Goal: Task Accomplishment & Management: Manage account settings

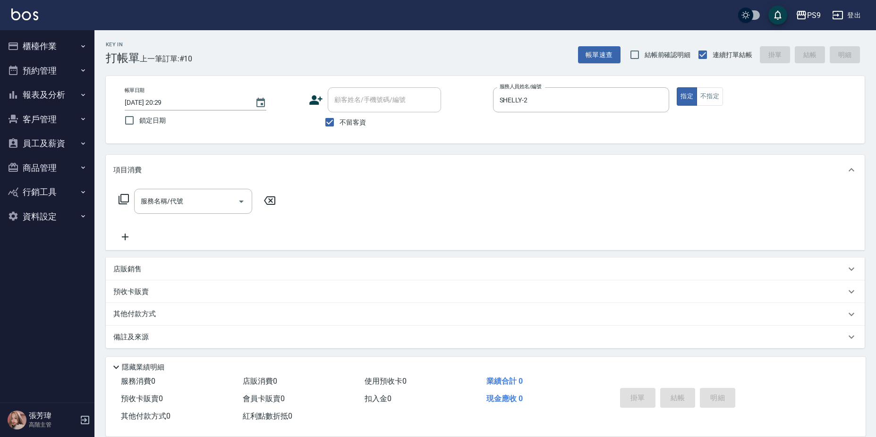
drag, startPoint x: 369, startPoint y: 111, endPoint x: 363, endPoint y: 112, distance: 5.7
click at [366, 112] on div "顧客姓名/手機號碼/編號" at bounding box center [384, 99] width 113 height 25
click at [357, 112] on div "顧客姓名/手機號碼/編號" at bounding box center [384, 99] width 113 height 25
click at [333, 103] on div "顧客姓名/手機號碼/編號" at bounding box center [384, 99] width 113 height 25
click at [329, 125] on input "不留客資" at bounding box center [330, 122] width 20 height 20
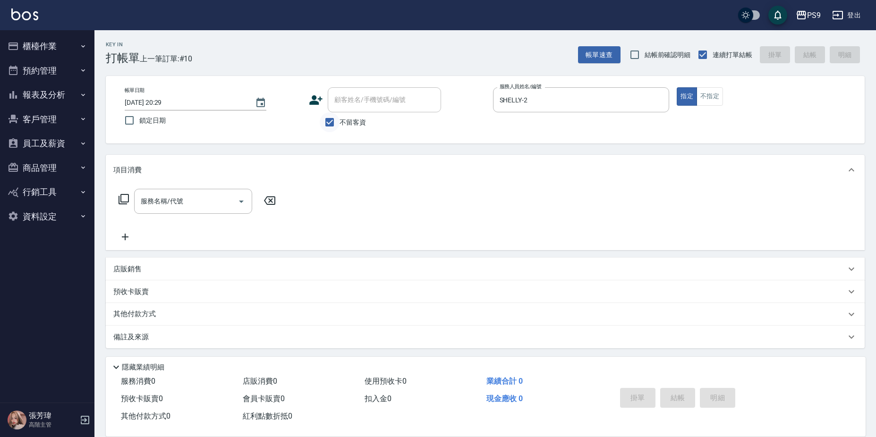
checkbox input "false"
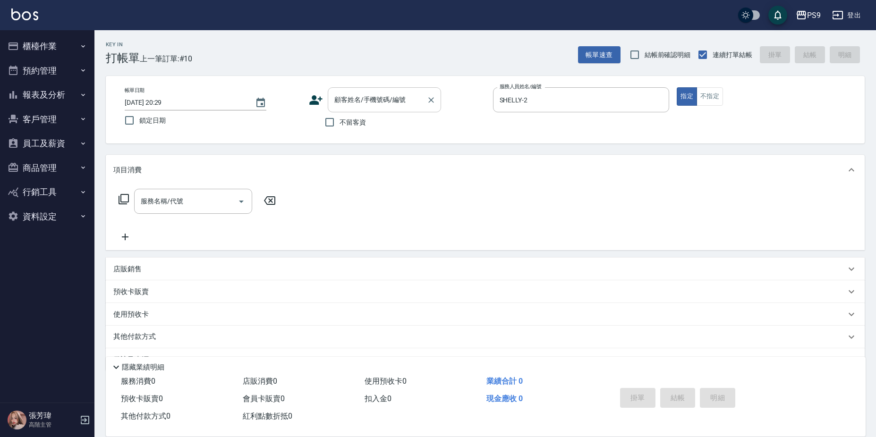
click at [359, 109] on div "顧客姓名/手機號碼/編號" at bounding box center [384, 99] width 113 height 25
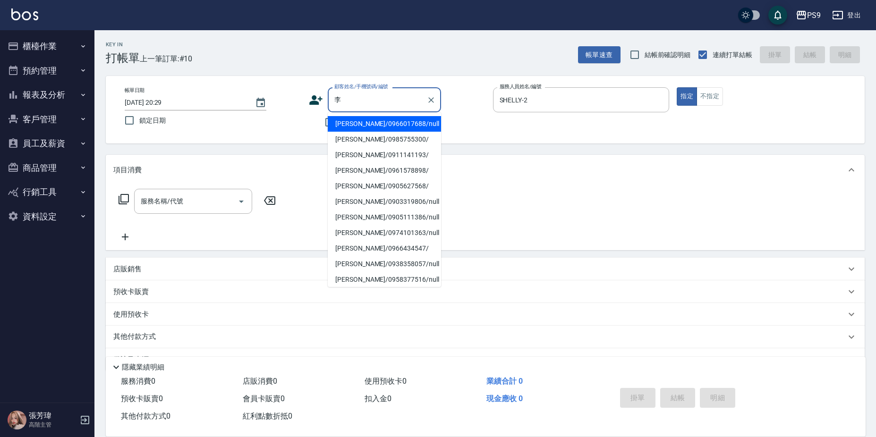
click at [352, 206] on li "[PERSON_NAME]/0903319806/null" at bounding box center [384, 202] width 113 height 16
type input "[PERSON_NAME]/0903319806/null"
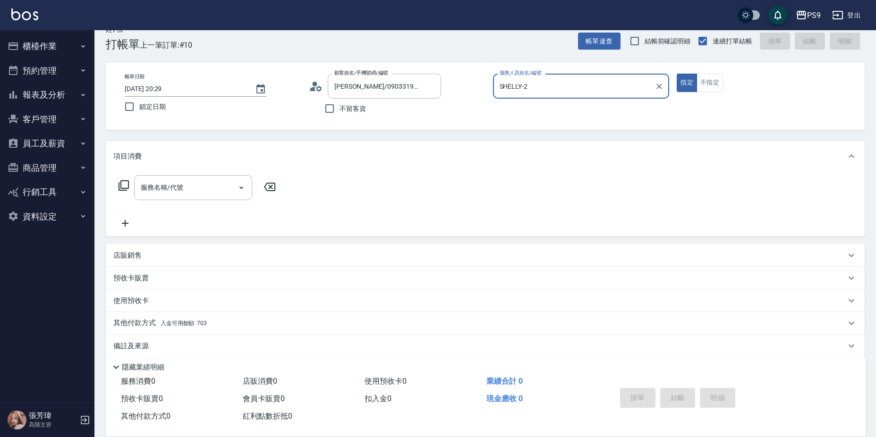
scroll to position [25, 0]
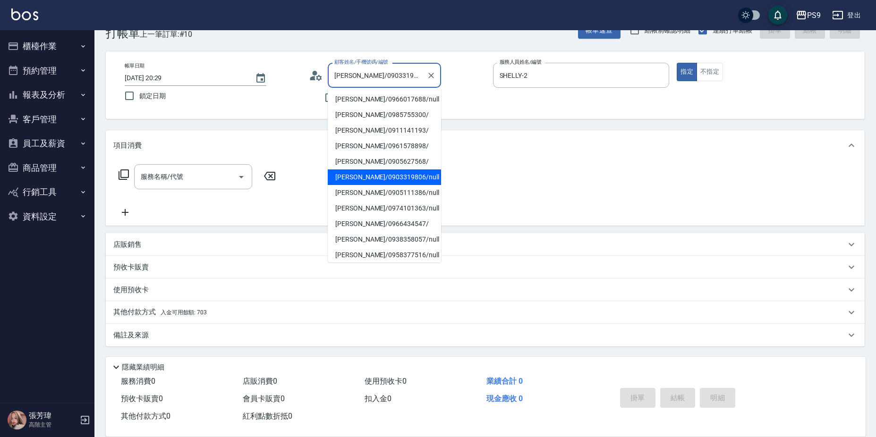
click at [418, 72] on input "[PERSON_NAME]/0903319806/null" at bounding box center [377, 75] width 91 height 17
click at [660, 77] on icon "Clear" at bounding box center [659, 75] width 9 height 9
click at [413, 82] on input "[PERSON_NAME]/0903319806/null" at bounding box center [377, 75] width 91 height 17
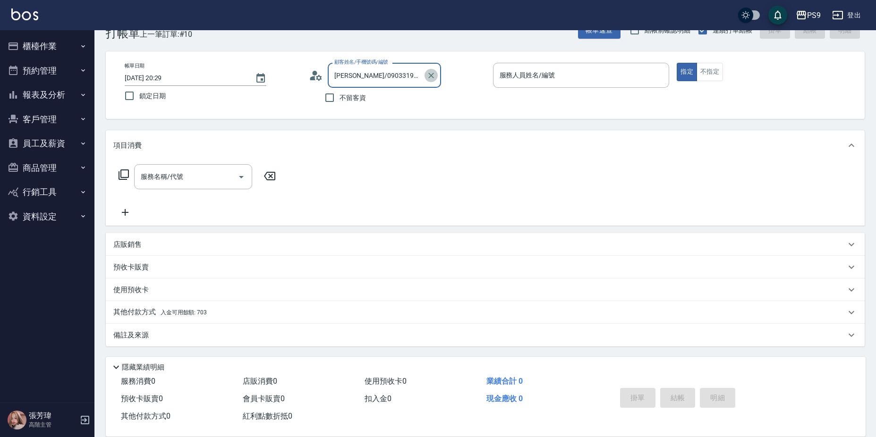
click at [427, 74] on icon "Clear" at bounding box center [431, 75] width 9 height 9
click at [333, 97] on input "不留客資" at bounding box center [330, 98] width 20 height 20
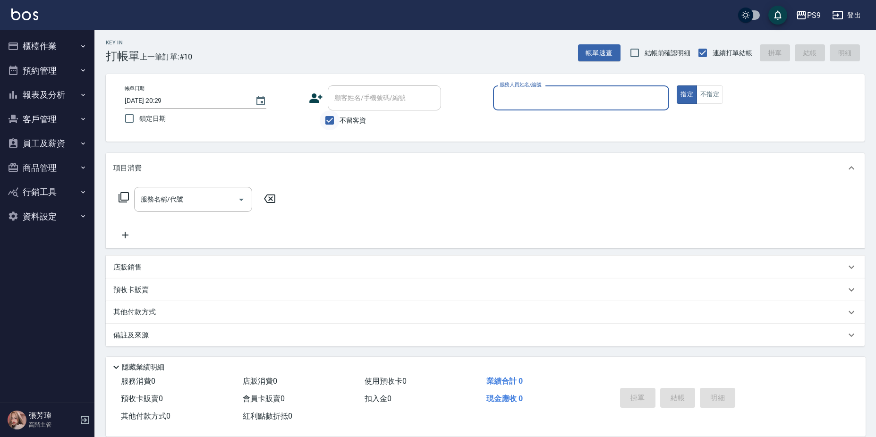
click at [327, 117] on input "不留客資" at bounding box center [330, 121] width 20 height 20
checkbox input "false"
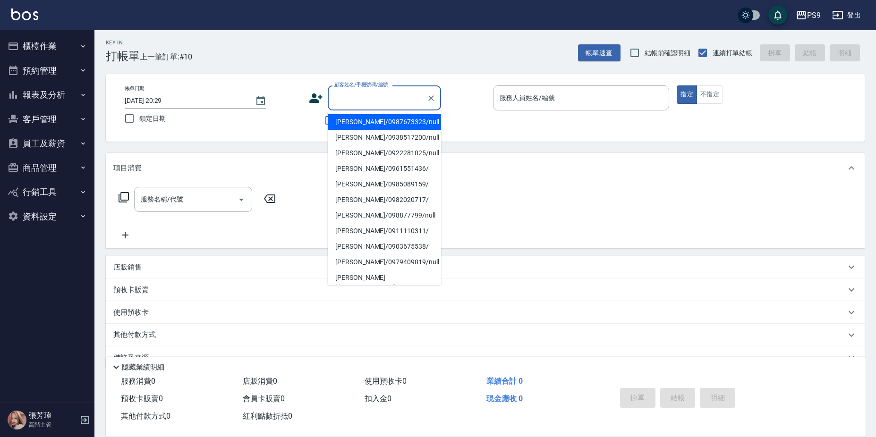
click at [343, 101] on input "顧客姓名/手機號碼/編號" at bounding box center [377, 98] width 91 height 17
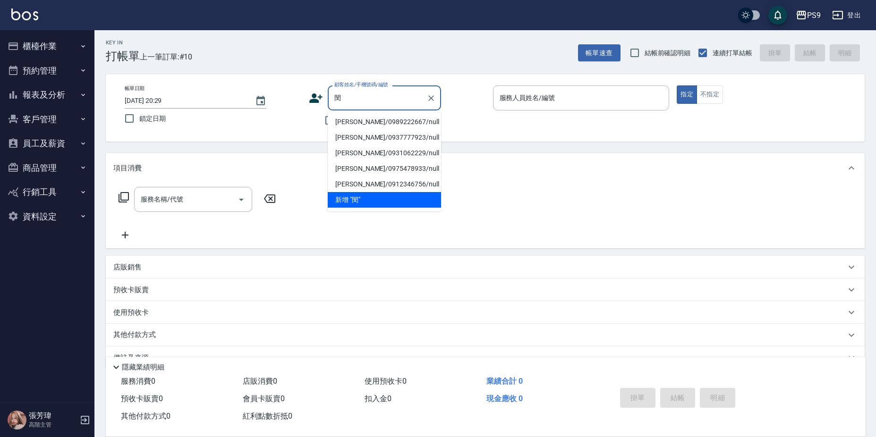
click at [359, 120] on li "[PERSON_NAME]/0989222667/null" at bounding box center [384, 122] width 113 height 16
type input "[PERSON_NAME]/0989222667/null"
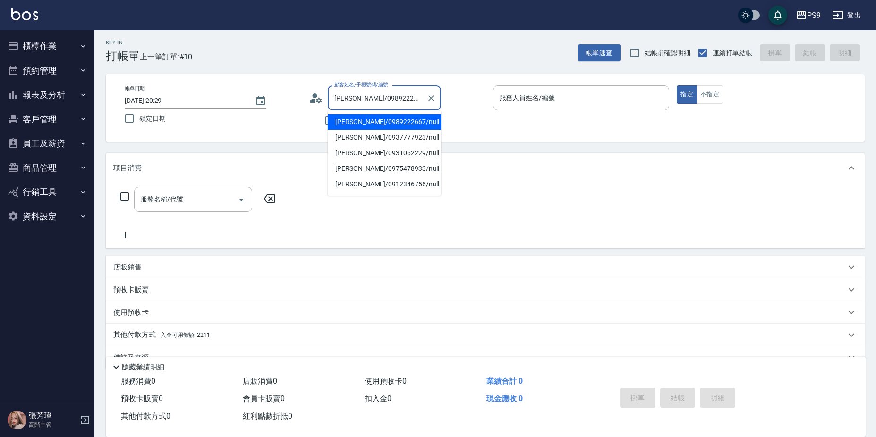
drag, startPoint x: 408, startPoint y: 101, endPoint x: 370, endPoint y: 97, distance: 38.0
click at [370, 97] on input "[PERSON_NAME]/0989222667/null" at bounding box center [377, 98] width 91 height 17
click at [429, 103] on button "Clear" at bounding box center [431, 98] width 13 height 13
click at [380, 85] on label "顧客姓名/手機號碼/編號" at bounding box center [361, 84] width 54 height 7
click at [380, 90] on input "顧客姓名/手機號碼/編號" at bounding box center [377, 98] width 91 height 17
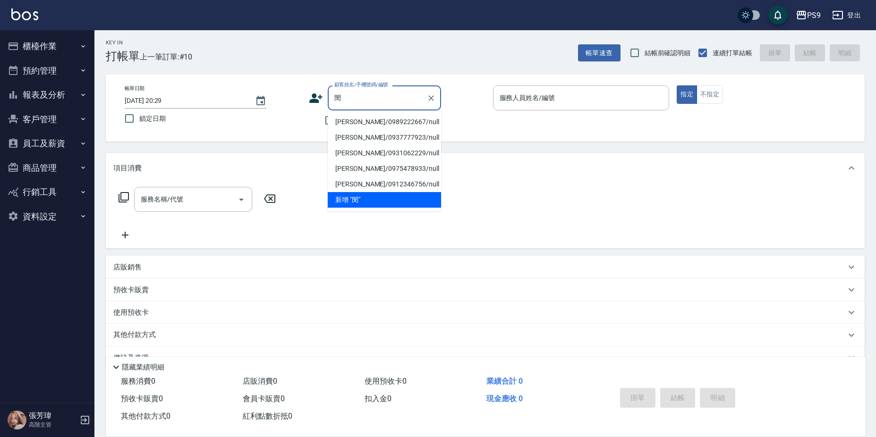
click at [370, 118] on li "[PERSON_NAME]/0989222667/null" at bounding box center [384, 122] width 113 height 16
type input "[PERSON_NAME]/0989222667/null"
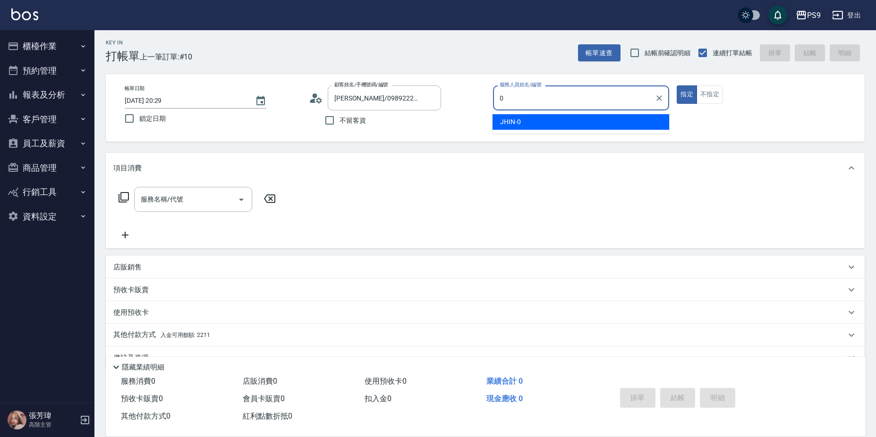
type input "JHIN-0"
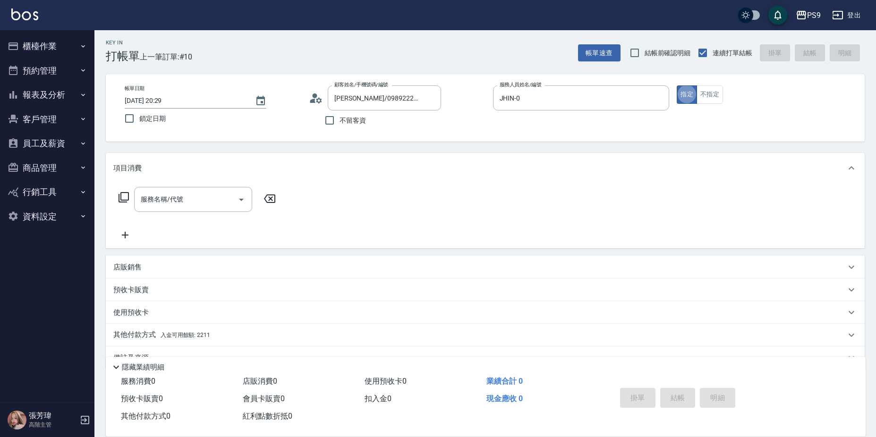
type button "true"
type input "9"
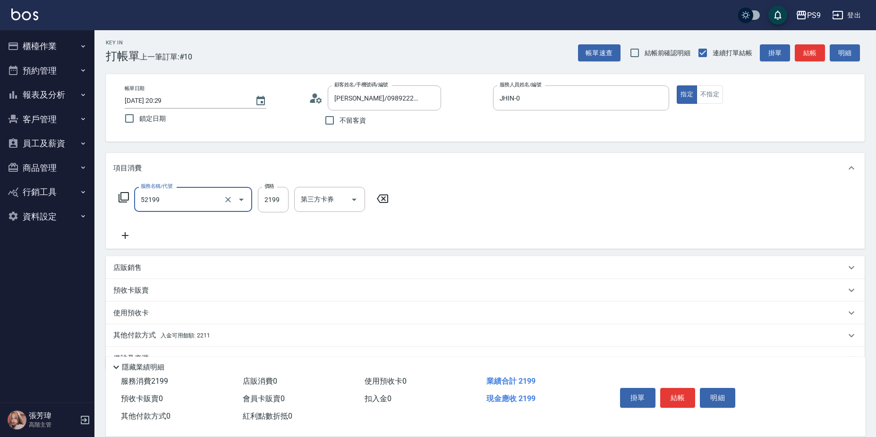
type input "燙髮(52199)"
type input "2399"
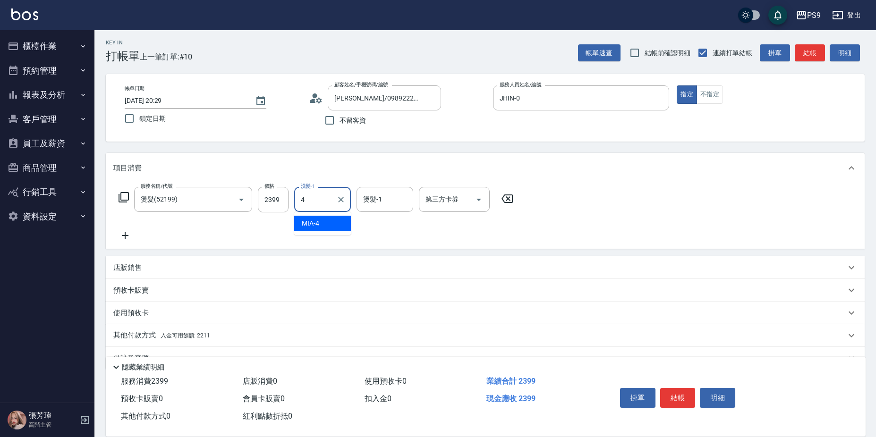
type input "MIA-4"
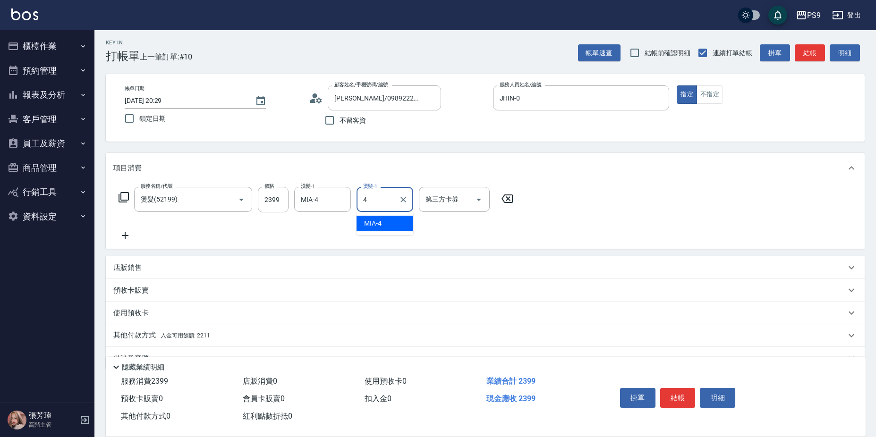
type input "MIA-4"
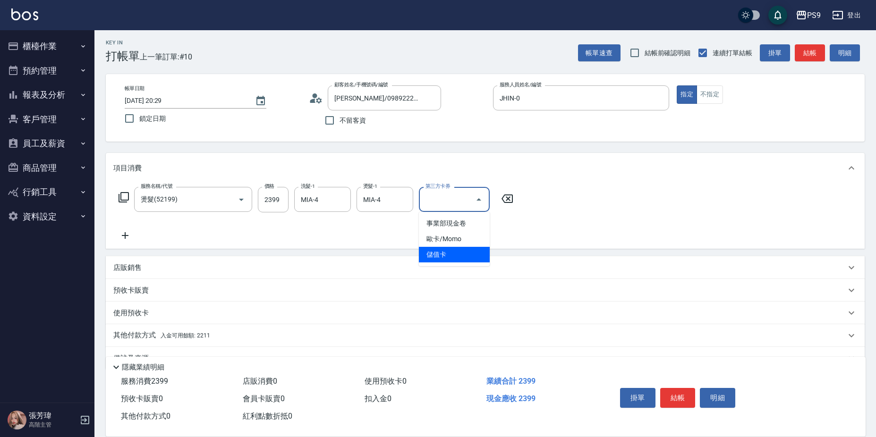
type input "儲值卡"
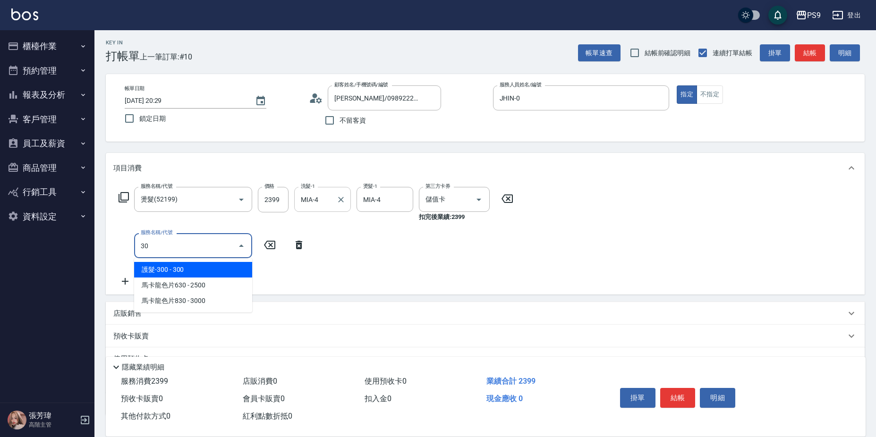
type input "3"
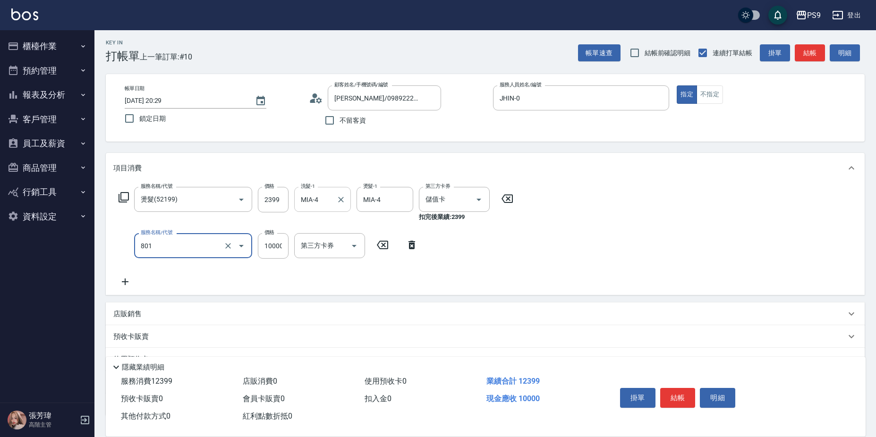
type input "頂級豪華OVC1(801)"
type input "3000"
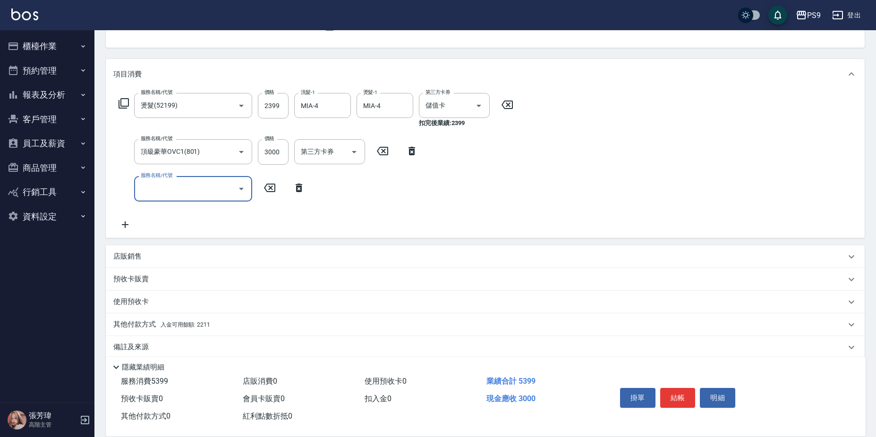
scroll to position [108, 0]
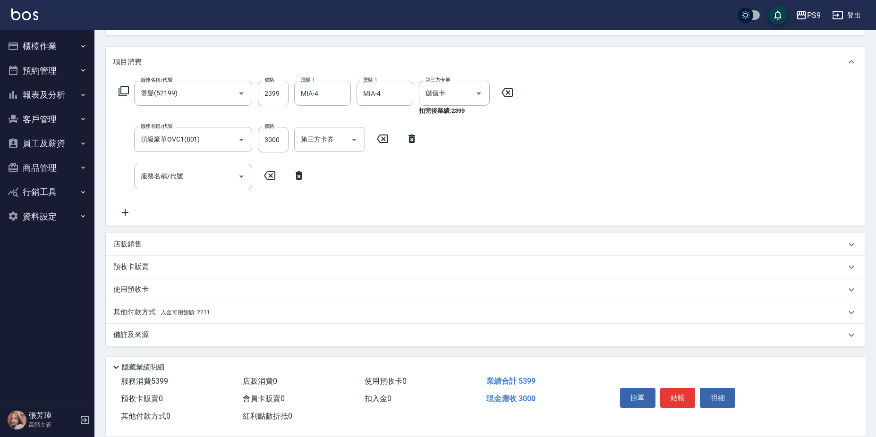
click at [210, 320] on div "其他付款方式 入金可用餘額: 2211" at bounding box center [485, 312] width 759 height 23
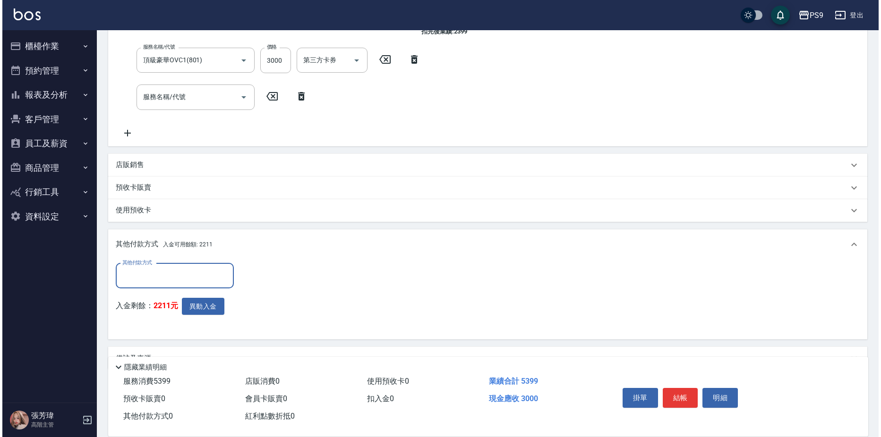
scroll to position [211, 0]
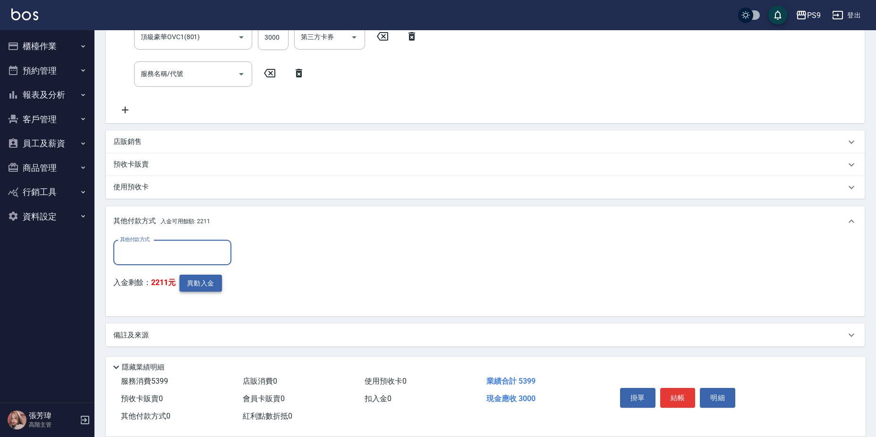
click at [203, 281] on button "異動入金" at bounding box center [201, 283] width 43 height 17
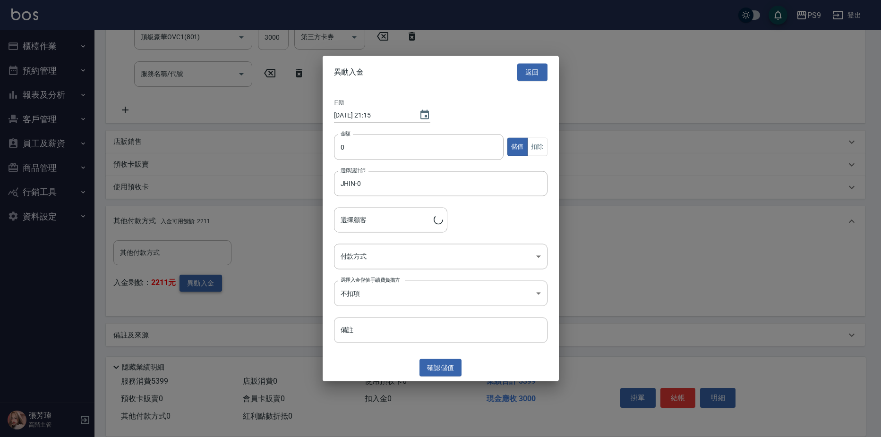
type input "[PERSON_NAME]/0989222667"
click at [366, 154] on input "0" at bounding box center [419, 147] width 170 height 26
type input "3000"
click at [533, 144] on button "扣除" at bounding box center [537, 147] width 20 height 18
click at [398, 252] on body "PS9 登出 櫃檯作業 打帳單 帳單列表 掛單列表 座位開單 營業儀表板 現金收支登錄 高階收支登錄 材料自購登錄 每日結帳 排班表 現場電腦打卡 掃碼打卡 …" at bounding box center [440, 113] width 881 height 648
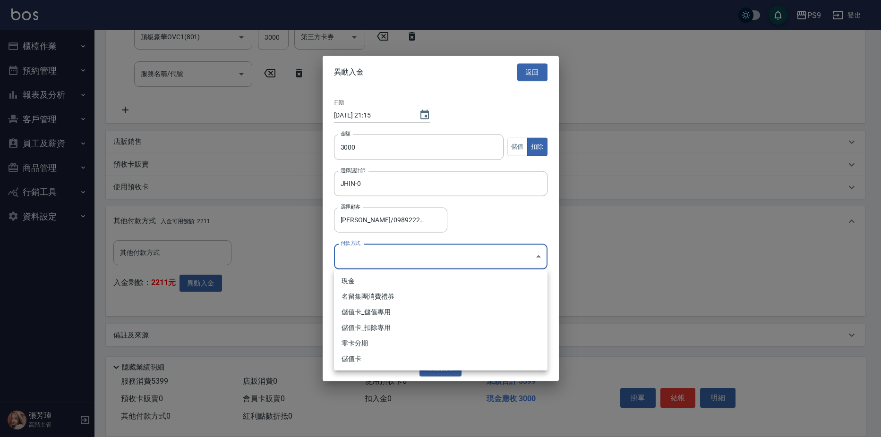
click at [376, 334] on li "儲值卡_扣除專用" at bounding box center [441, 328] width 214 height 16
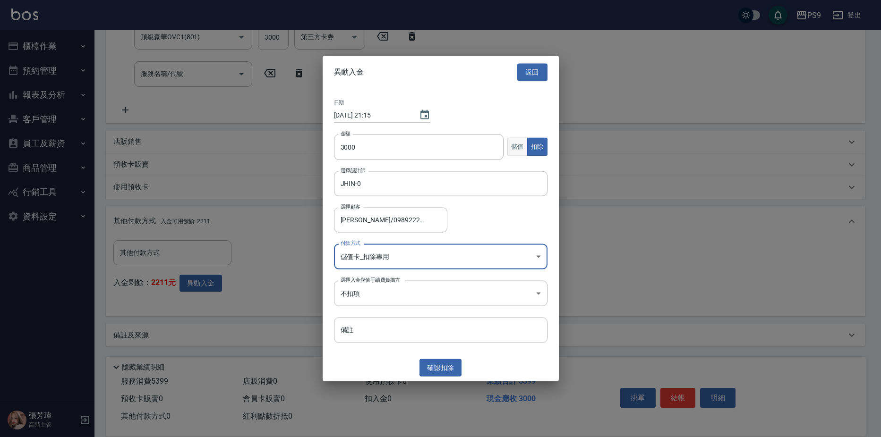
click at [524, 144] on button "儲值" at bounding box center [517, 147] width 20 height 18
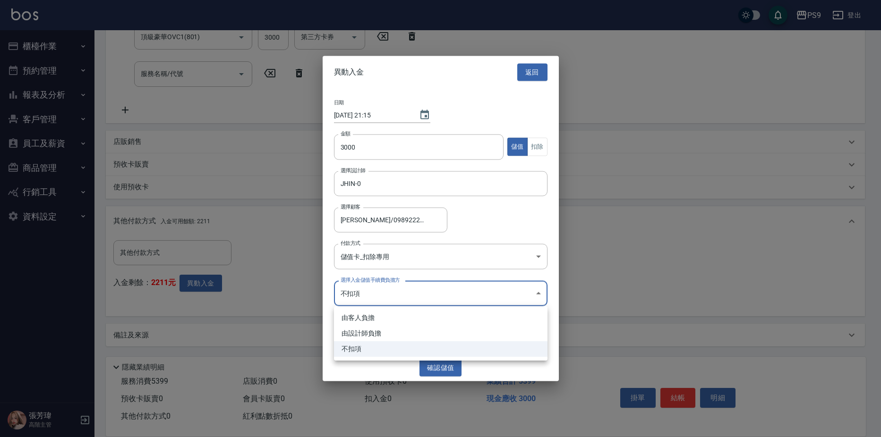
click at [461, 295] on body "PS9 登出 櫃檯作業 打帳單 帳單列表 掛單列表 座位開單 營業儀表板 現金收支登錄 高階收支登錄 材料自購登錄 每日結帳 排班表 現場電腦打卡 掃碼打卡 …" at bounding box center [440, 113] width 881 height 648
click at [462, 262] on div at bounding box center [440, 218] width 881 height 437
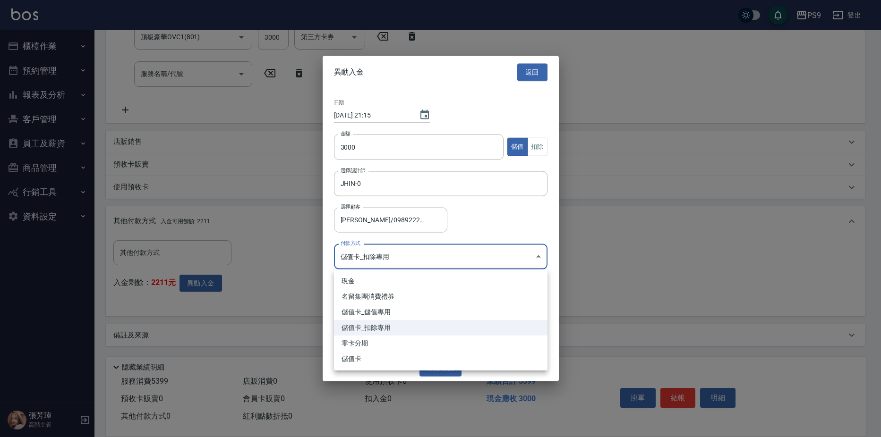
click at [459, 254] on body "PS9 登出 櫃檯作業 打帳單 帳單列表 掛單列表 座位開單 營業儀表板 現金收支登錄 高階收支登錄 材料自購登錄 每日結帳 排班表 現場電腦打卡 掃碼打卡 …" at bounding box center [440, 113] width 881 height 648
click at [419, 307] on li "儲值卡_儲值專用" at bounding box center [441, 313] width 214 height 16
type input "儲值卡_儲值專用"
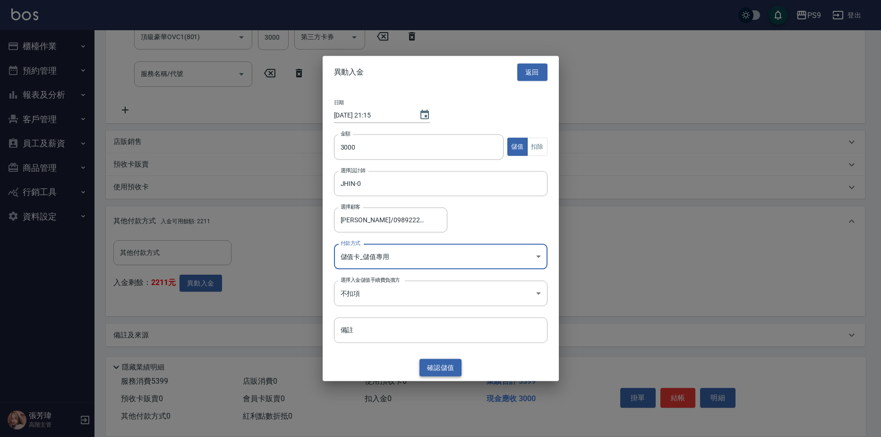
click at [428, 365] on button "確認 儲值" at bounding box center [440, 367] width 43 height 17
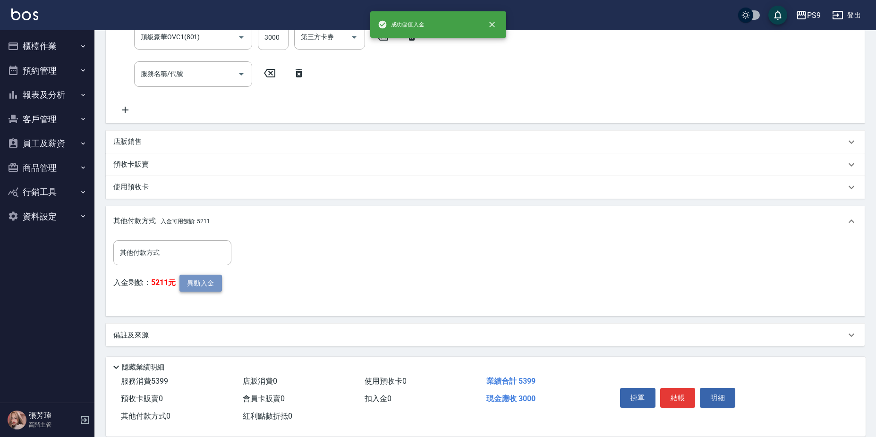
click at [209, 281] on button "異動入金" at bounding box center [201, 283] width 43 height 17
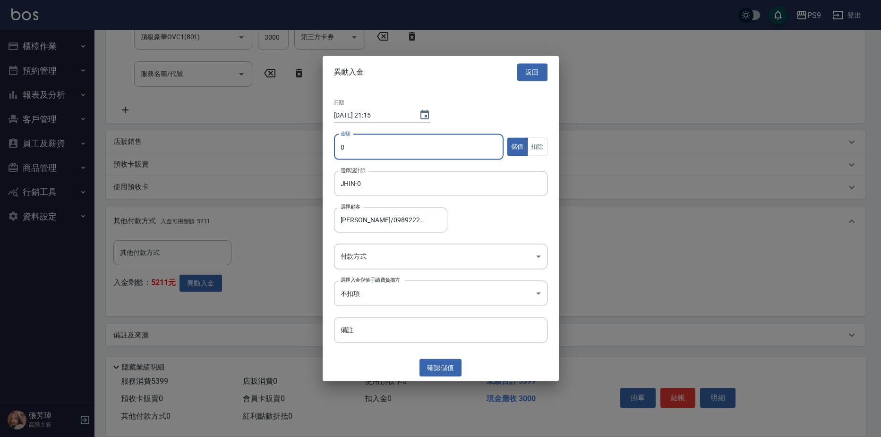
click at [449, 141] on input "0" at bounding box center [419, 147] width 170 height 26
type input "2399"
click at [537, 150] on button "扣除" at bounding box center [537, 147] width 20 height 18
click at [411, 263] on body "PS9 登出 櫃檯作業 打帳單 帳單列表 掛單列表 座位開單 營業儀表板 現金收支登錄 高階收支登錄 材料自購登錄 每日結帳 排班表 現場電腦打卡 掃碼打卡 …" at bounding box center [440, 113] width 881 height 648
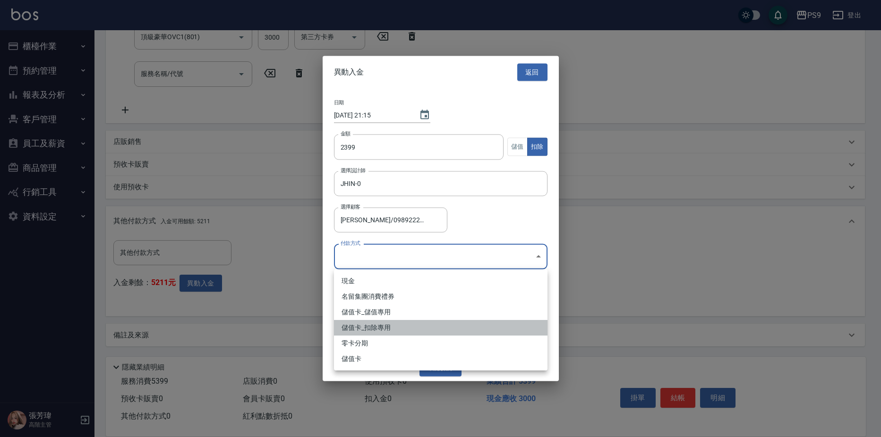
click at [377, 326] on li "儲值卡_扣除專用" at bounding box center [441, 328] width 214 height 16
type input "儲值卡_扣除專用"
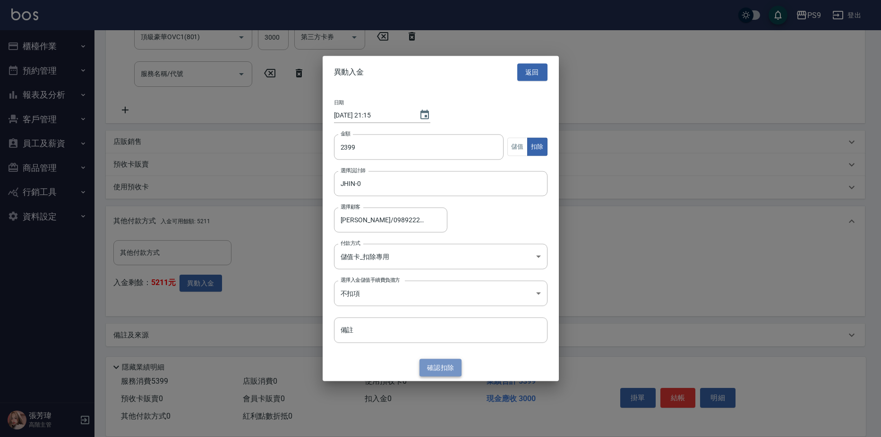
click at [446, 367] on button "確認 扣除" at bounding box center [440, 367] width 43 height 17
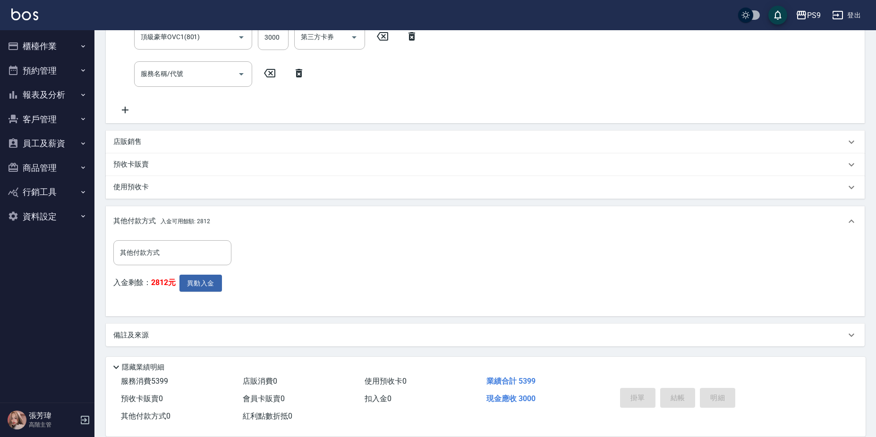
type input "[DATE] 21:15"
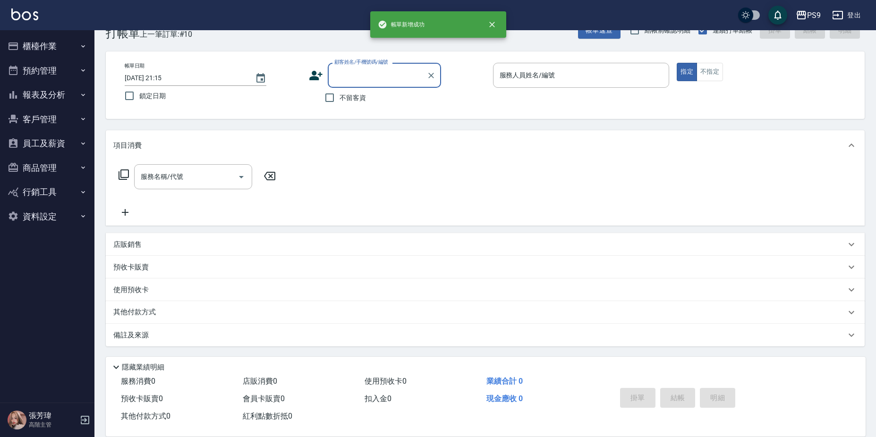
scroll to position [0, 0]
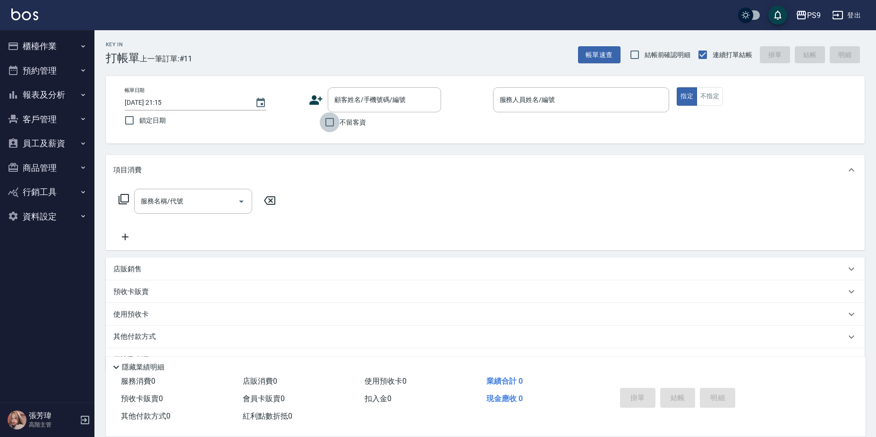
click at [339, 124] on input "不留客資" at bounding box center [330, 122] width 20 height 20
checkbox input "true"
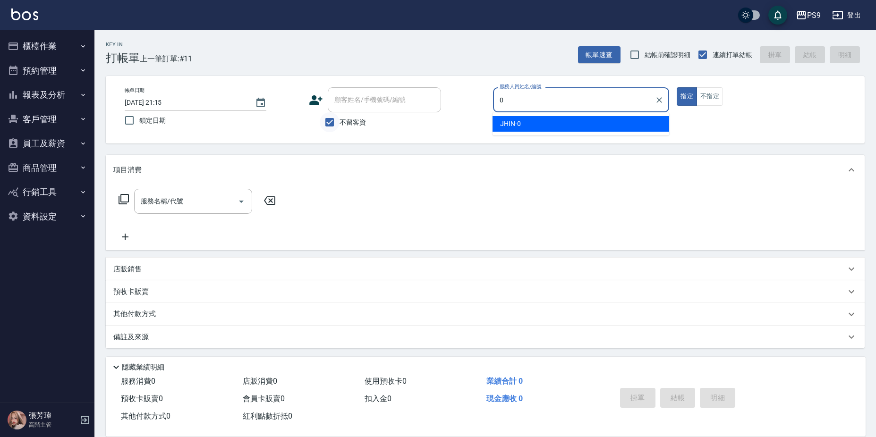
type input "JHIN-0"
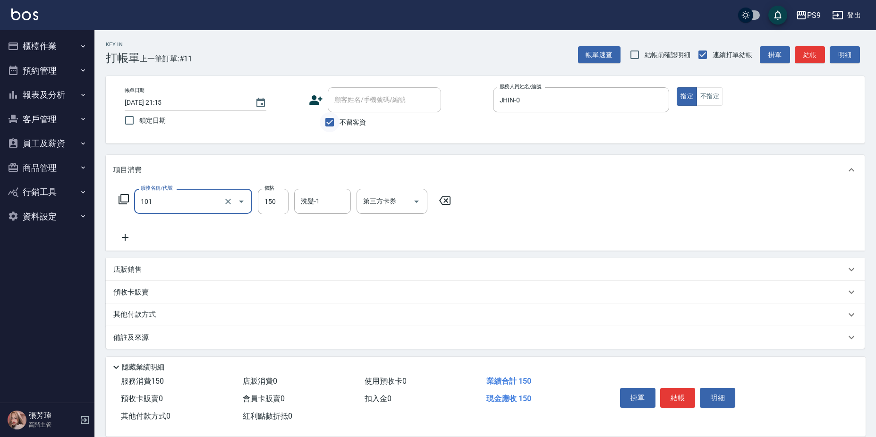
type input "洗髮(101)"
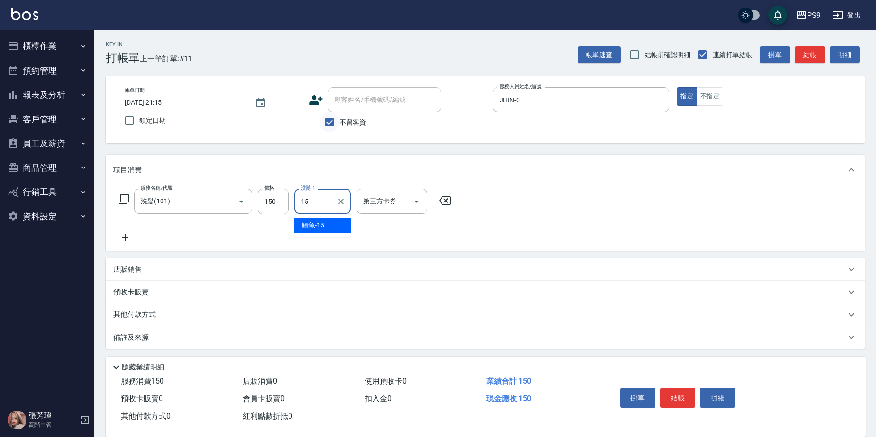
type input "鮪魚-15"
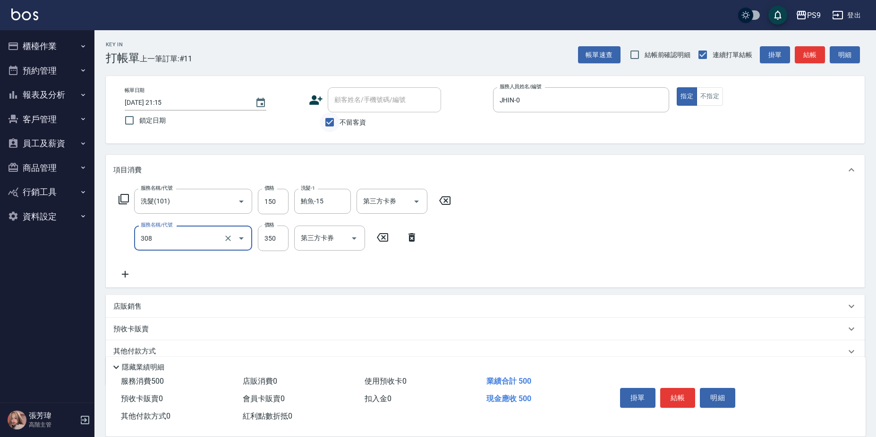
type input "剪-350(308)"
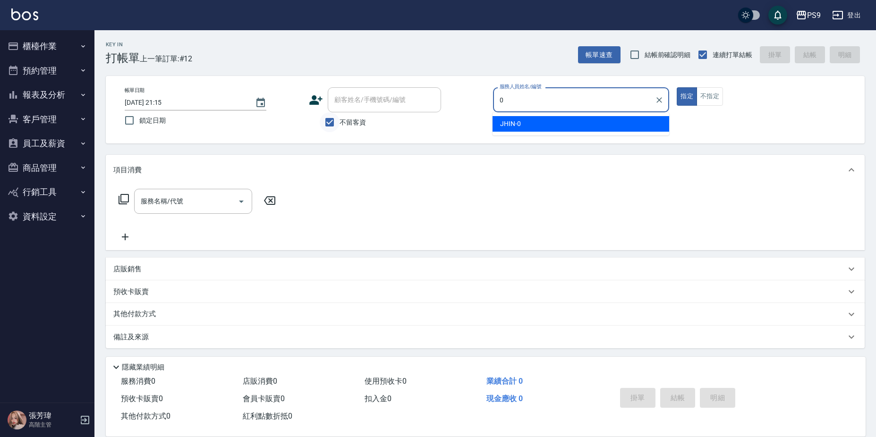
type input "JHIN-0"
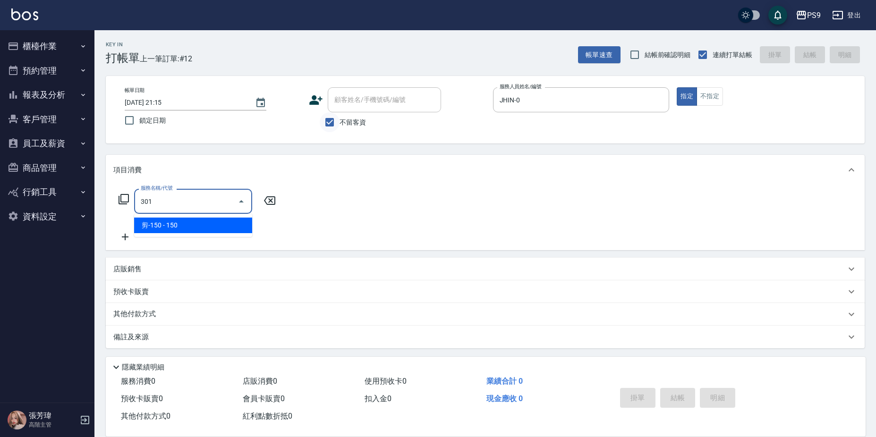
type input "剪-150(301)"
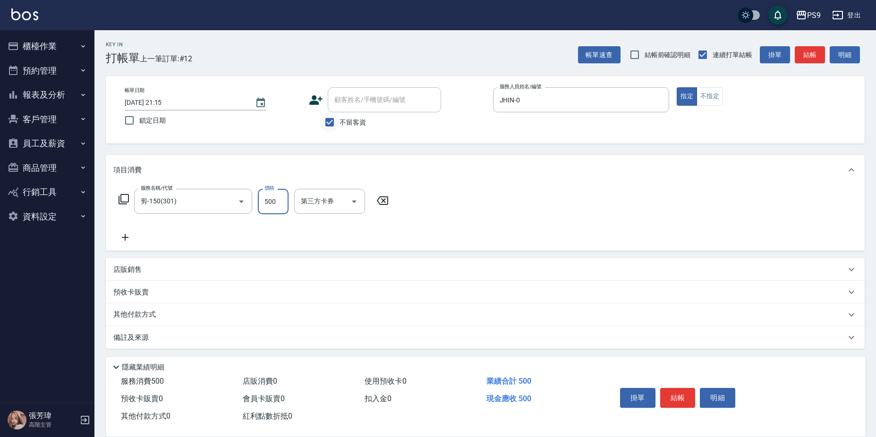
type input "500"
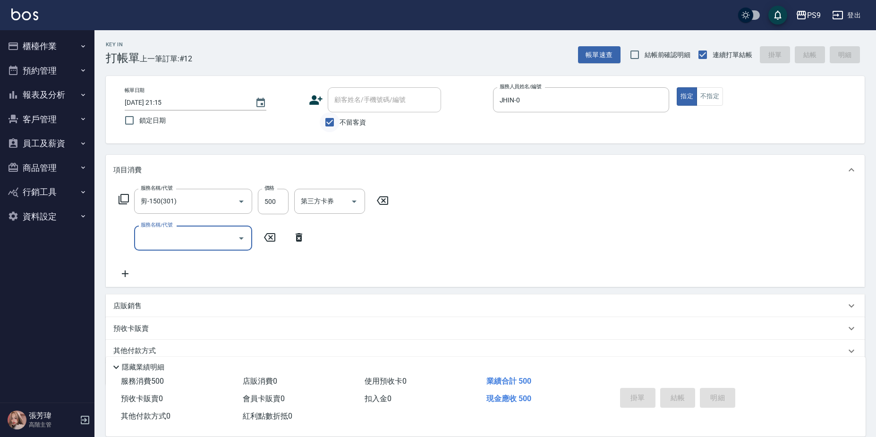
type input "[DATE] 21:16"
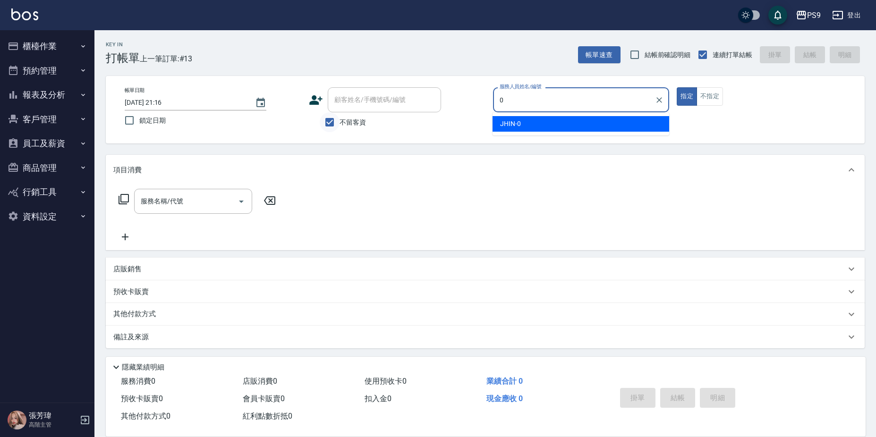
type input "JHIN-0"
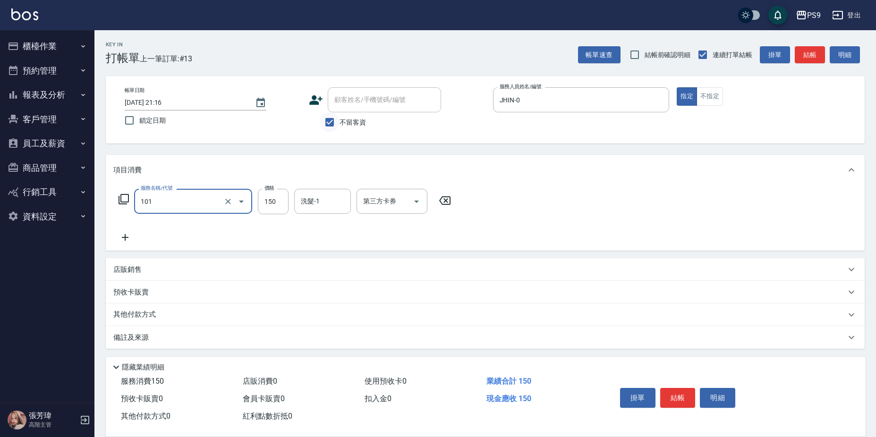
type input "洗髮(101)"
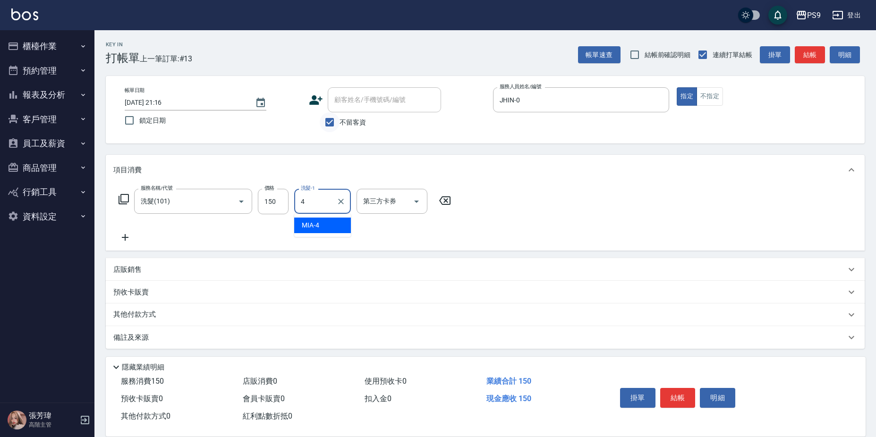
type input "MIA-4"
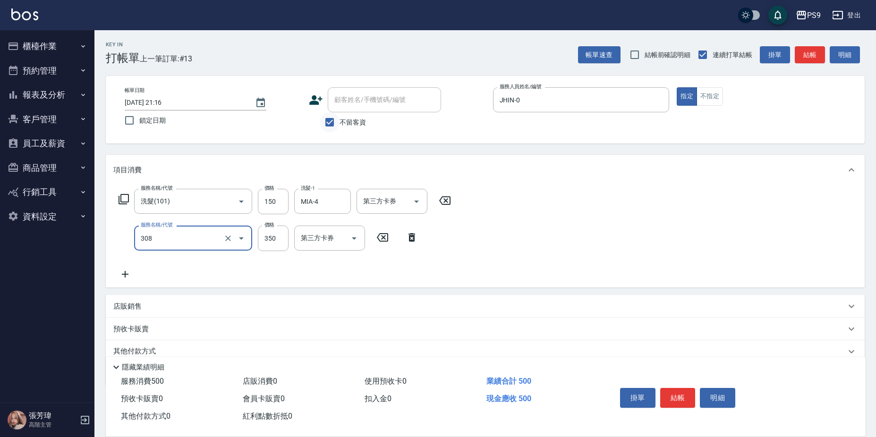
type input "剪-350(308)"
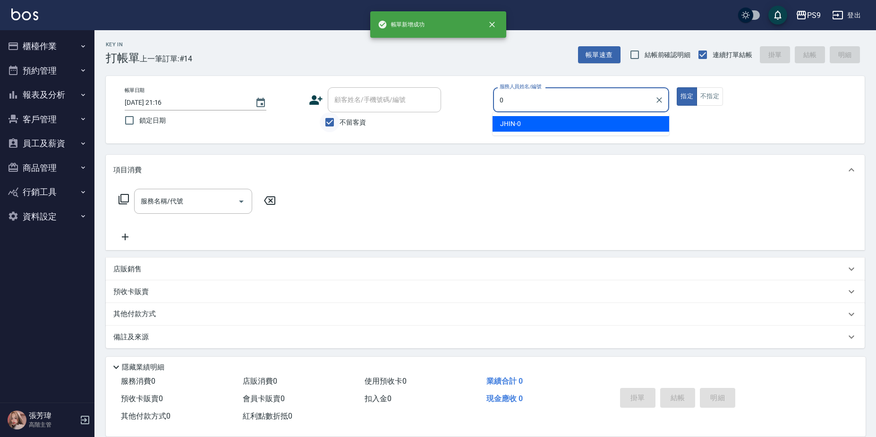
type input "JHIN-0"
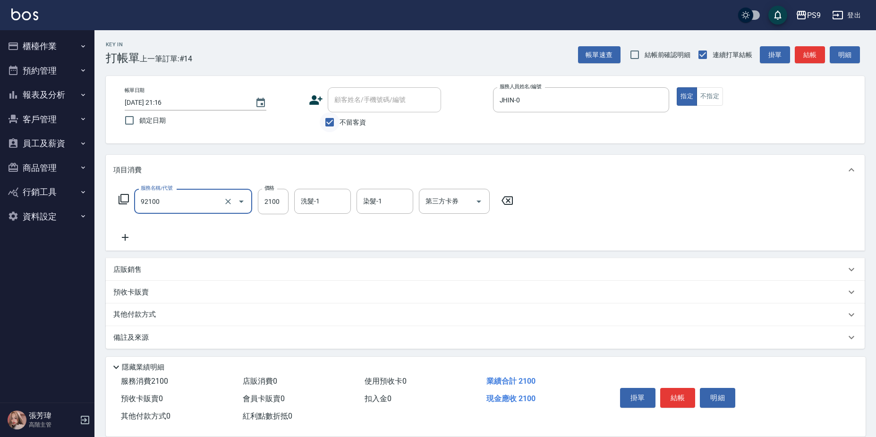
type input "過年-染B(92100)"
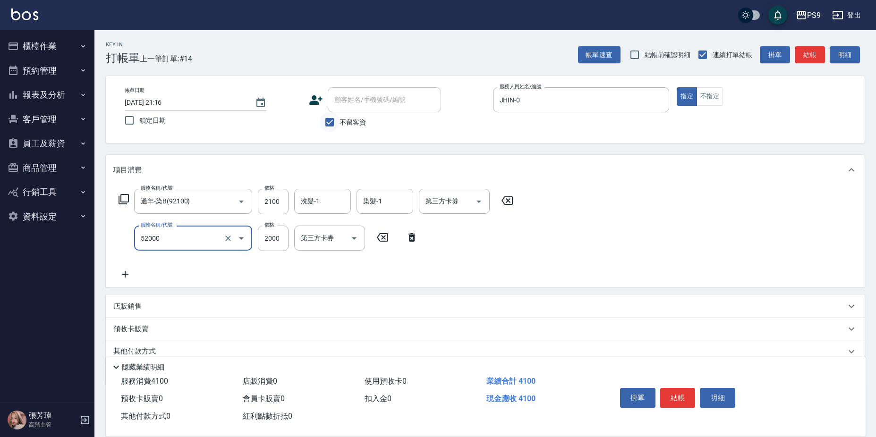
type input "燙髮2000(52000)"
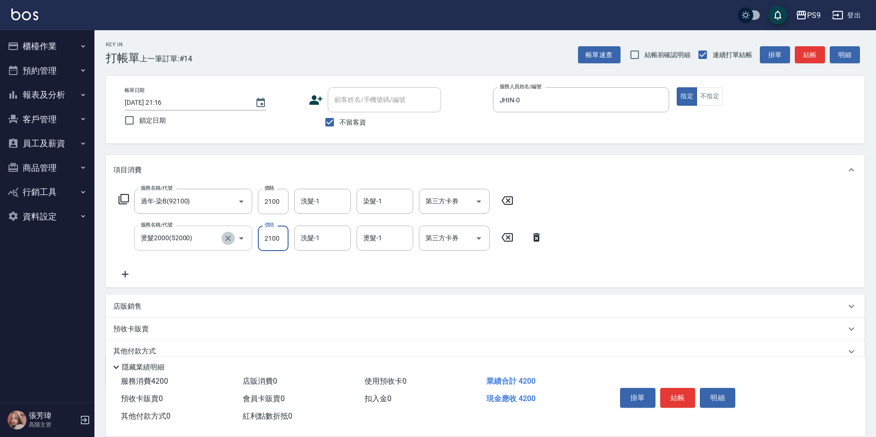
click at [227, 238] on icon "Clear" at bounding box center [227, 238] width 9 height 9
type input "2100"
type input "燙髮2000(52000)"
click at [231, 237] on icon "Clear" at bounding box center [227, 238] width 9 height 9
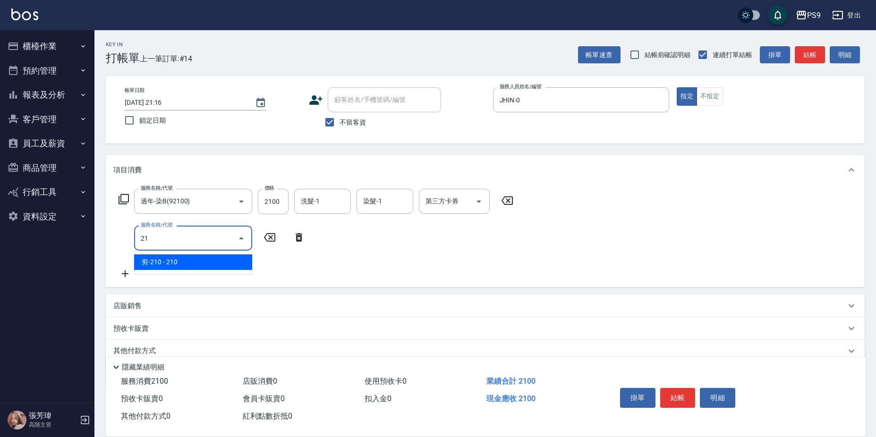
type input "2"
type input "9"
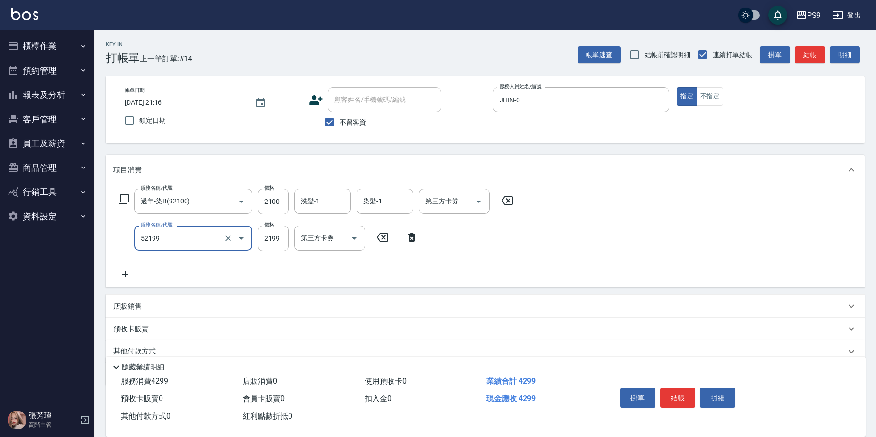
type input "燙髮(52199)"
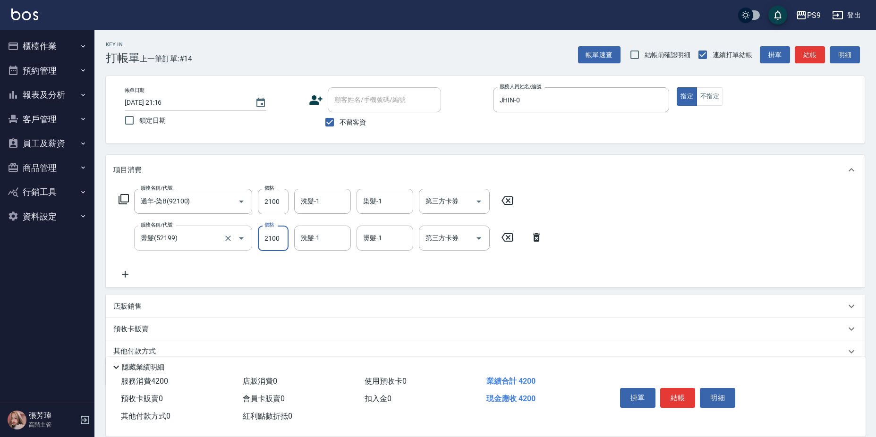
type input "2100"
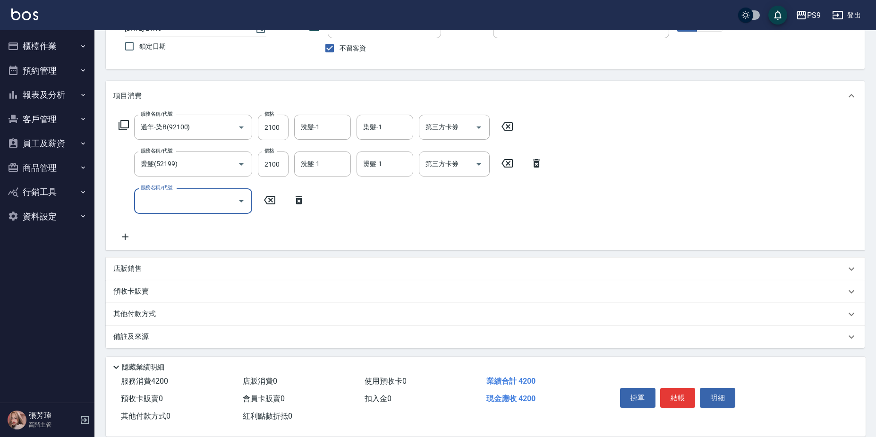
scroll to position [76, 0]
drag, startPoint x: 155, startPoint y: 277, endPoint x: 159, endPoint y: 275, distance: 4.9
click at [157, 277] on div "店販銷售" at bounding box center [485, 267] width 759 height 23
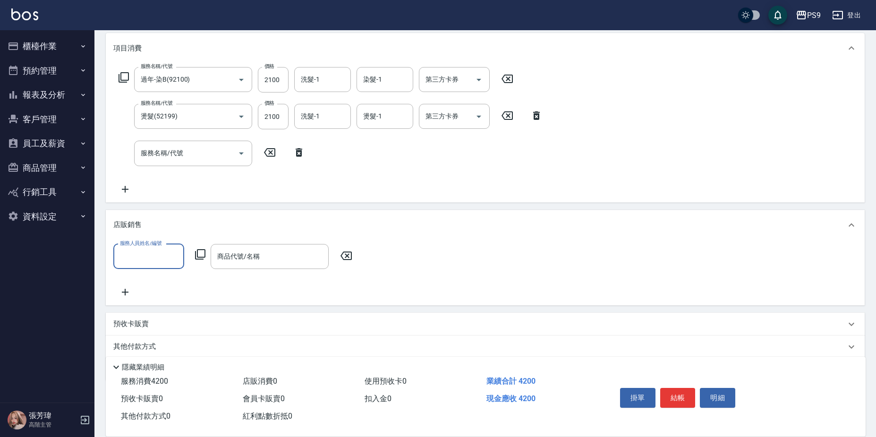
scroll to position [156, 0]
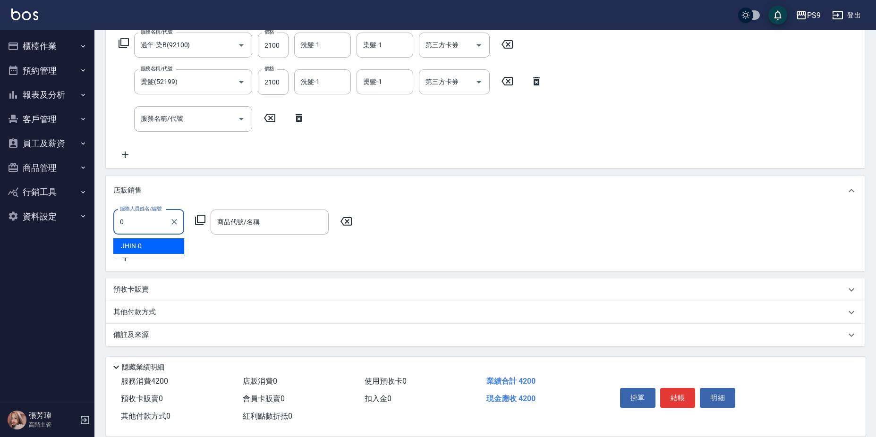
type input "JHIN-0"
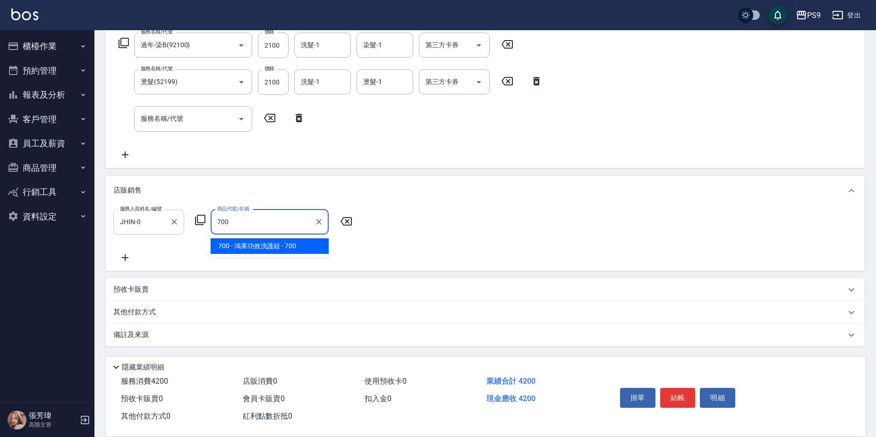
type input "鴻果功效洗護組"
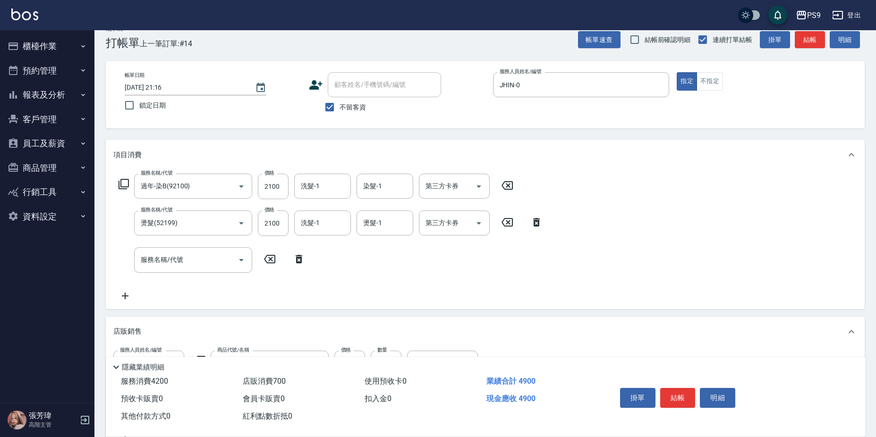
scroll to position [15, 0]
click at [276, 182] on input "2100" at bounding box center [273, 187] width 31 height 26
type input "2000"
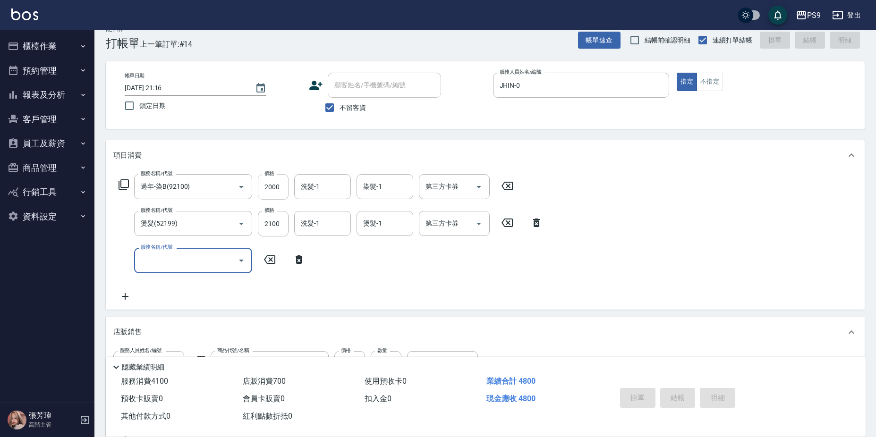
type input "[DATE] 21:17"
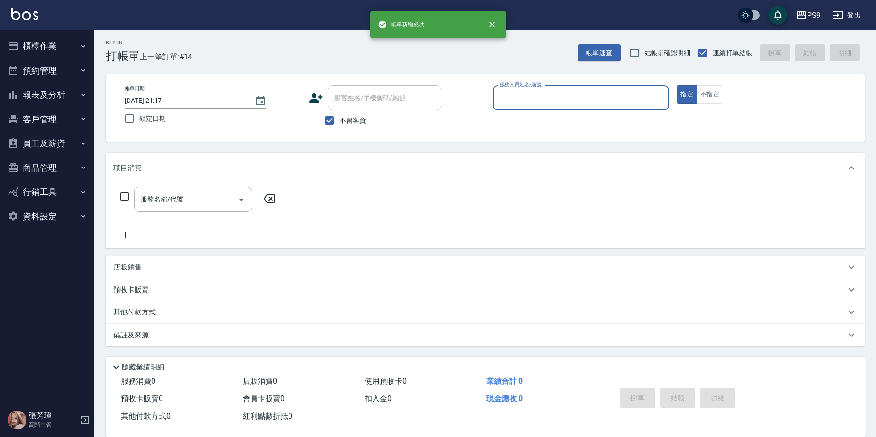
scroll to position [2, 0]
type input "JHIN-0"
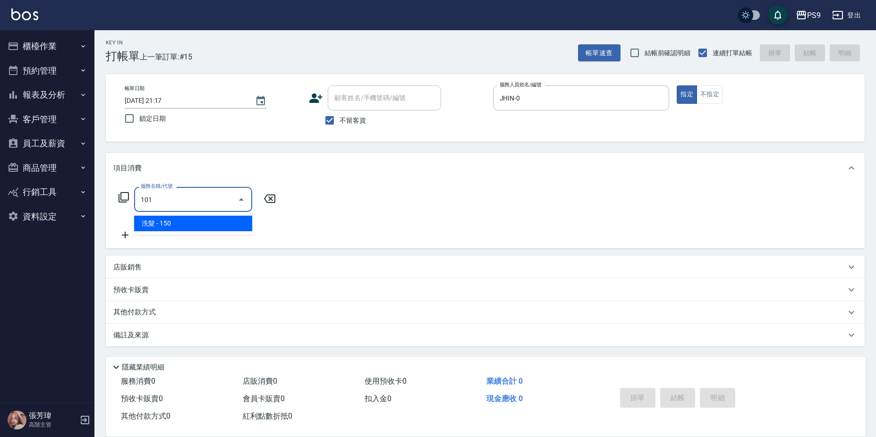
type input "洗髮(101)"
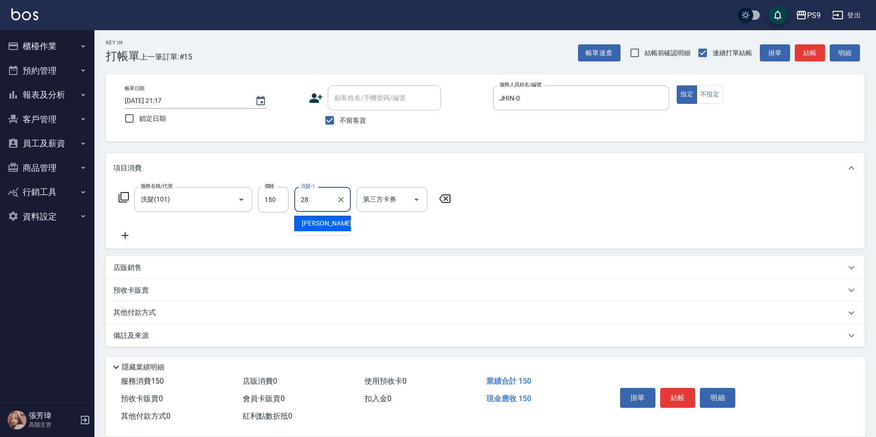
type input "[PERSON_NAME]-28"
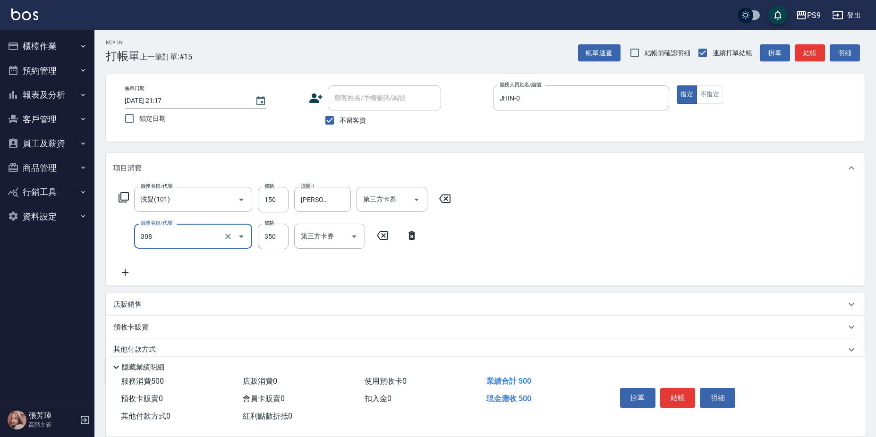
type input "剪-350(308)"
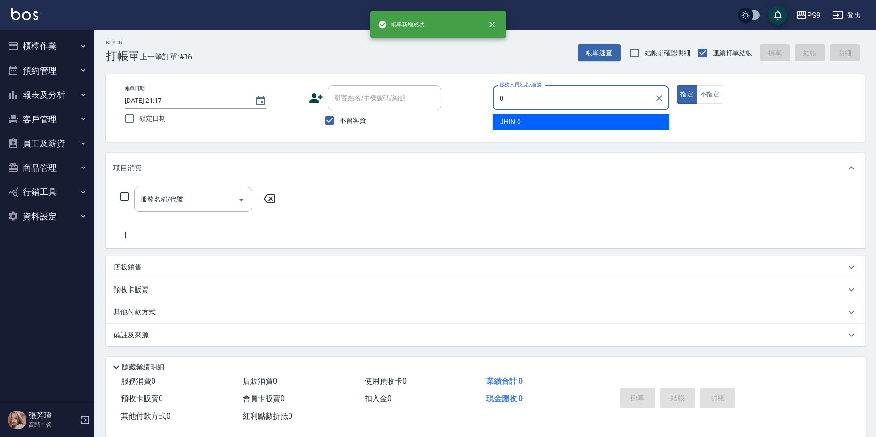
type input "JHIN-0"
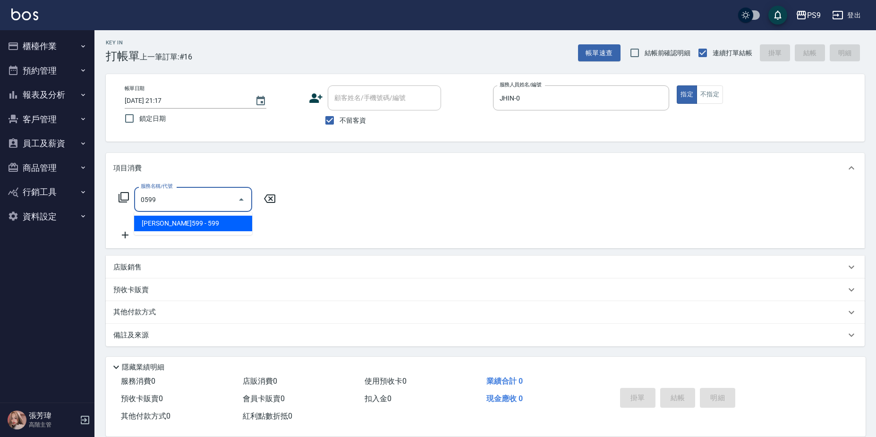
type input "[PERSON_NAME]599(0599)"
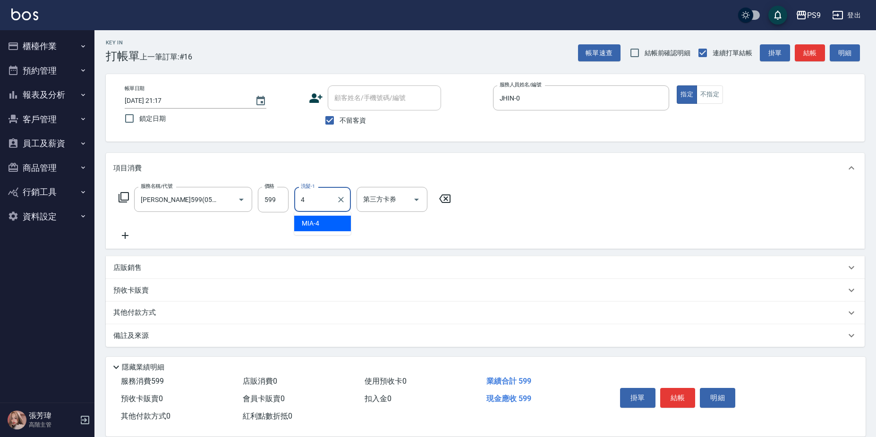
type input "MIA-4"
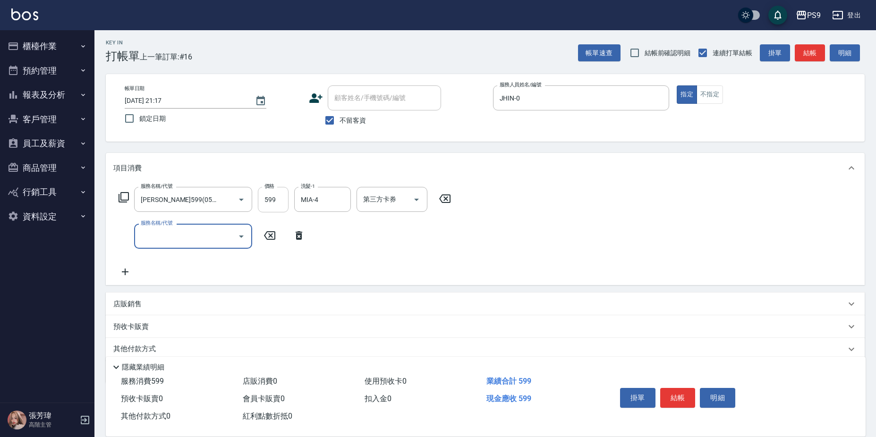
click at [277, 197] on input "599" at bounding box center [273, 200] width 31 height 26
type input "600"
type input "過年-燙B(952600)"
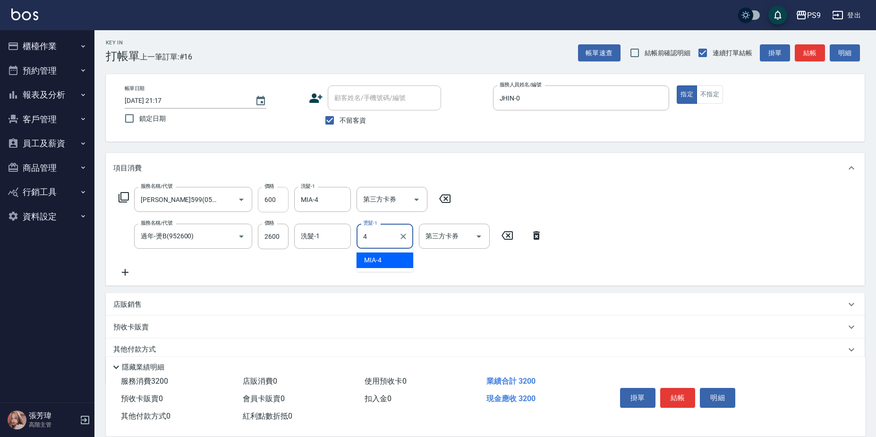
type input "MIA-4"
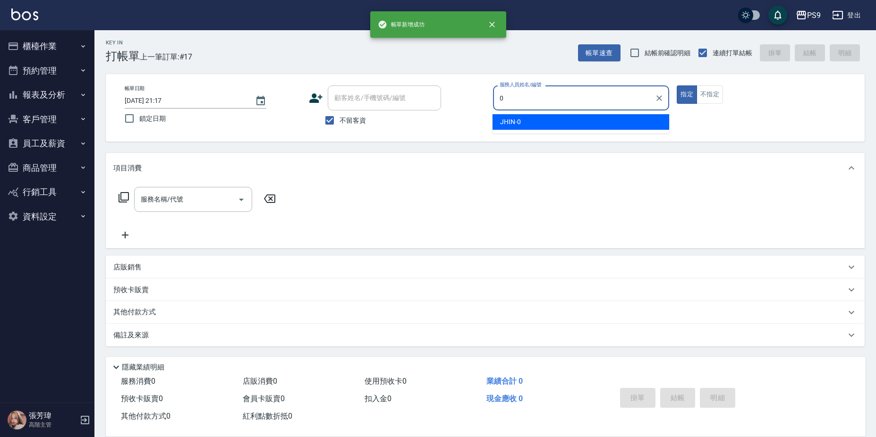
type input "JHIN-0"
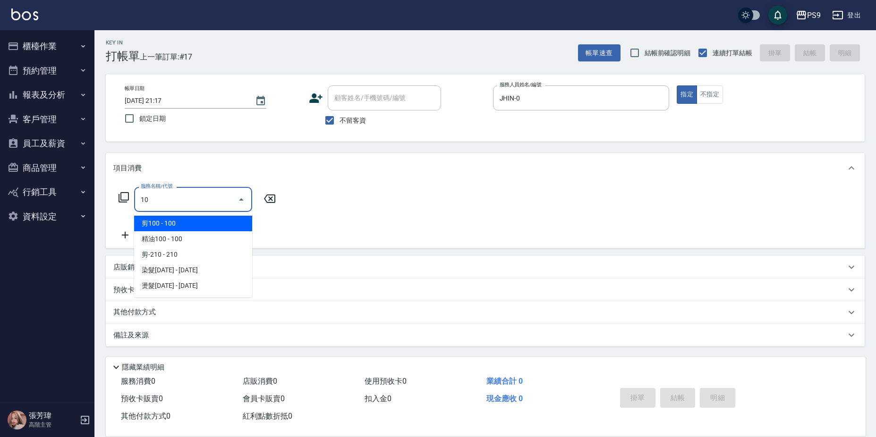
type input "1"
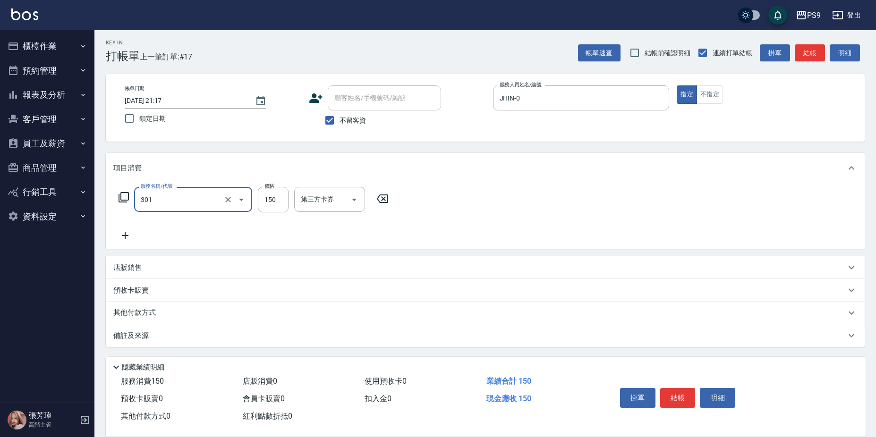
type input "剪-150(301)"
type input "300"
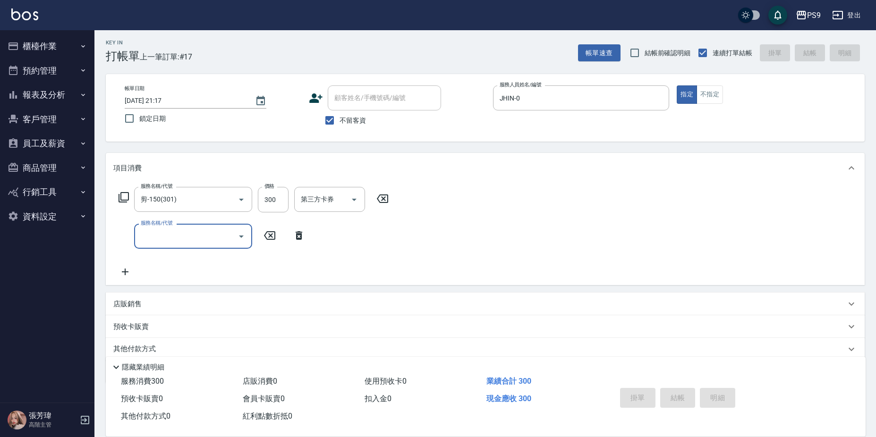
type input "[DATE] 21:18"
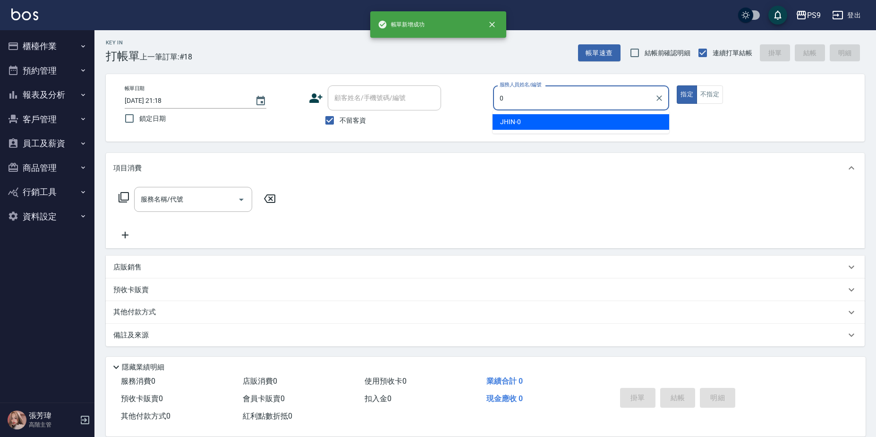
type input "JHIN-0"
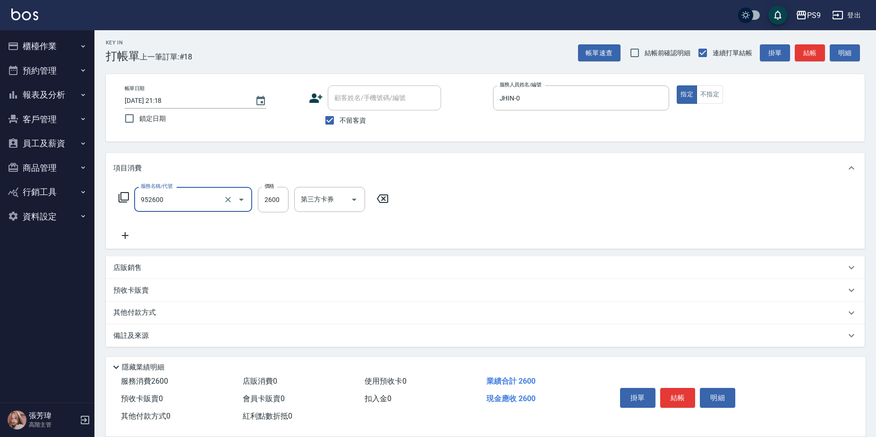
type input "過年-燙B(952600)"
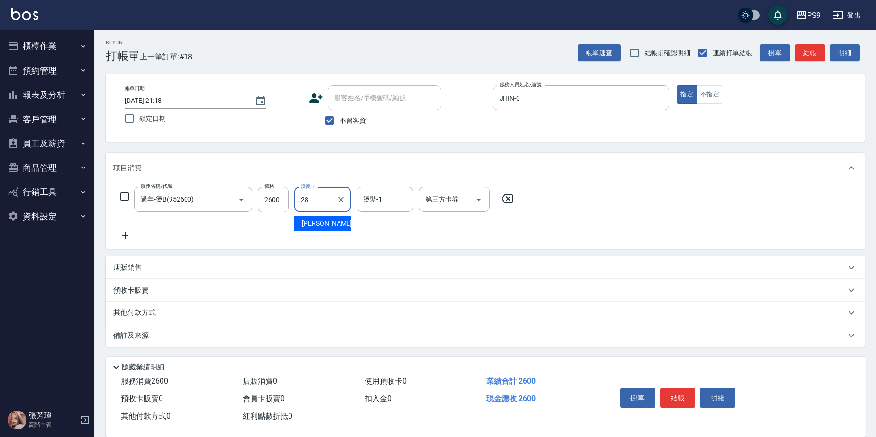
type input "[PERSON_NAME]-28"
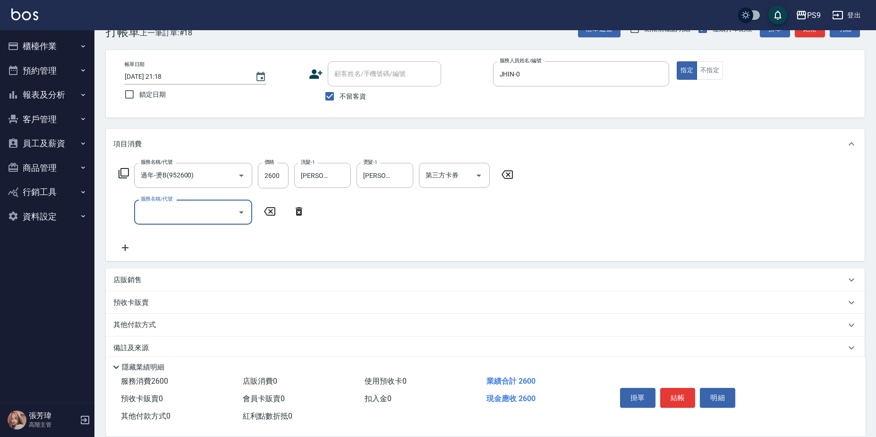
scroll to position [39, 0]
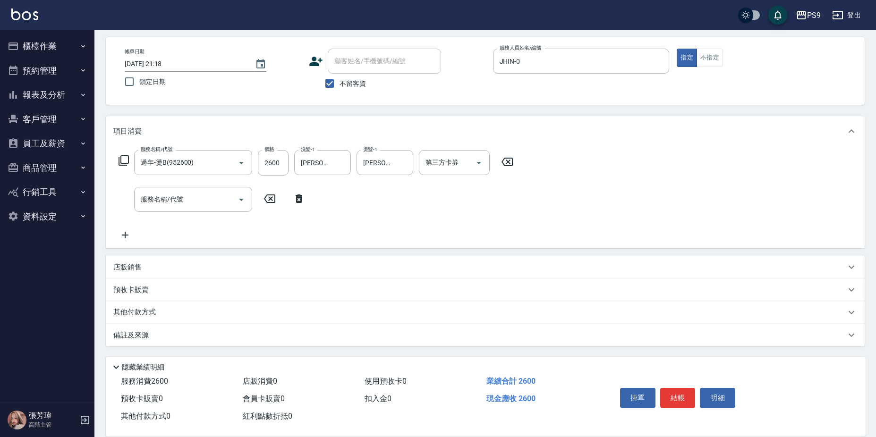
click at [170, 252] on div "項目消費 服務名稱/代號 過年-燙B(952600) 服務名稱/代號 價格 2600 價格 洗髮-1 [PERSON_NAME]嬿-28 洗髮-1 燙髮-1 …" at bounding box center [485, 231] width 759 height 231
click at [170, 268] on div "店販銷售" at bounding box center [479, 268] width 733 height 10
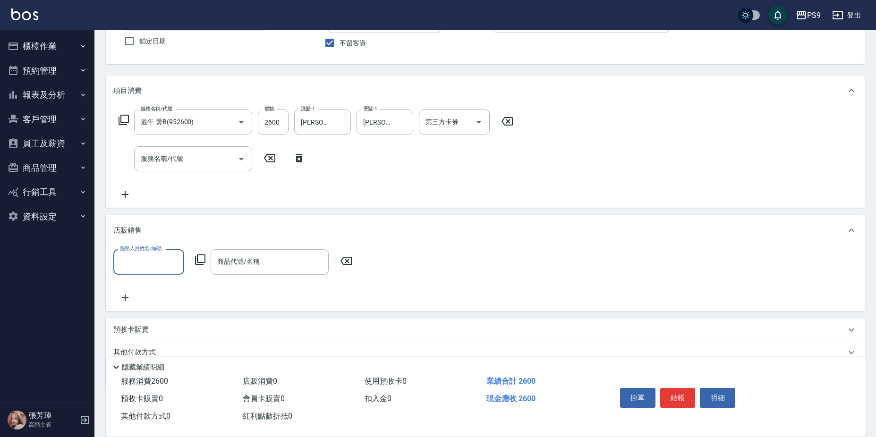
scroll to position [120, 0]
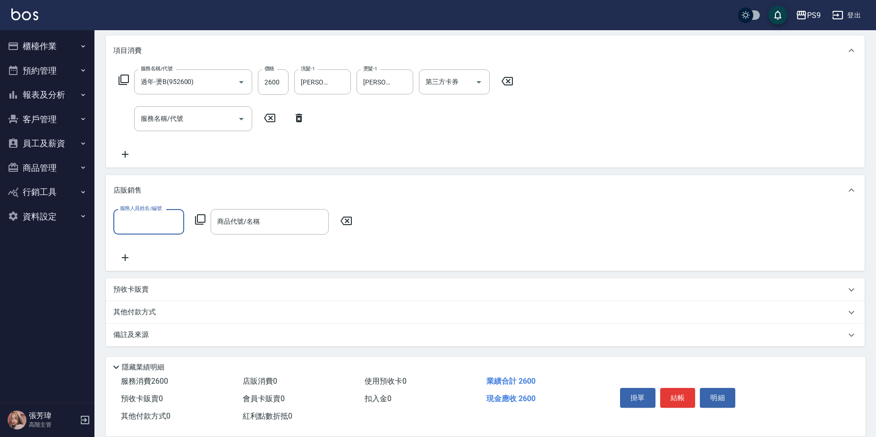
click at [156, 220] on input "服務人員姓名/編號" at bounding box center [149, 222] width 62 height 17
type input "JHIN-0"
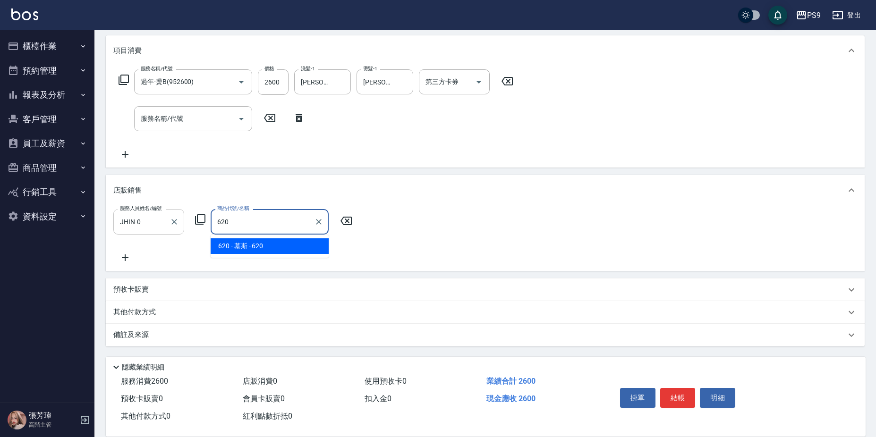
type input "慕斯"
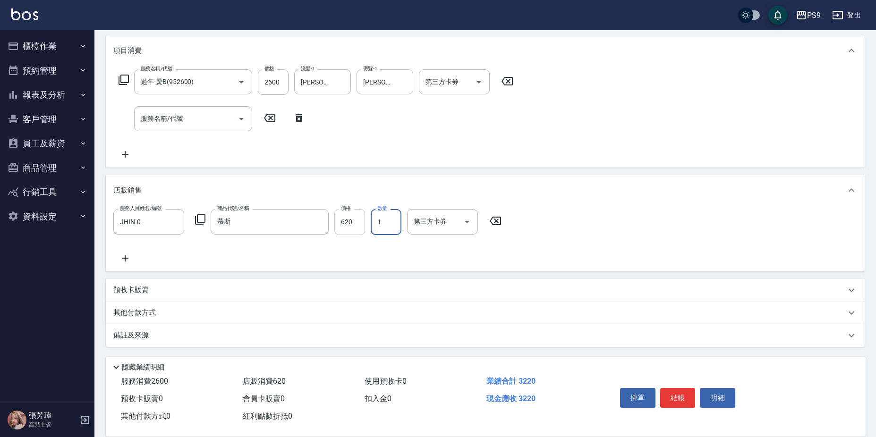
click at [345, 220] on input "620" at bounding box center [349, 222] width 31 height 26
type input "700"
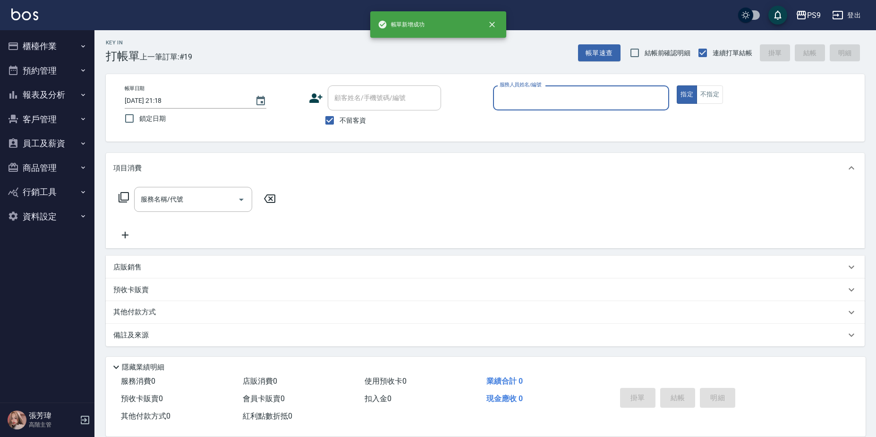
scroll to position [2, 0]
click at [342, 111] on label "不留客資" at bounding box center [343, 121] width 46 height 20
click at [340, 111] on input "不留客資" at bounding box center [330, 121] width 20 height 20
checkbox input "false"
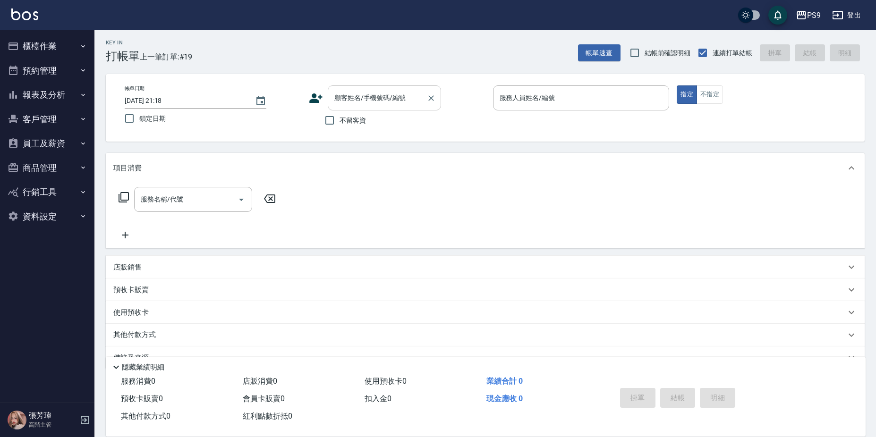
click at [347, 108] on div "顧客姓名/手機號碼/編號" at bounding box center [384, 97] width 113 height 25
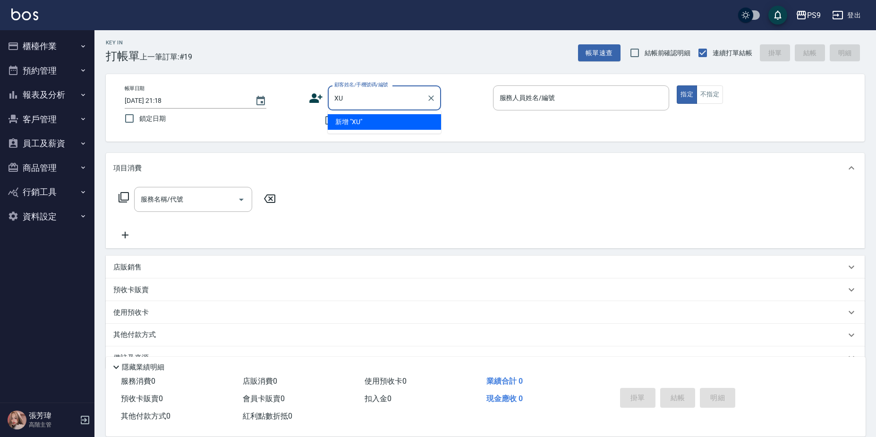
type input "X"
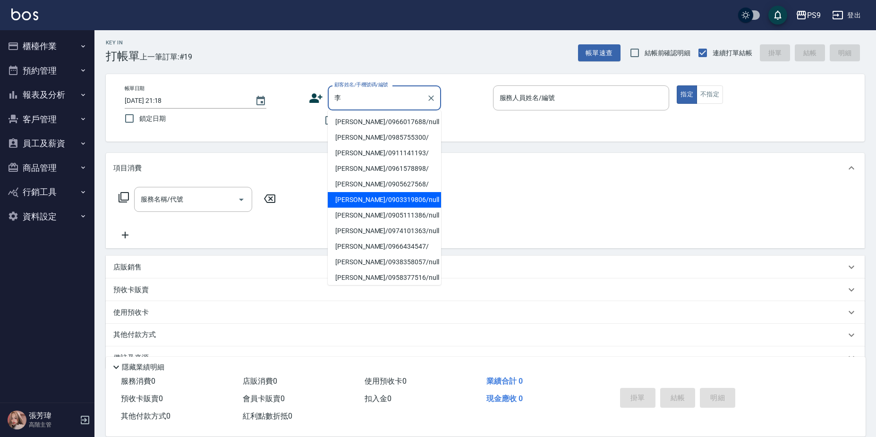
click at [375, 205] on li "[PERSON_NAME]/0903319806/null" at bounding box center [384, 200] width 113 height 16
type input "[PERSON_NAME]/0903319806/null"
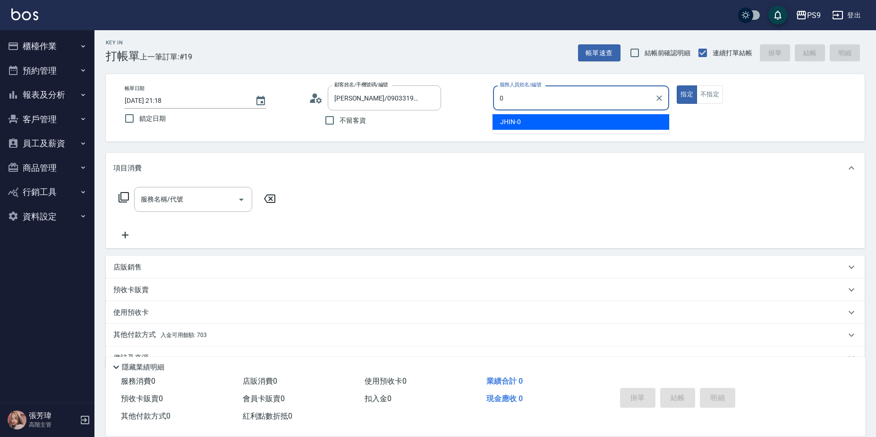
type input "JHIN-0"
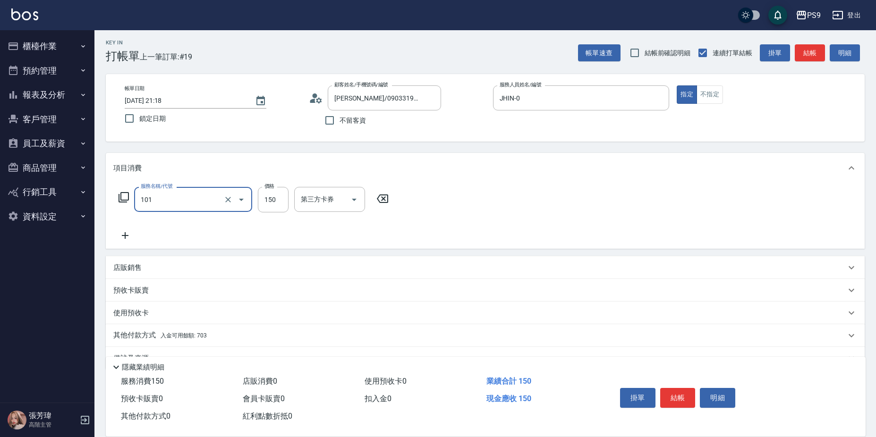
type input "洗髮(101)"
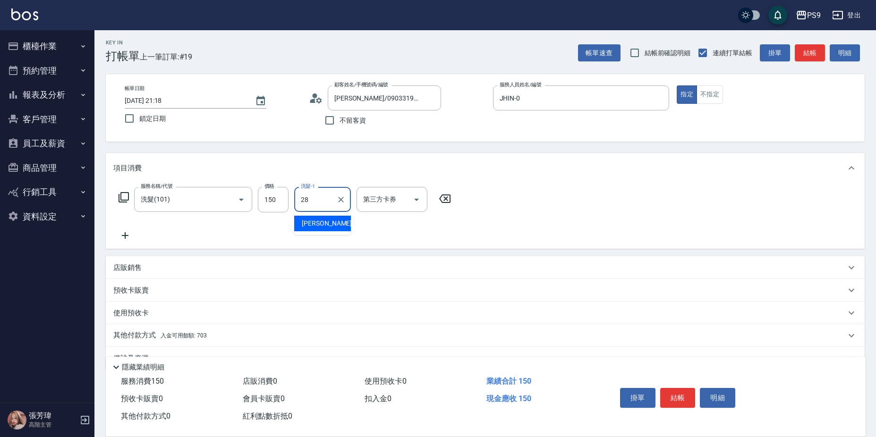
type input "[PERSON_NAME]-28"
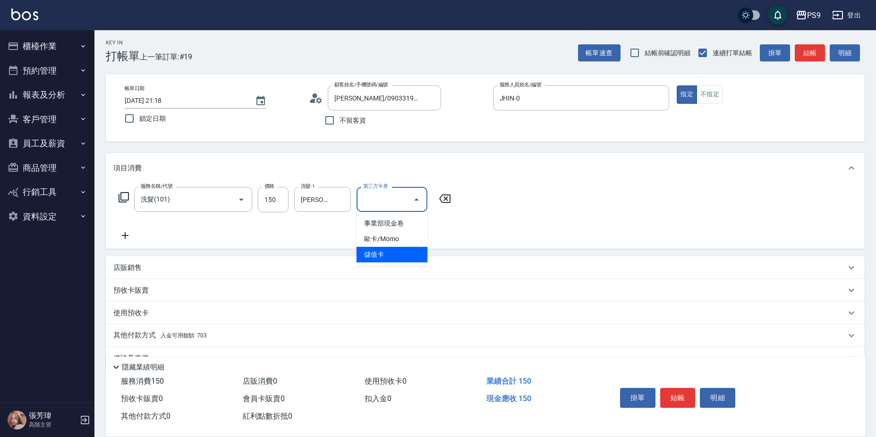
type input "儲值卡"
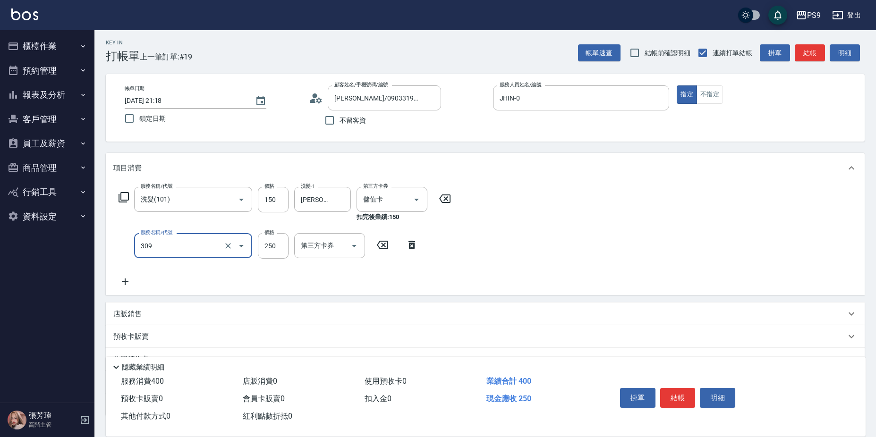
type input "剪-250(309)"
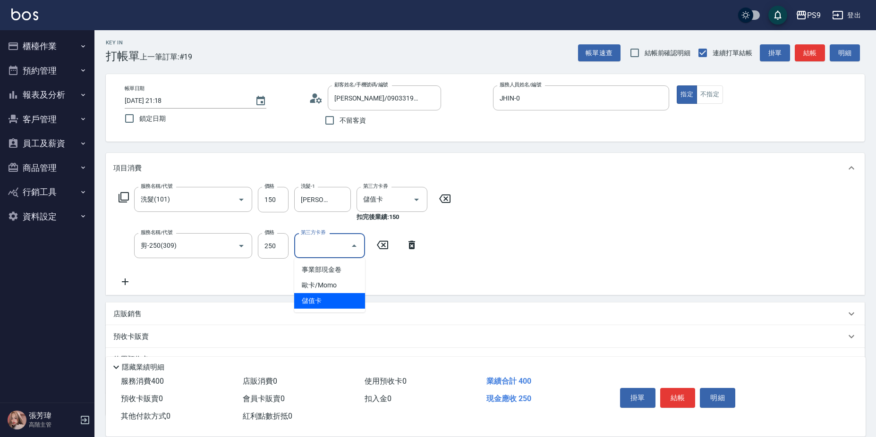
type input "儲值卡"
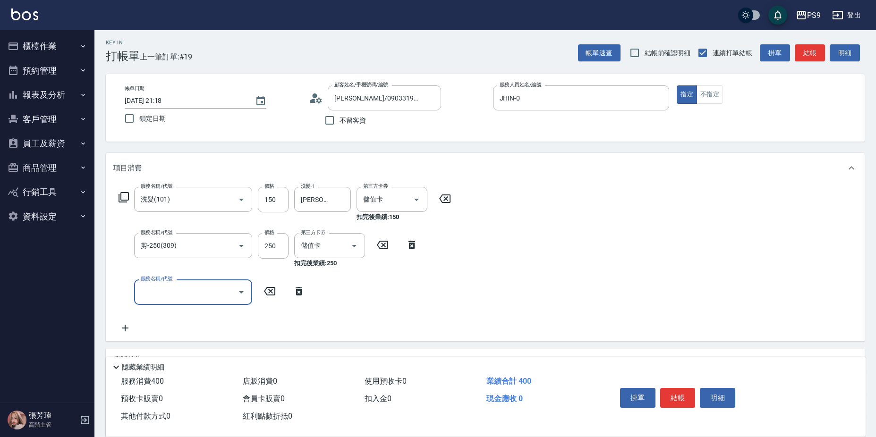
scroll to position [118, 0]
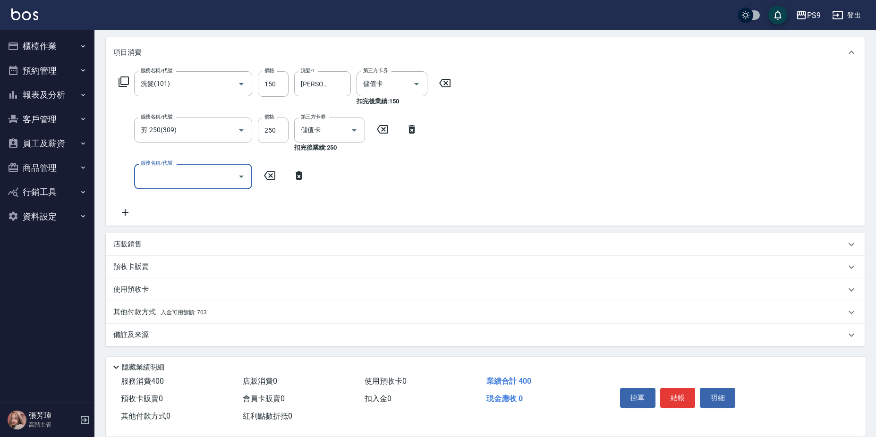
click at [190, 307] on div "其他付款方式 入金可用餘額: 703" at bounding box center [485, 312] width 759 height 23
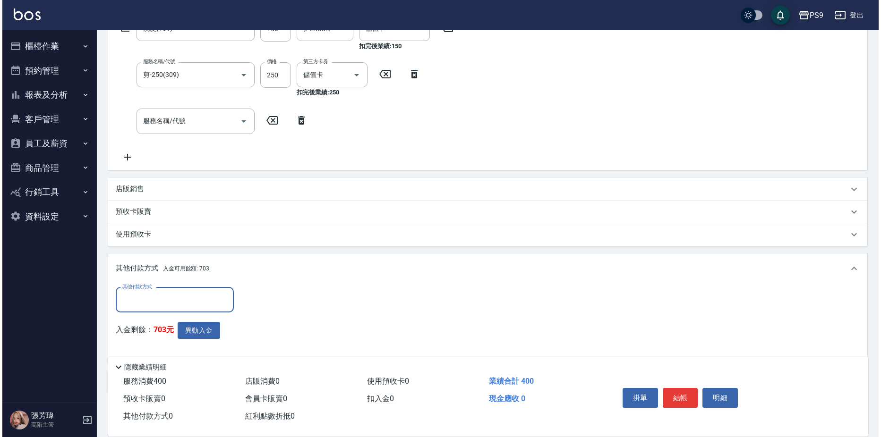
scroll to position [212, 0]
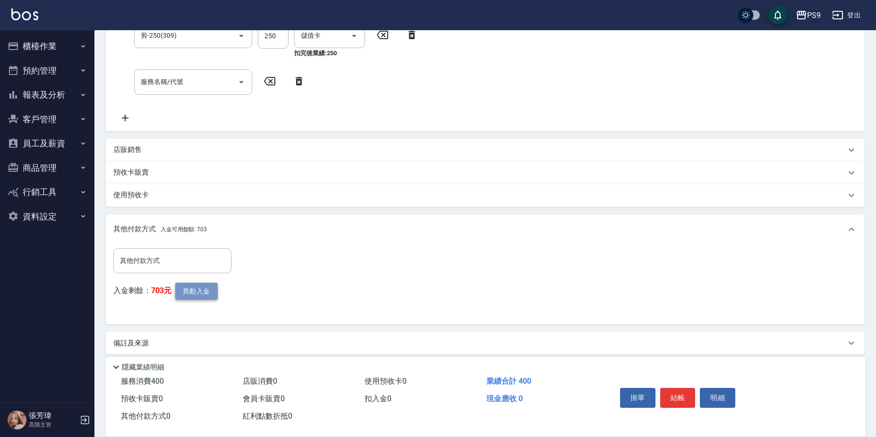
click at [199, 296] on button "異動入金" at bounding box center [196, 291] width 43 height 17
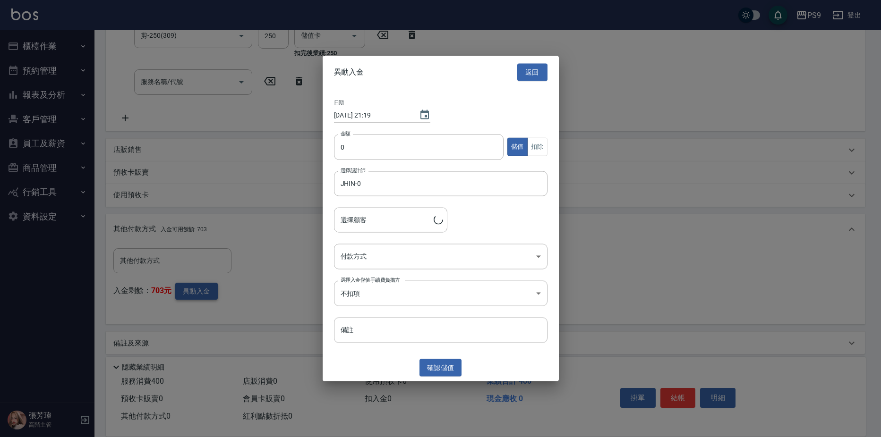
type input "[PERSON_NAME]/0903319806"
type input "400"
drag, startPoint x: 539, startPoint y: 141, endPoint x: 538, endPoint y: 134, distance: 6.8
click at [538, 136] on div "金額 400 金額 儲值 扣除" at bounding box center [441, 152] width 214 height 37
click at [540, 151] on button "扣除" at bounding box center [537, 147] width 20 height 18
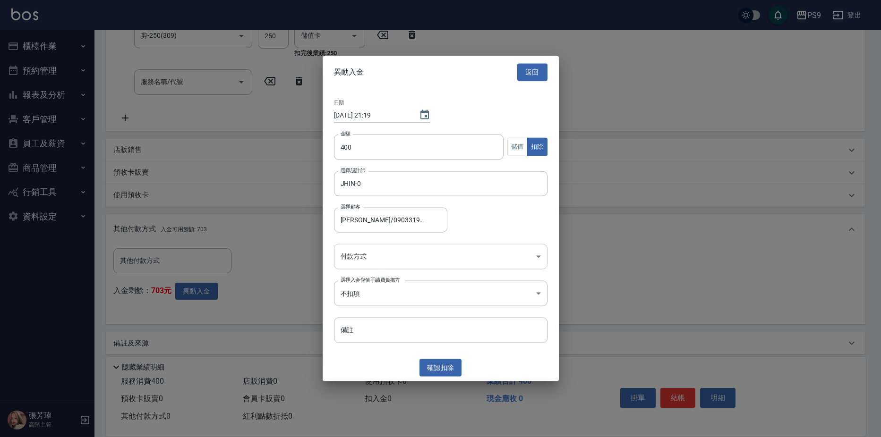
click at [429, 253] on body "PS9 登出 櫃檯作業 打帳單 帳單列表 掛單列表 座位開單 營業儀表板 現金收支登錄 高階收支登錄 材料自購登錄 每日結帳 排班表 現場電腦打卡 掃碼打卡 …" at bounding box center [440, 117] width 881 height 658
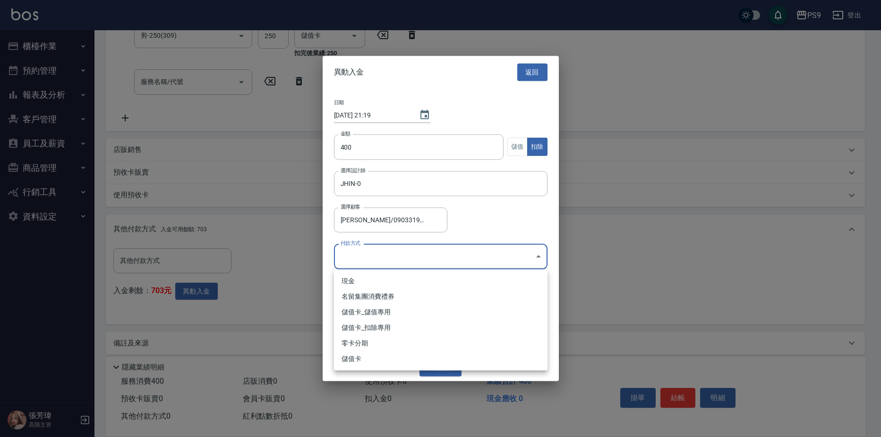
click at [412, 322] on li "儲值卡_扣除專用" at bounding box center [441, 328] width 214 height 16
type input "儲值卡_扣除專用"
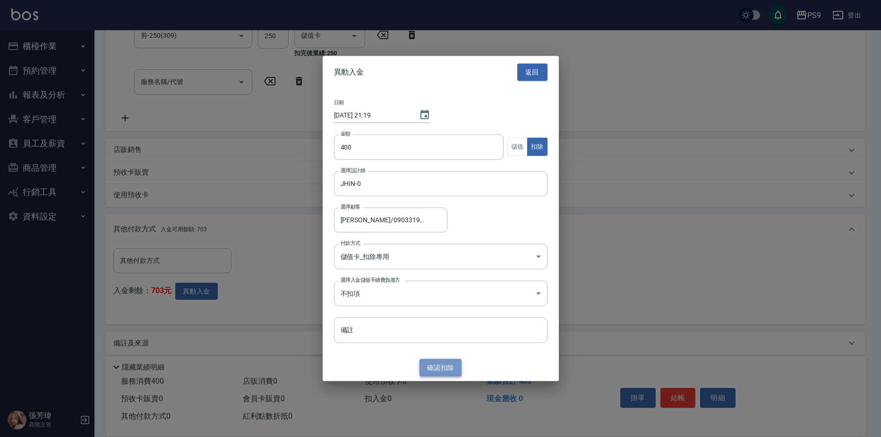
click at [436, 371] on button "確認 扣除" at bounding box center [440, 367] width 43 height 17
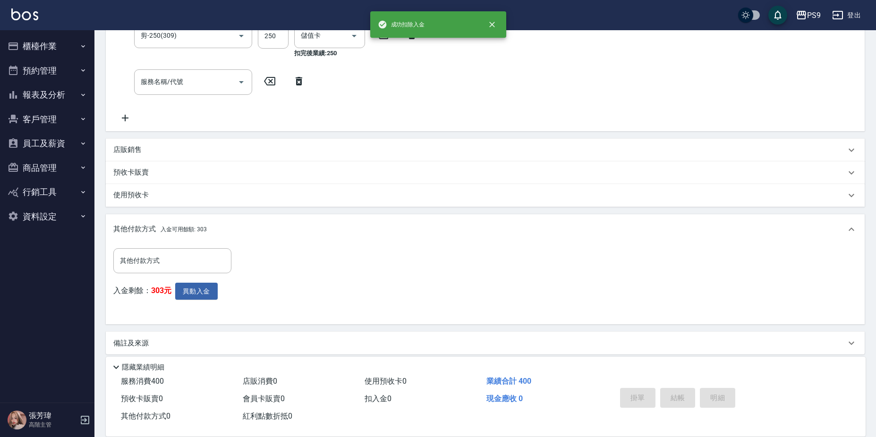
type input "[DATE] 21:19"
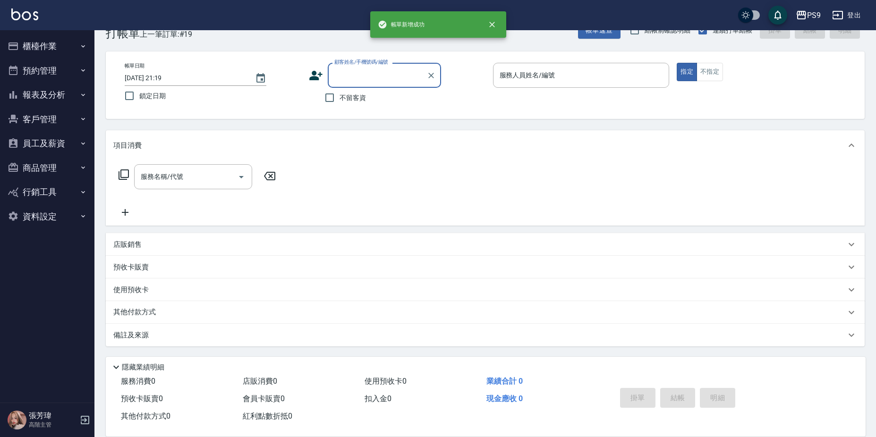
scroll to position [0, 0]
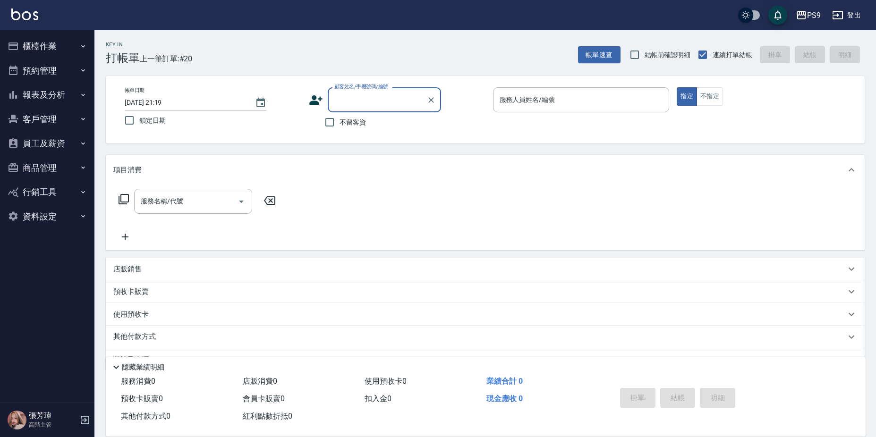
click at [347, 92] on input "顧客姓名/手機號碼/編號" at bounding box center [377, 100] width 91 height 17
type input "Q"
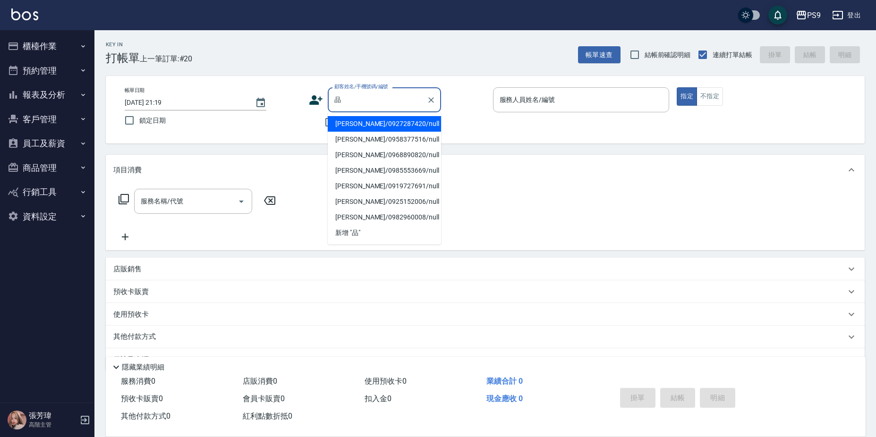
click at [354, 123] on li "[PERSON_NAME]/0927287420/null" at bounding box center [384, 124] width 113 height 16
type input "[PERSON_NAME]/0927287420/null"
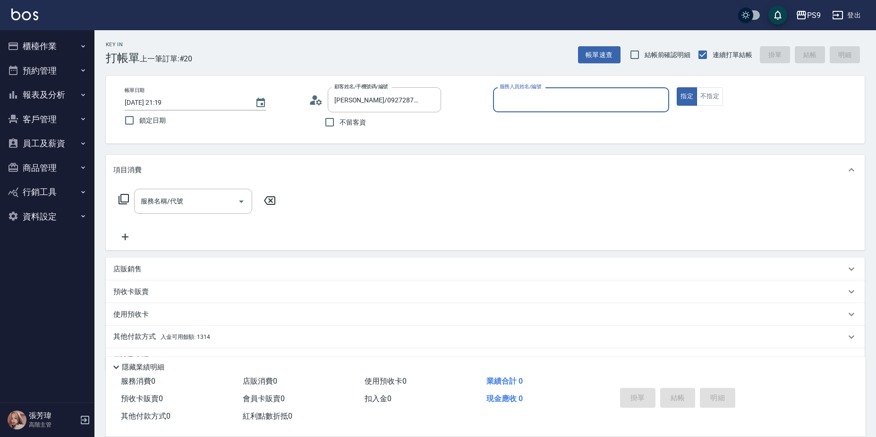
click at [677, 87] on button "指定" at bounding box center [687, 96] width 20 height 18
drag, startPoint x: 592, startPoint y: 78, endPoint x: 592, endPoint y: 98, distance: 20.3
click at [592, 82] on div "帳單日期 [DATE] 21:19 鎖定日期 顧客姓名/手機號碼/編號 [PERSON_NAME]/0927287420/null 顧客姓名/手機號碼/編號 …" at bounding box center [485, 110] width 759 height 68
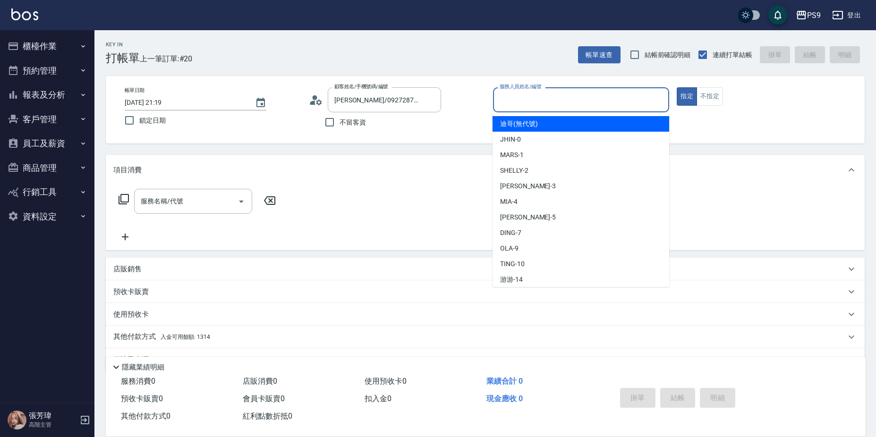
click at [593, 101] on input "服務人員姓名/編號" at bounding box center [581, 100] width 168 height 17
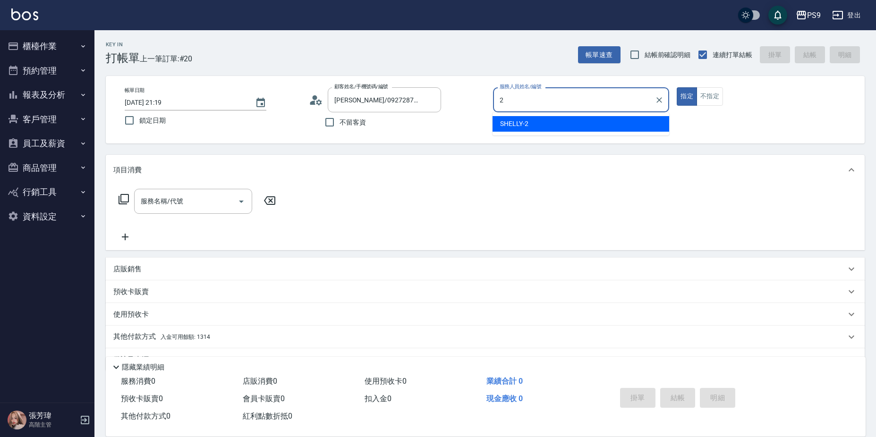
type input "SHELLY-2"
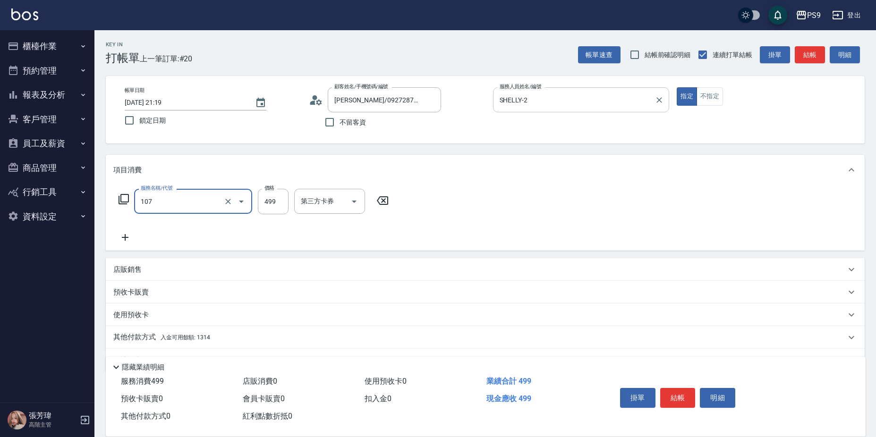
type input "舒活(107)"
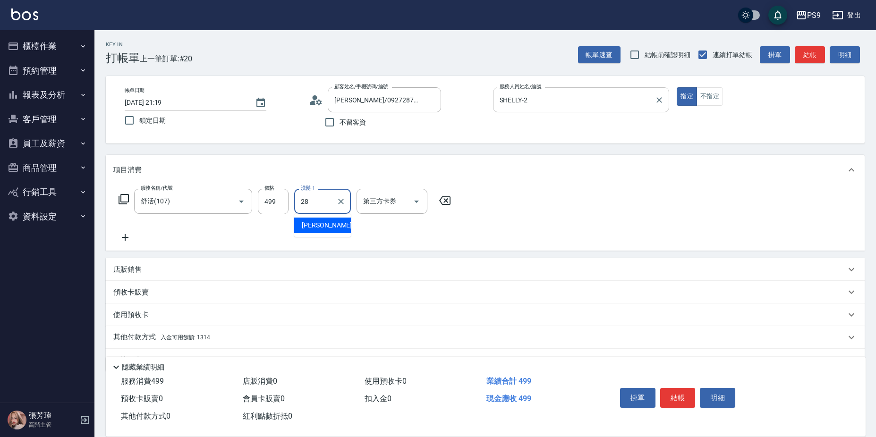
type input "[PERSON_NAME]-28"
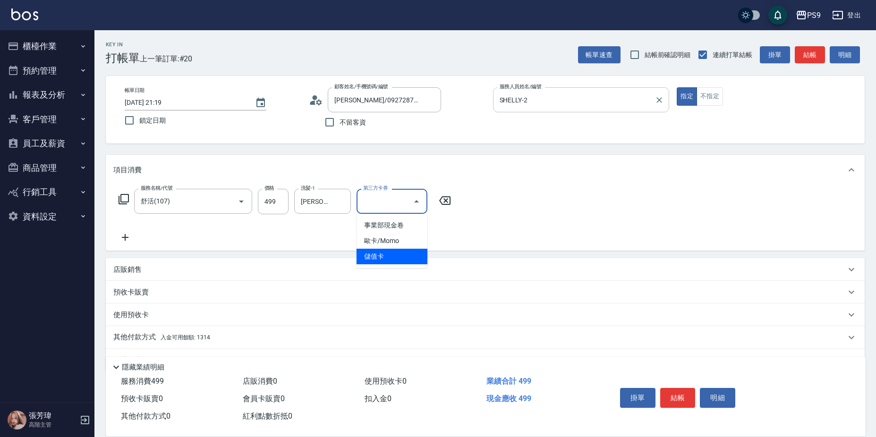
type input "儲值卡"
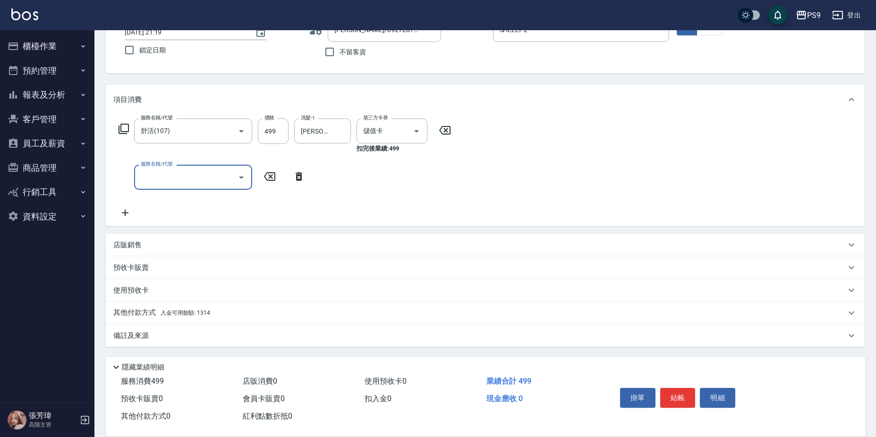
scroll to position [71, 0]
click at [231, 312] on div "其他付款方式 入金可用餘額: 1314" at bounding box center [479, 313] width 733 height 10
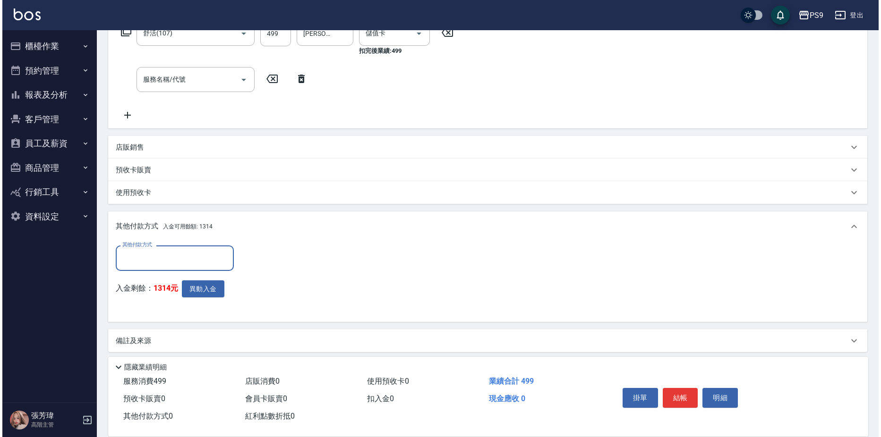
scroll to position [171, 0]
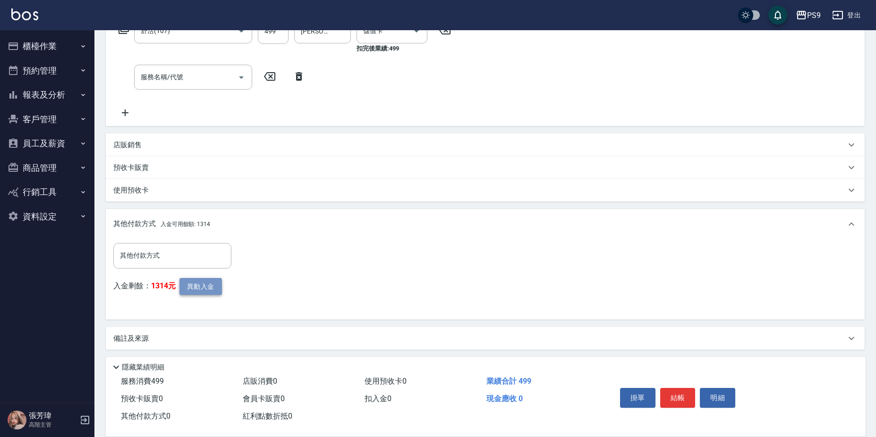
click at [205, 281] on button "異動入金" at bounding box center [201, 286] width 43 height 17
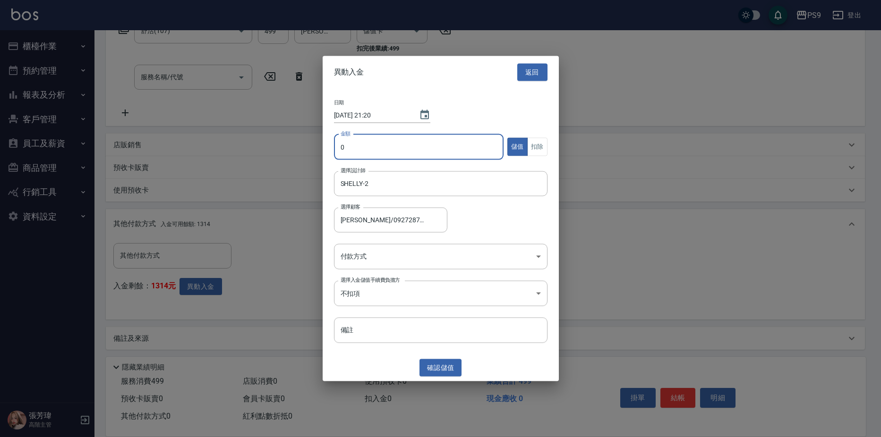
click at [378, 137] on input "0" at bounding box center [419, 147] width 170 height 26
type input "499"
click at [538, 143] on button "扣除" at bounding box center [537, 147] width 20 height 18
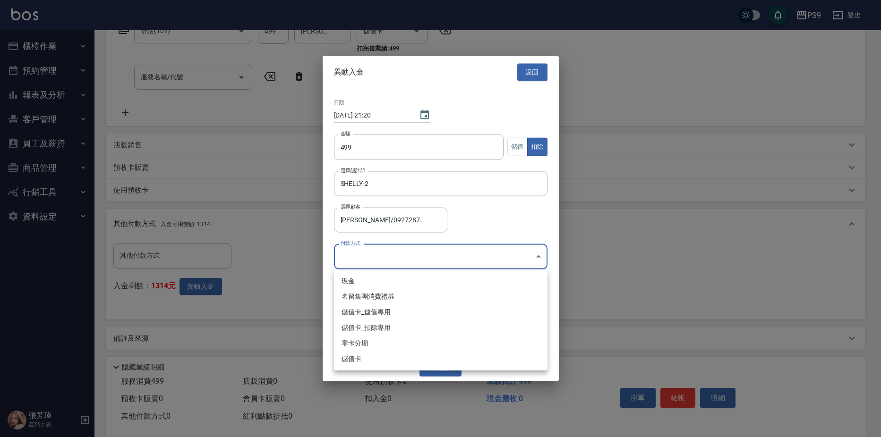
click at [466, 260] on body "PS9 登出 櫃檯作業 打帳單 帳單列表 掛單列表 座位開單 營業儀表板 現金收支登錄 高階收支登錄 材料自購登錄 每日結帳 排班表 現場電腦打卡 掃碼打卡 …" at bounding box center [440, 134] width 881 height 611
click at [407, 327] on li "儲值卡_扣除專用" at bounding box center [441, 328] width 214 height 16
type input "儲值卡_扣除專用"
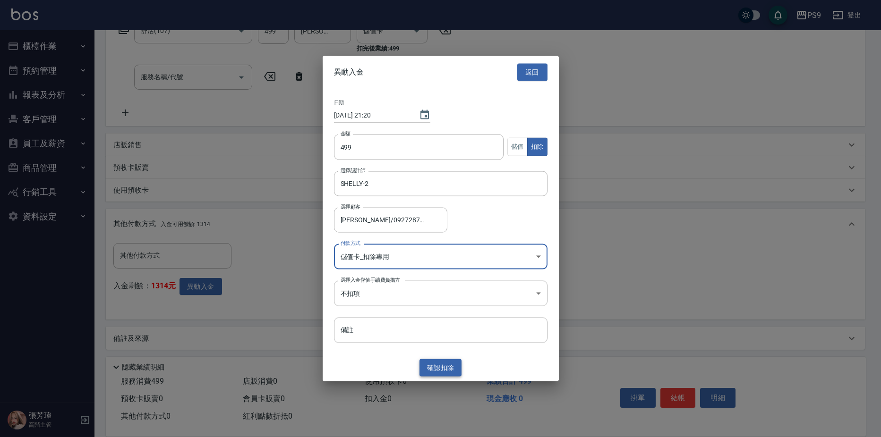
click at [449, 361] on button "確認 扣除" at bounding box center [440, 367] width 43 height 17
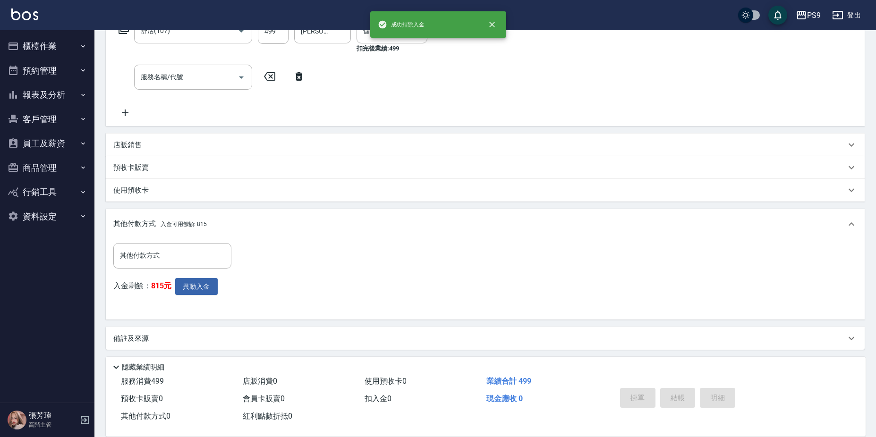
type input "[DATE] 21:20"
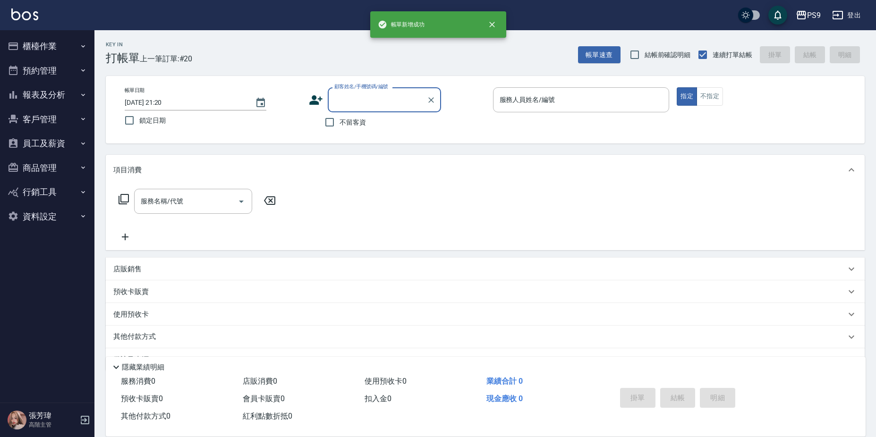
scroll to position [0, 0]
click at [330, 126] on input "不留客資" at bounding box center [330, 122] width 20 height 20
checkbox input "true"
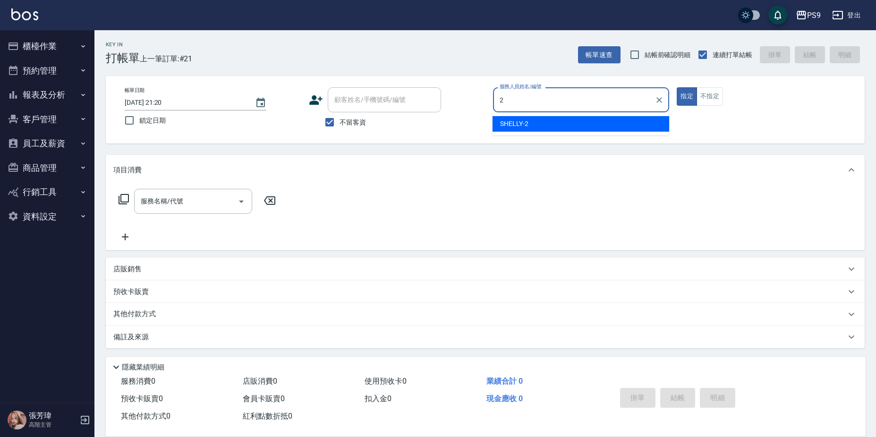
type input "SHELLY-2"
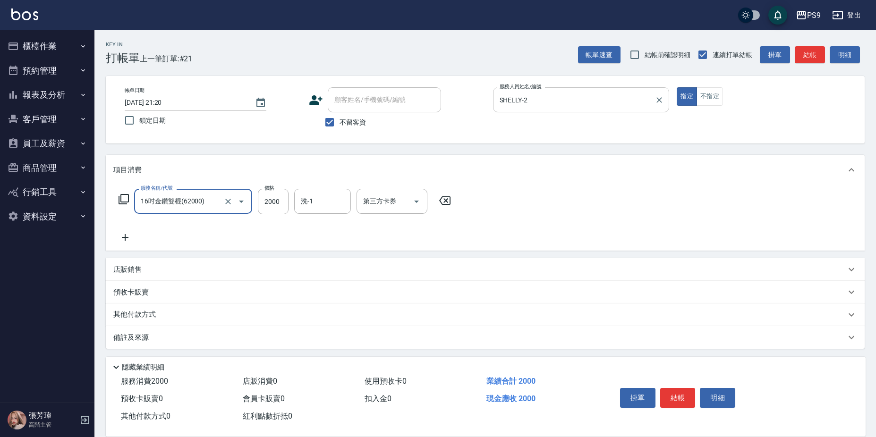
type input "16吋金鑽雙棍(62000)"
type input "[PERSON_NAME]-28"
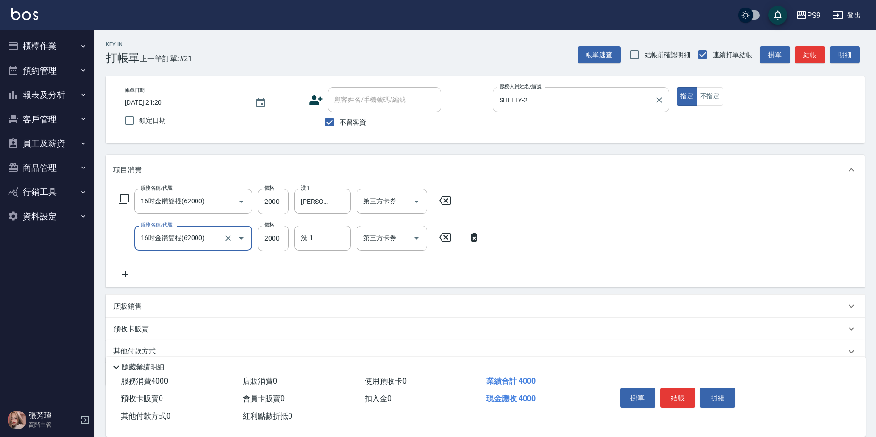
type input "16吋金鑽雙棍(62000)"
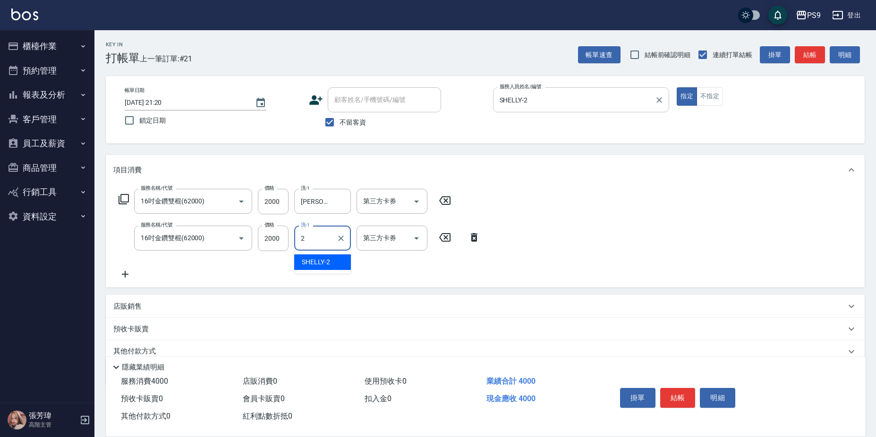
type input "SHELLY-2"
click at [345, 237] on icon "Clear" at bounding box center [340, 238] width 9 height 9
type input "[PERSON_NAME]-28"
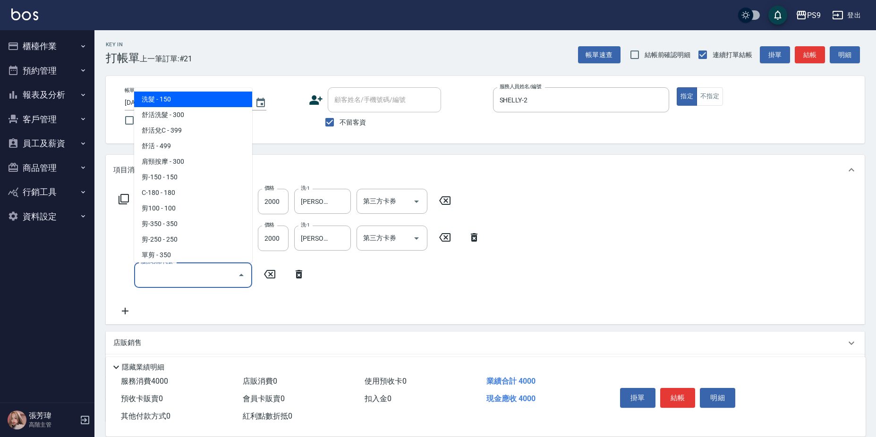
click at [216, 279] on input "服務名稱/代號" at bounding box center [185, 275] width 95 height 17
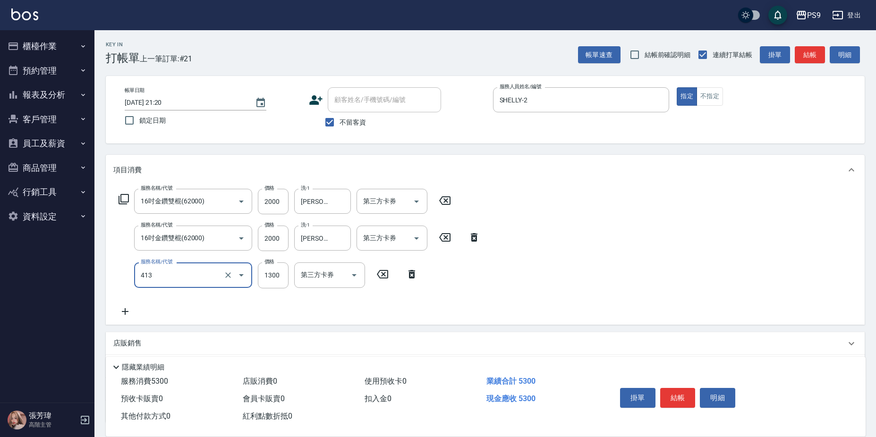
type input "鏡面護髮(413)"
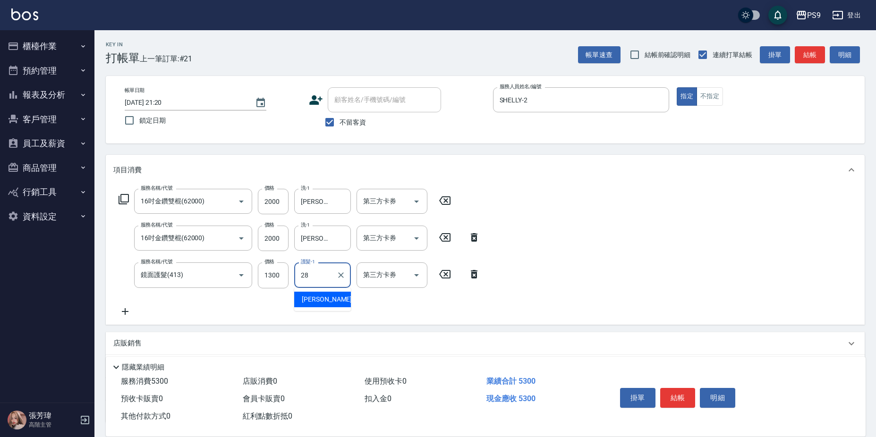
type input "[PERSON_NAME]-28"
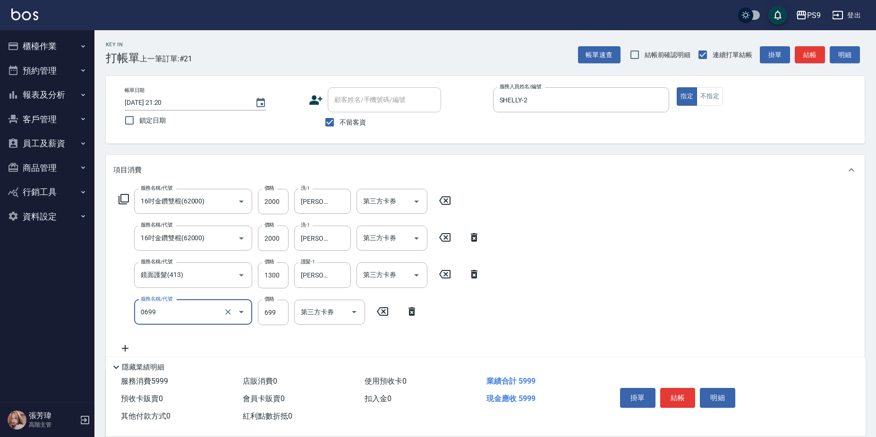
type input "699精油(0699)"
type input "699"
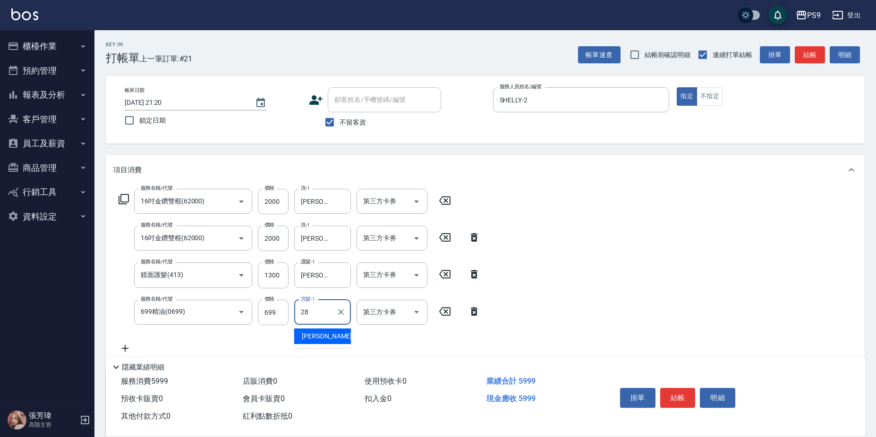
type input "[PERSON_NAME]-28"
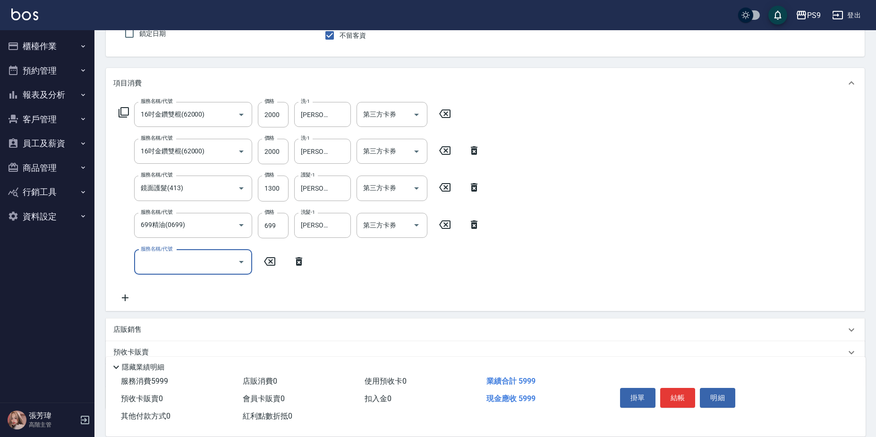
scroll to position [94, 0]
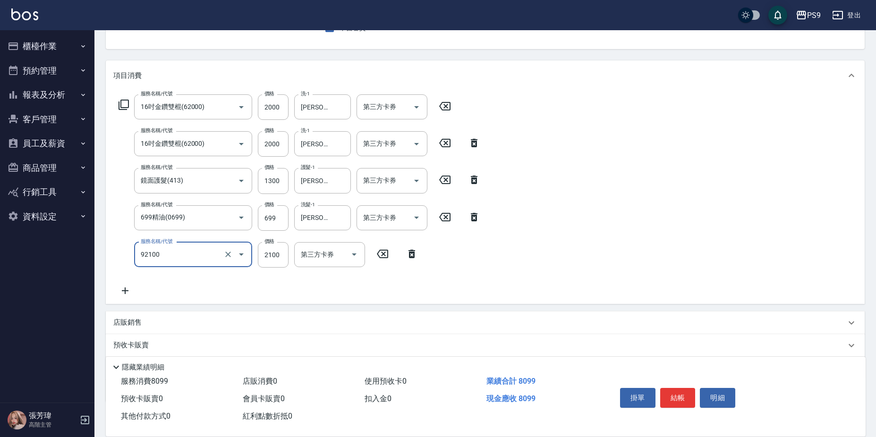
type input "過年-染B(92100)"
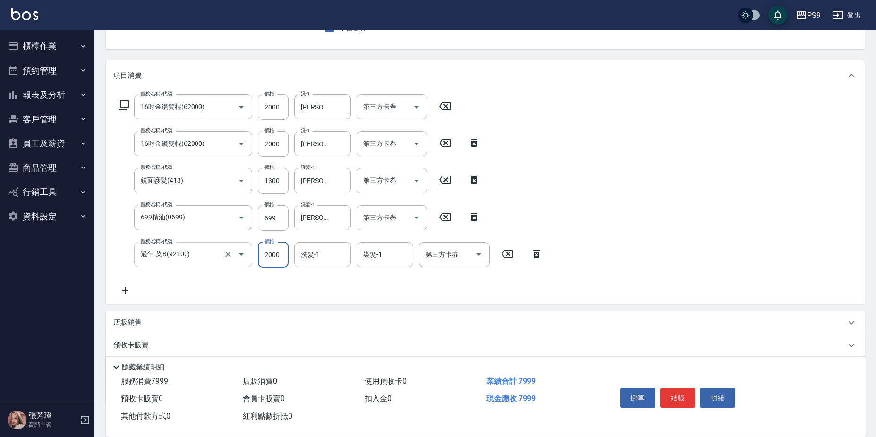
type input "2000"
type input "285"
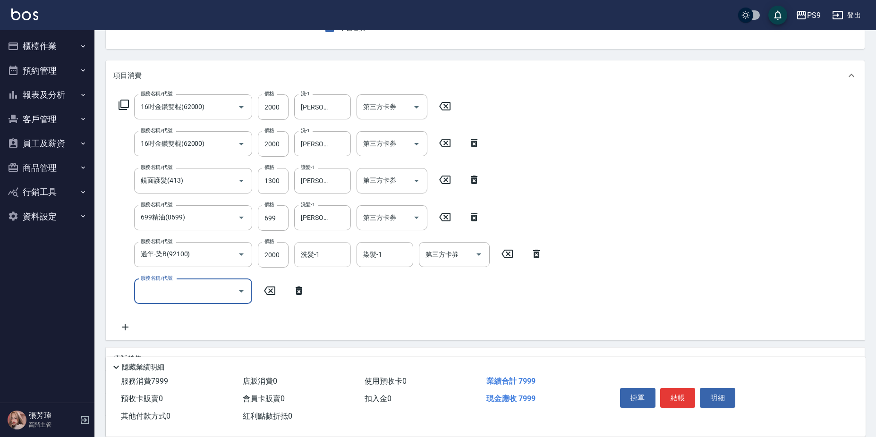
click at [331, 258] on input "洗髮-1" at bounding box center [323, 255] width 48 height 17
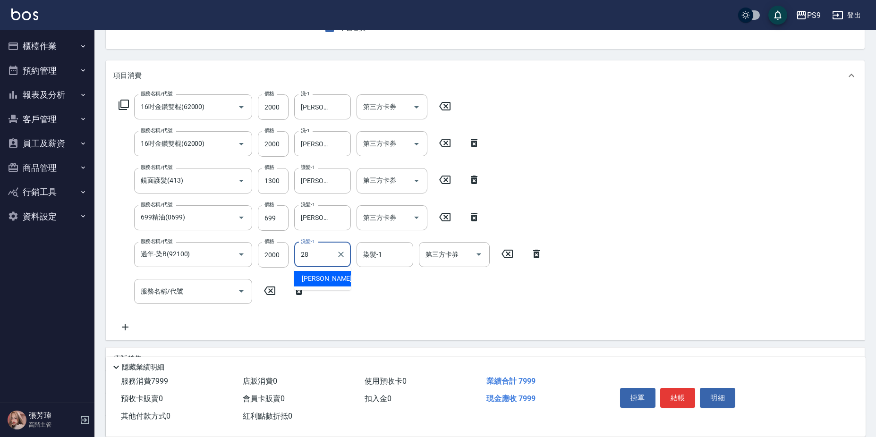
type input "[PERSON_NAME]-28"
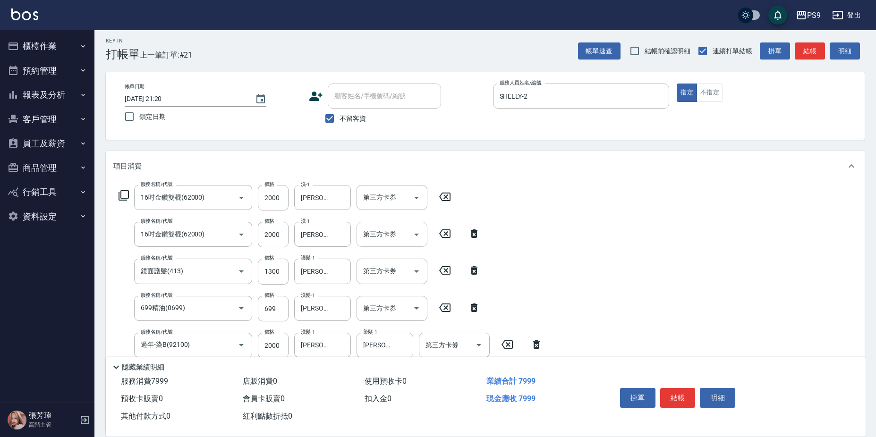
scroll to position [0, 0]
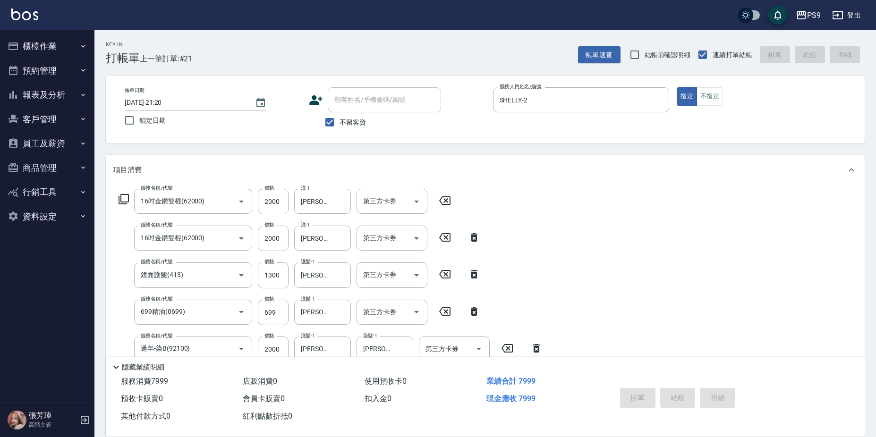
type input "[DATE] 21:29"
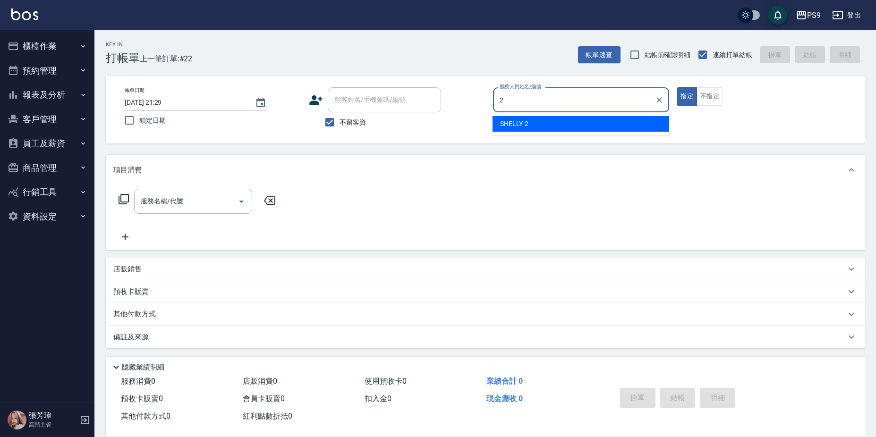
type input "SHELLY-2"
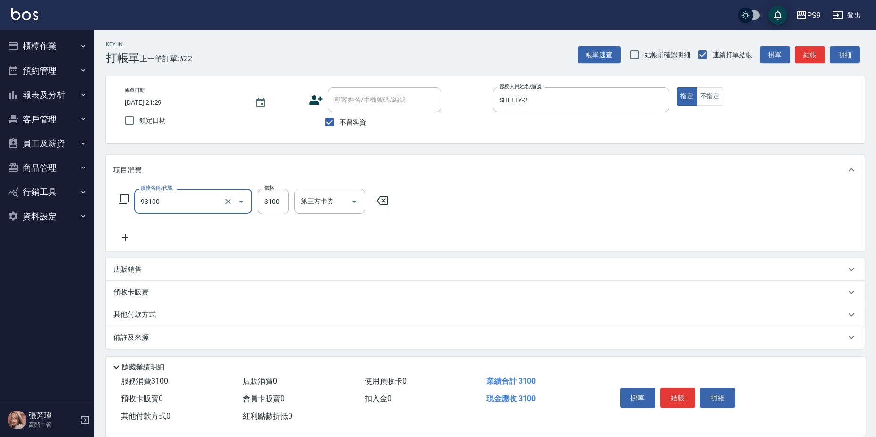
type input "過年-染A(93100)"
type input "3399"
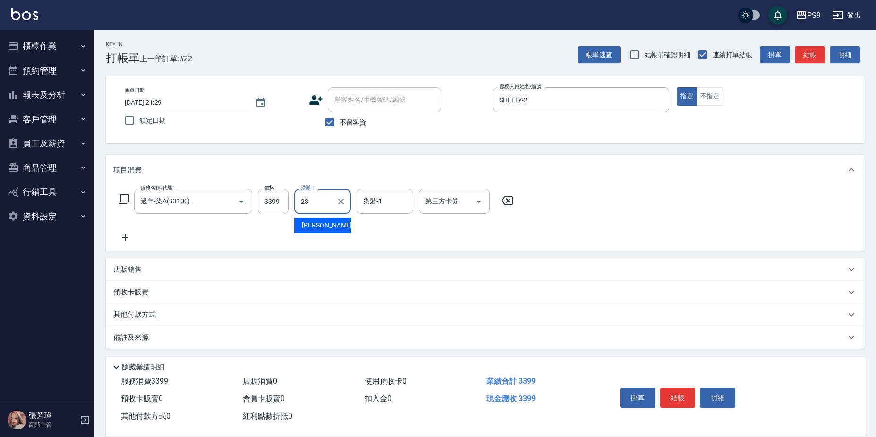
type input "[PERSON_NAME]-28"
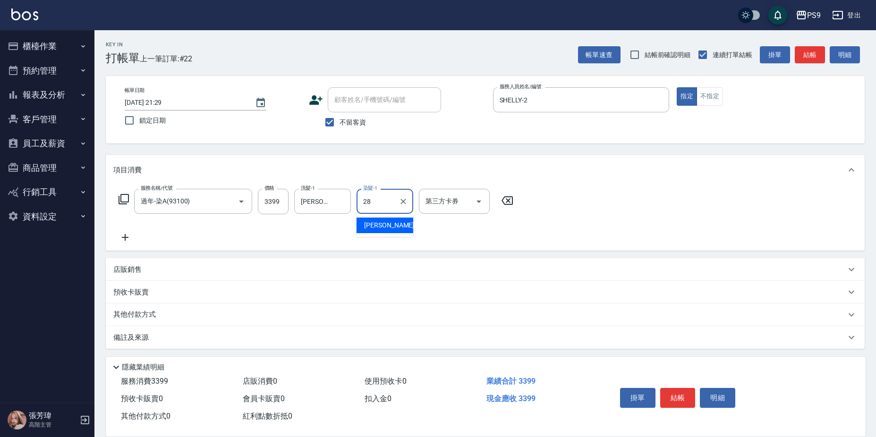
type input "[PERSON_NAME]-28"
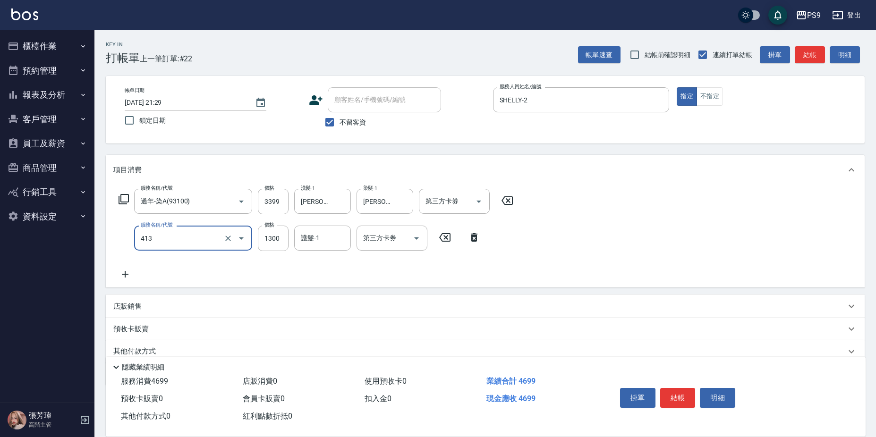
type input "鏡面護髮(413)"
type input "2500"
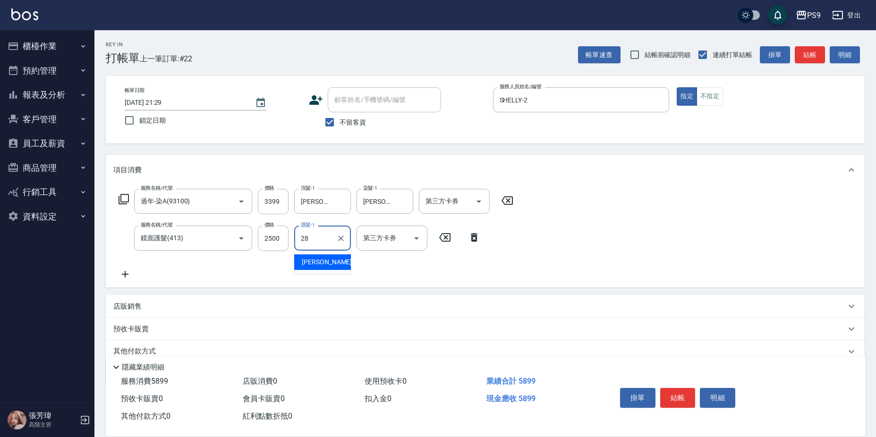
type input "[PERSON_NAME]-28"
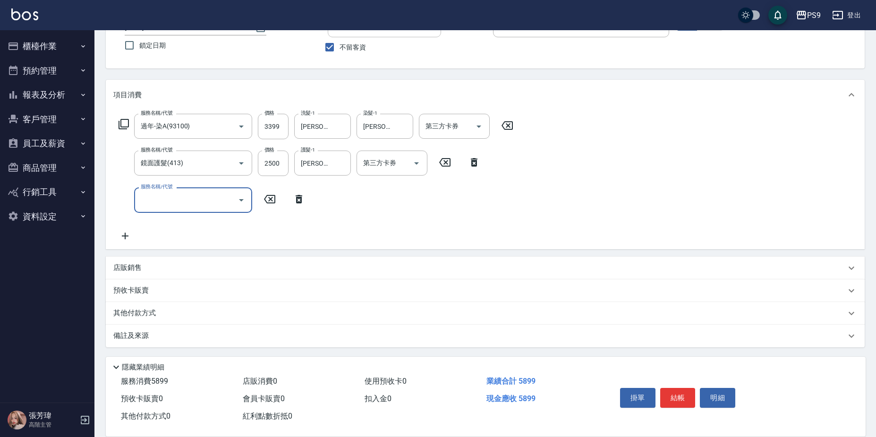
scroll to position [76, 0]
click at [138, 267] on p "店販銷售" at bounding box center [127, 267] width 28 height 10
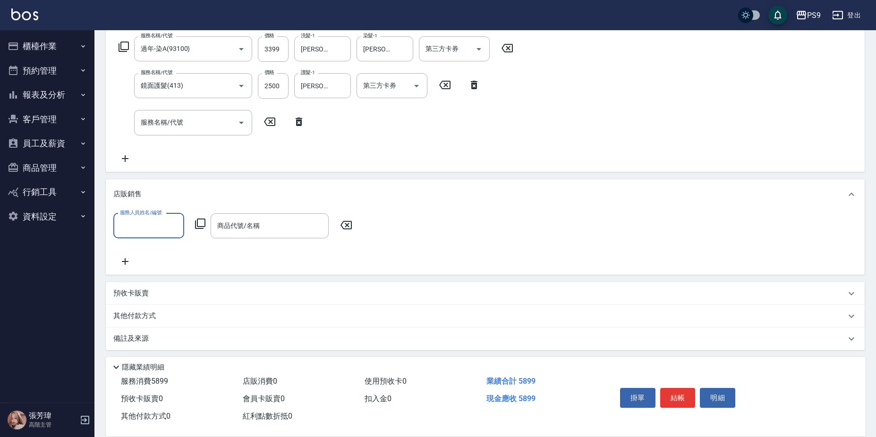
scroll to position [156, 0]
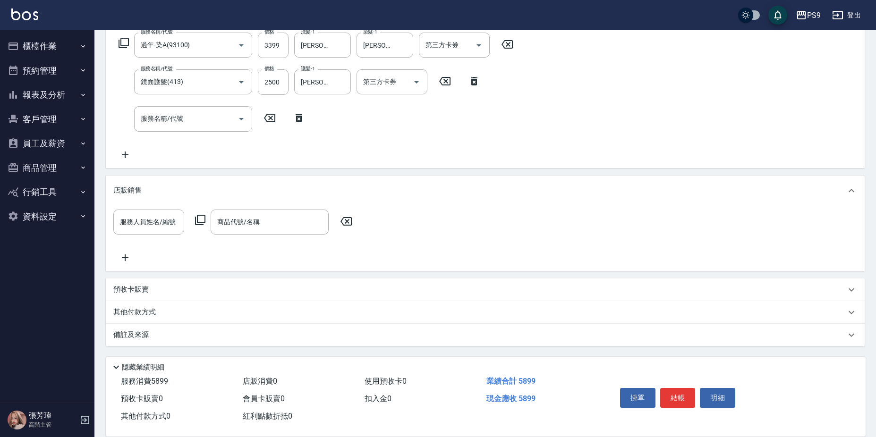
click at [167, 315] on div "其他付款方式" at bounding box center [479, 313] width 733 height 10
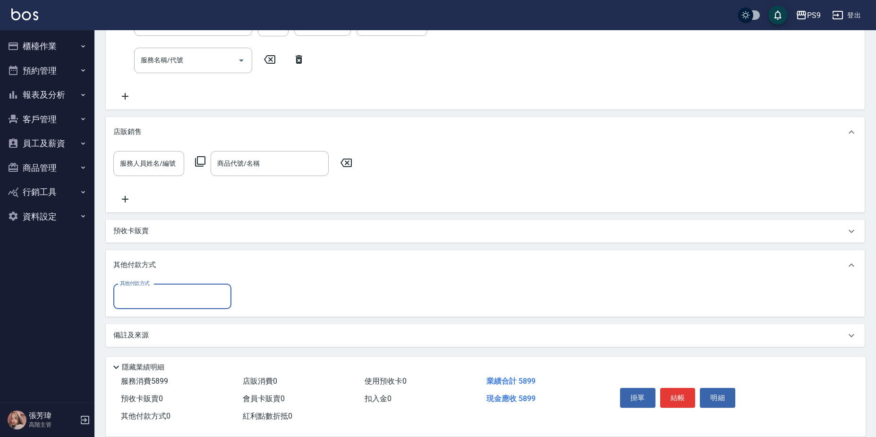
scroll to position [215, 0]
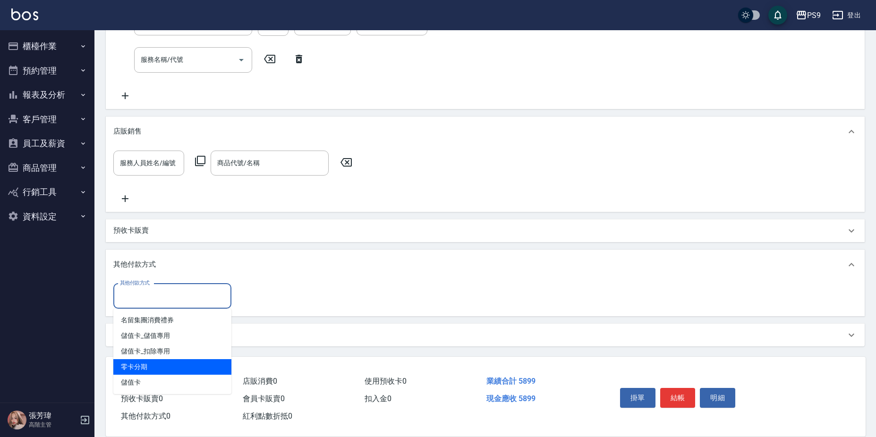
type input "零卡分期"
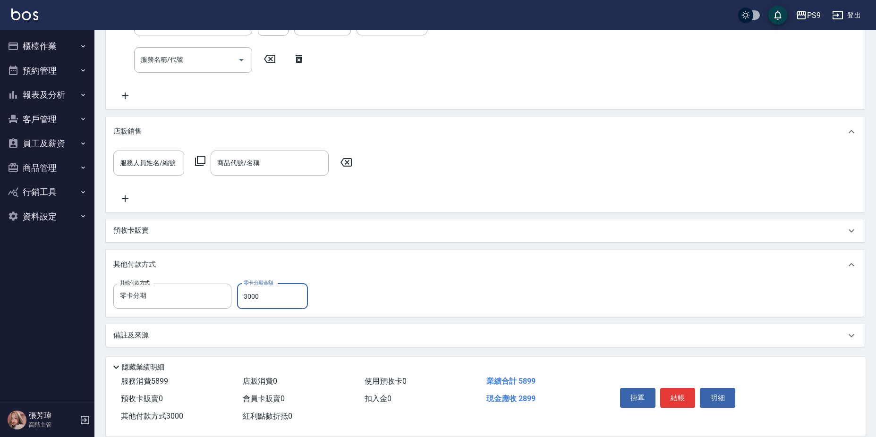
type input "3000"
type input "[DATE] 21:30"
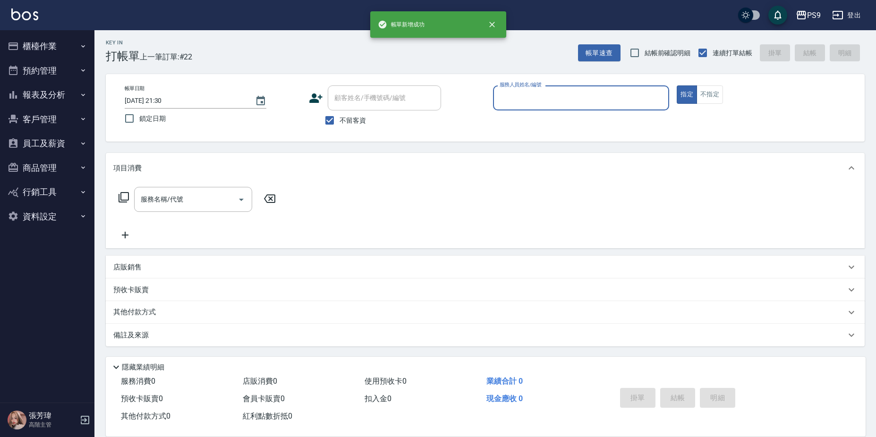
scroll to position [0, 0]
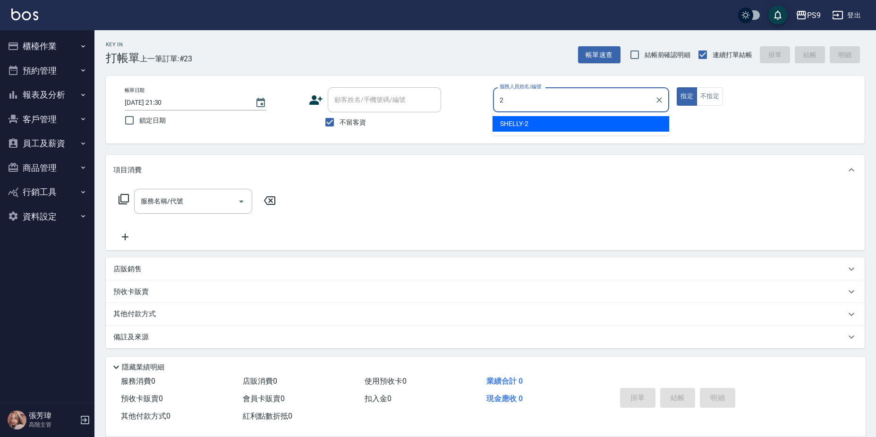
type input "SHELLY-2"
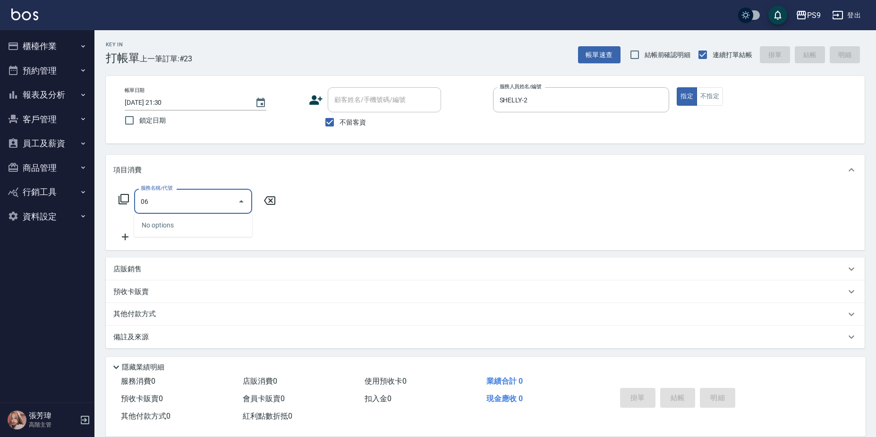
type input "0"
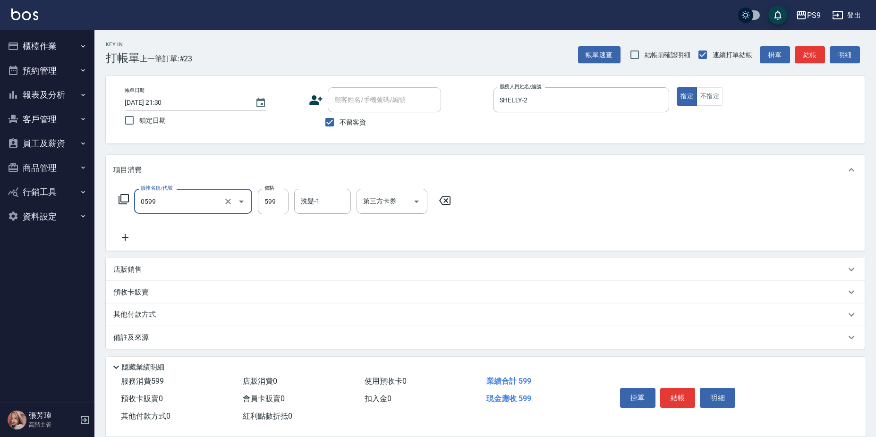
type input "[PERSON_NAME]599(0599)"
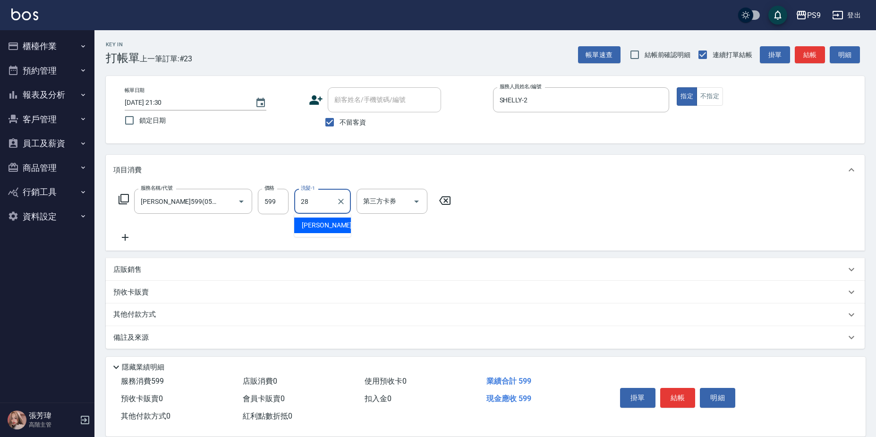
type input "[PERSON_NAME]-28"
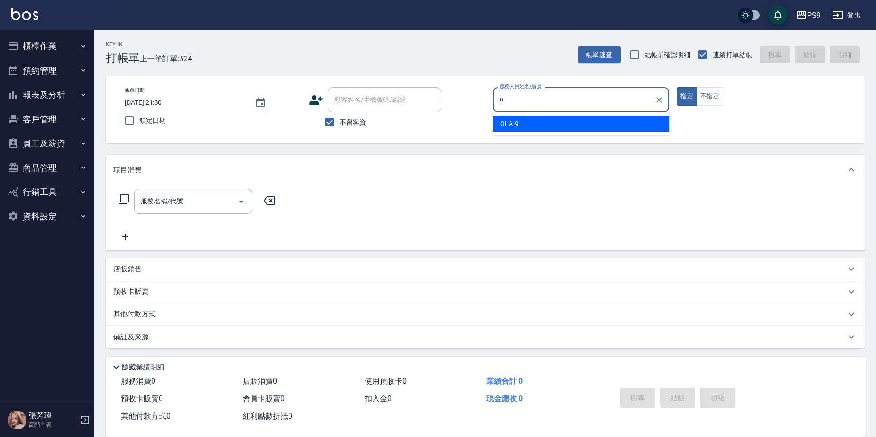
type input "OLA-9"
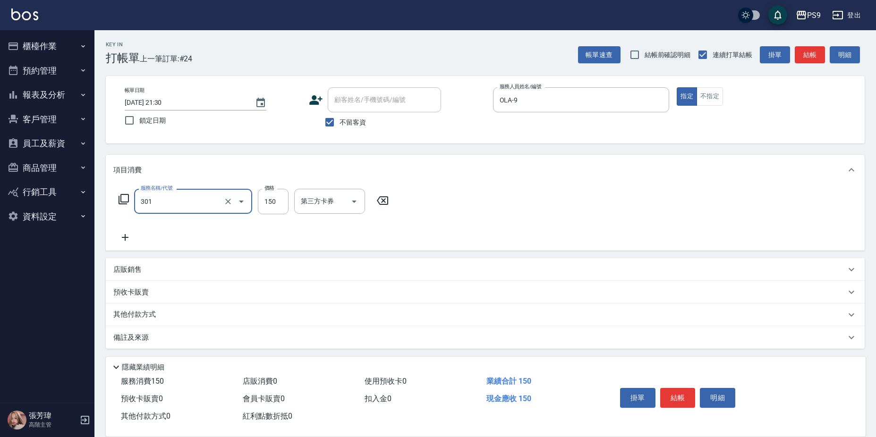
type input "剪-150(301)"
type input "450"
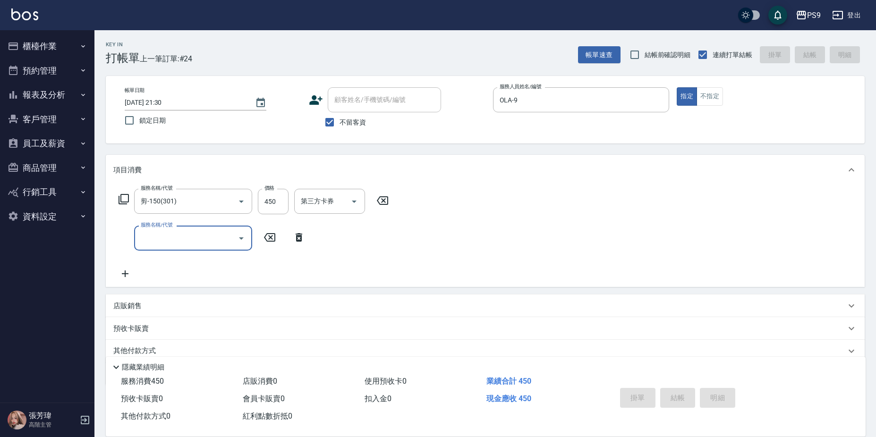
type input "[DATE] 21:37"
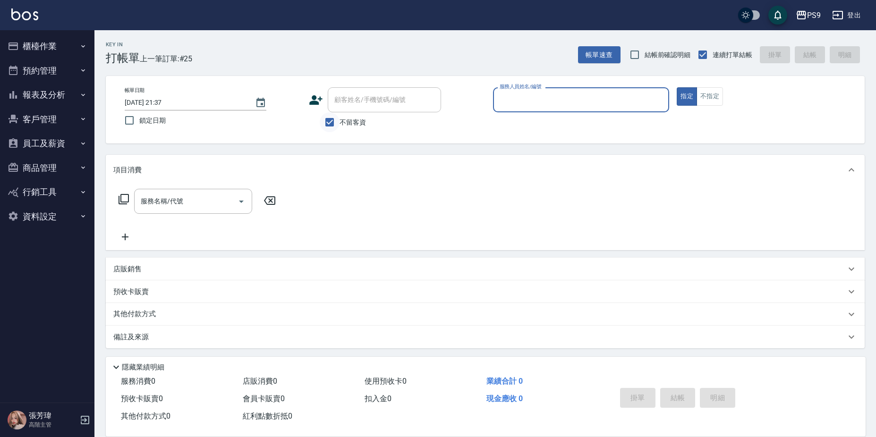
click at [329, 124] on input "不留客資" at bounding box center [330, 122] width 20 height 20
checkbox input "false"
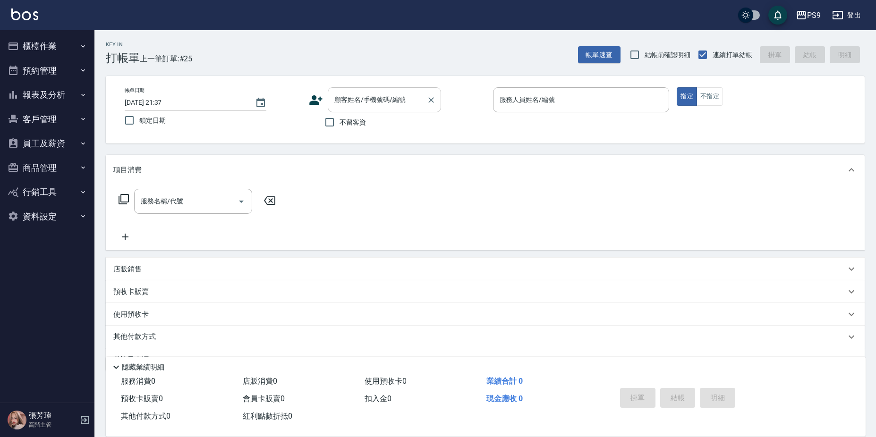
click at [346, 105] on input "顧客姓名/手機號碼/編號" at bounding box center [377, 100] width 91 height 17
click at [581, 208] on div "服務名稱/代號 服務名稱/代號" at bounding box center [485, 217] width 759 height 65
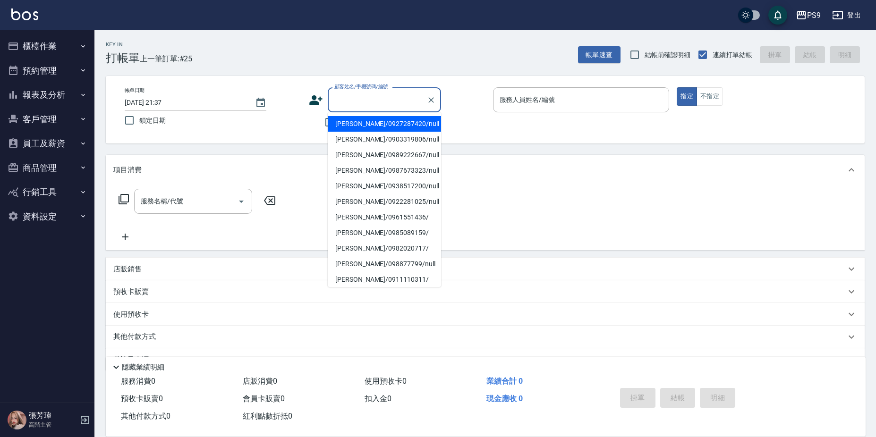
click at [345, 106] on input "顧客姓名/手機號碼/編號" at bounding box center [377, 100] width 91 height 17
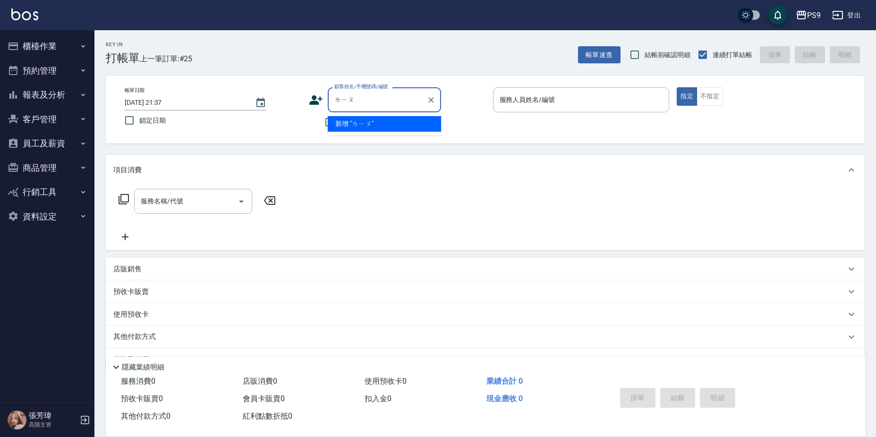
type input "劉"
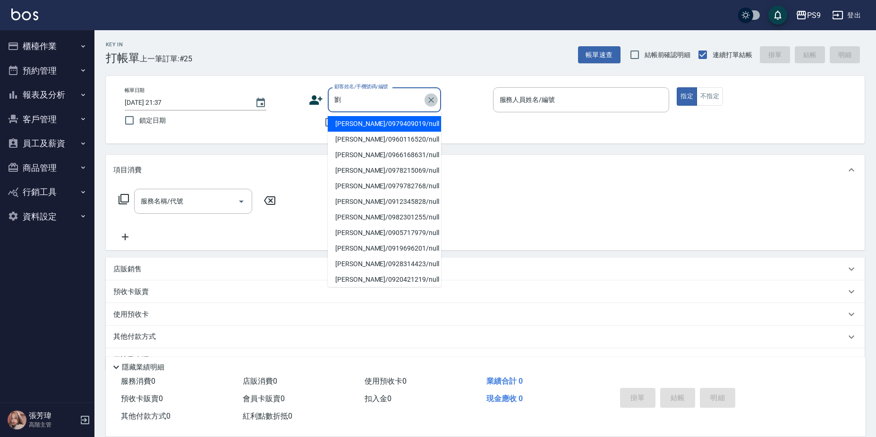
click at [431, 99] on icon "Clear" at bounding box center [431, 99] width 9 height 9
click at [241, 162] on div "項目消費" at bounding box center [485, 170] width 759 height 30
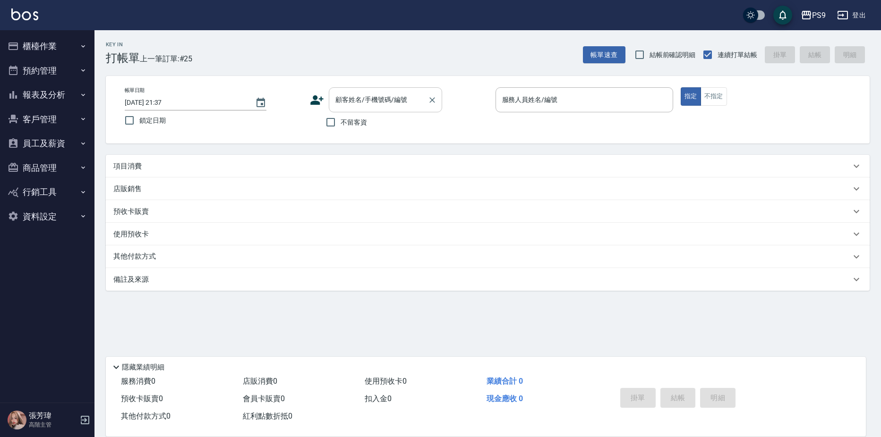
click at [367, 102] on input "顧客姓名/手機號碼/編號" at bounding box center [378, 100] width 91 height 17
click at [59, 120] on button "客戶管理" at bounding box center [47, 119] width 87 height 25
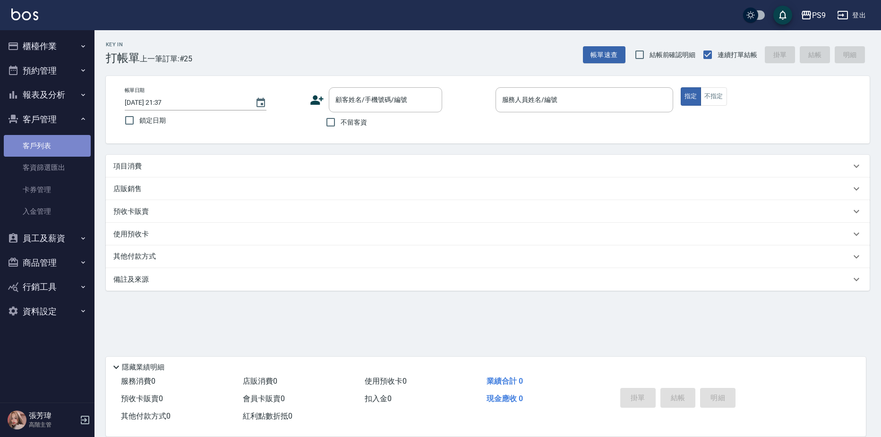
click at [47, 143] on link "客戶列表" at bounding box center [47, 146] width 87 height 22
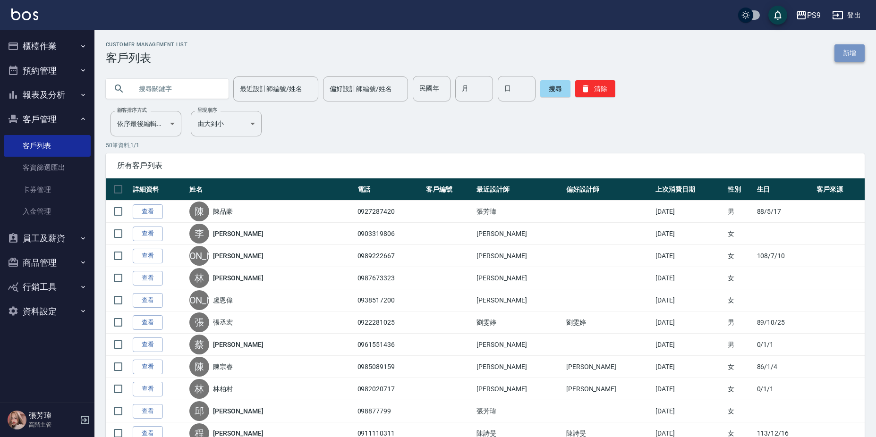
click at [848, 54] on link "新增" at bounding box center [850, 52] width 30 height 17
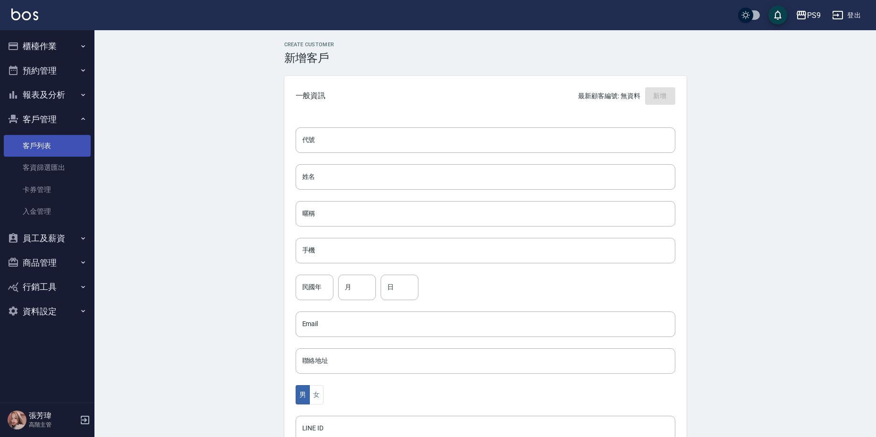
click at [44, 141] on link "客戶列表" at bounding box center [47, 146] width 87 height 22
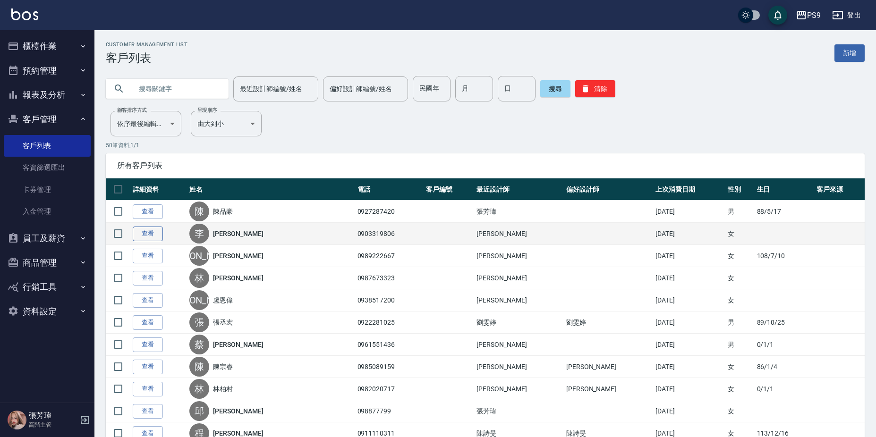
click at [151, 236] on link "查看" at bounding box center [148, 234] width 30 height 15
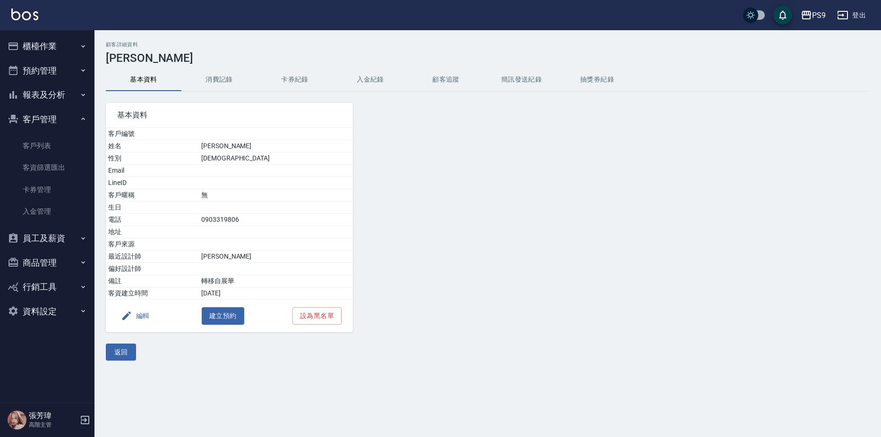
click at [131, 318] on icon "button" at bounding box center [126, 315] width 11 height 11
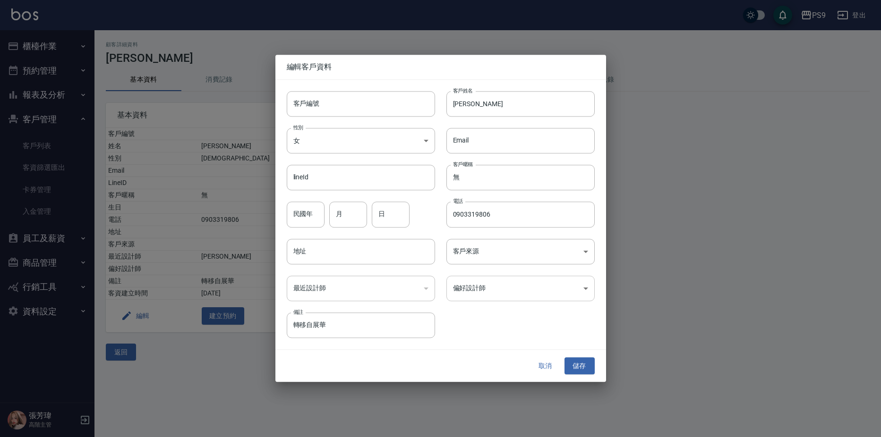
click at [500, 292] on body "PS9 登出 櫃檯作業 打帳單 帳單列表 掛單列表 座位開單 營業儀表板 現金收支登錄 高階收支登錄 材料自購登錄 每日結帳 排班表 現場電腦打卡 掃碼打卡 …" at bounding box center [440, 218] width 881 height 437
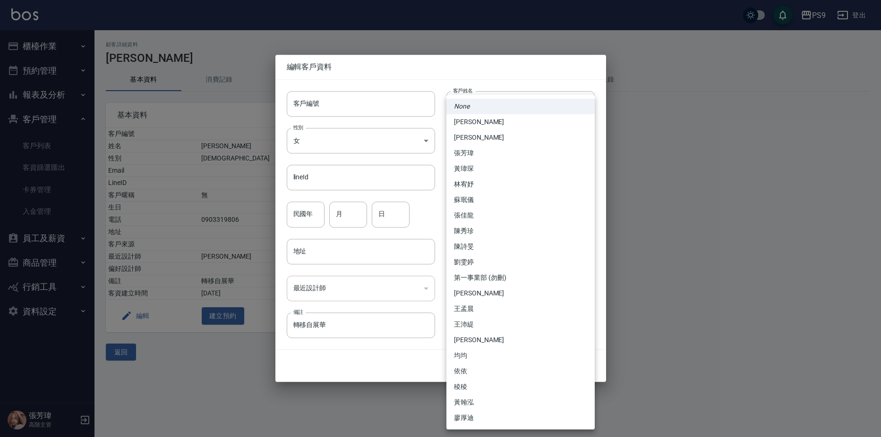
click at [468, 125] on li "[PERSON_NAME]" at bounding box center [520, 122] width 148 height 16
type input "0098c4a5-e297-437a-b3fe-587ea8055388"
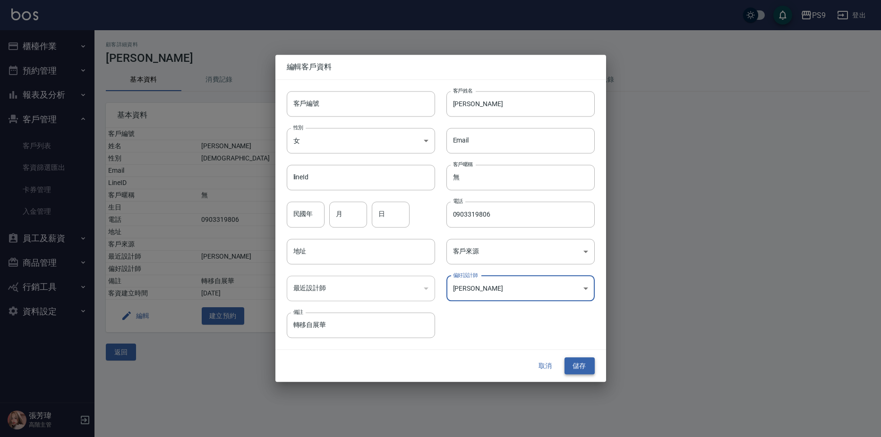
click at [578, 364] on button "儲存" at bounding box center [579, 366] width 30 height 17
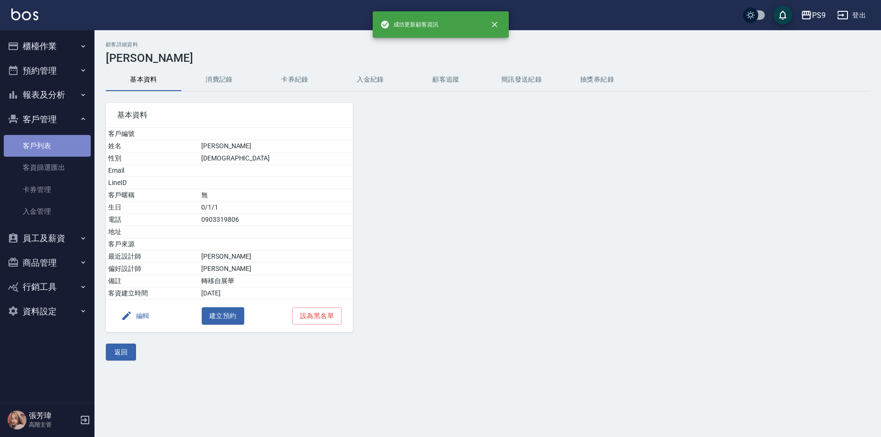
click at [43, 149] on link "客戶列表" at bounding box center [47, 146] width 87 height 22
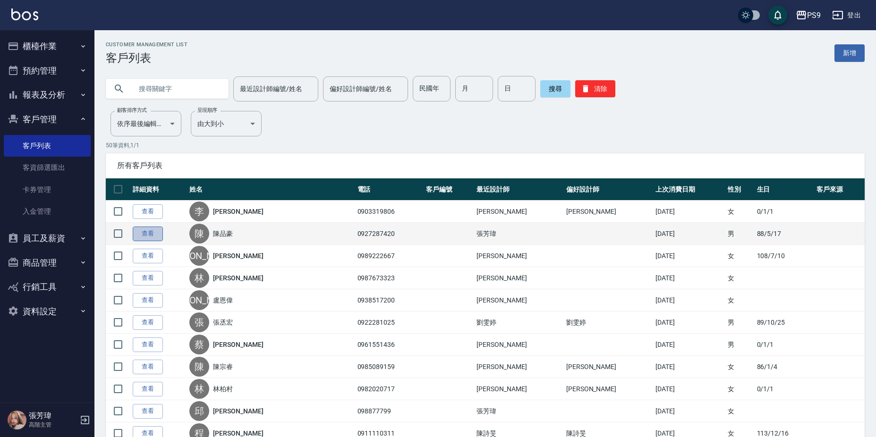
click at [144, 239] on link "查看" at bounding box center [148, 234] width 30 height 15
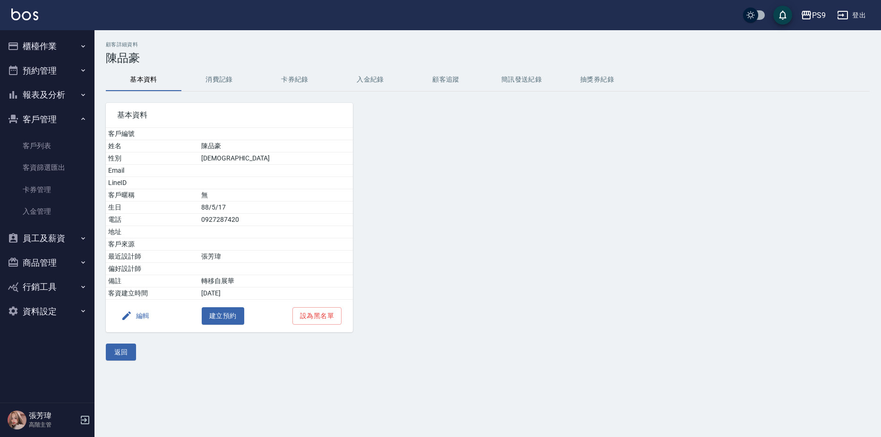
click at [137, 320] on button "編輯" at bounding box center [135, 316] width 36 height 17
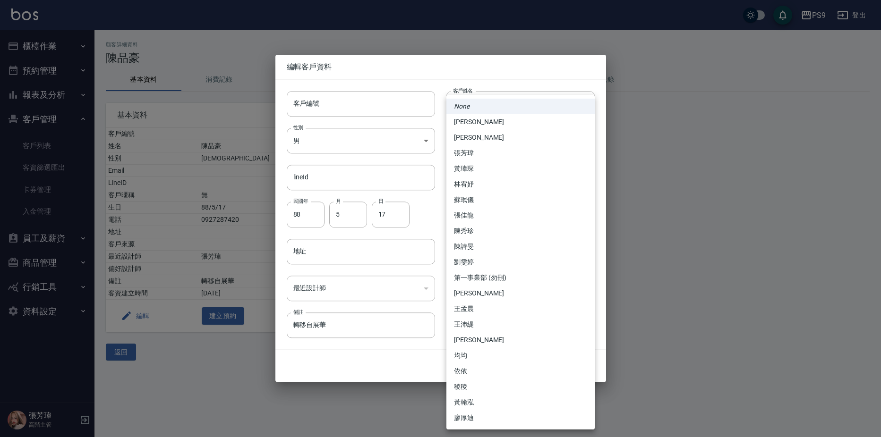
click at [476, 292] on body "PS9 登出 櫃檯作業 打帳單 帳單列表 掛單列表 座位開單 營業儀表板 現金收支登錄 高階收支登錄 材料自購登錄 每日結帳 排班表 現場電腦打卡 掃碼打卡 …" at bounding box center [440, 218] width 881 height 437
click at [496, 151] on li "張芳瑋" at bounding box center [520, 153] width 148 height 16
type input "8bf632f9-069c-41fd-8488-0a770e84b4b9"
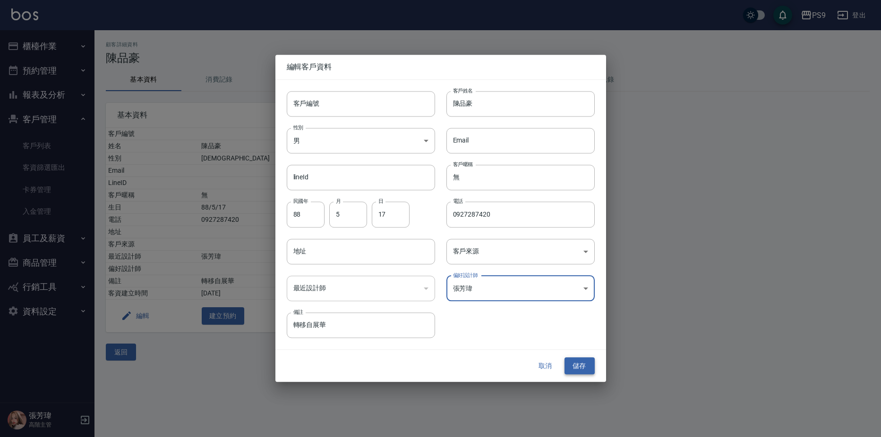
click at [583, 369] on button "儲存" at bounding box center [579, 366] width 30 height 17
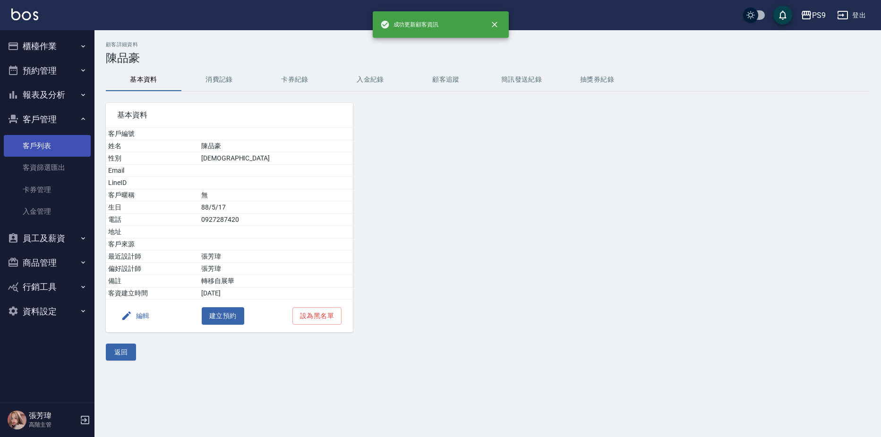
click at [38, 145] on link "客戶列表" at bounding box center [47, 146] width 87 height 22
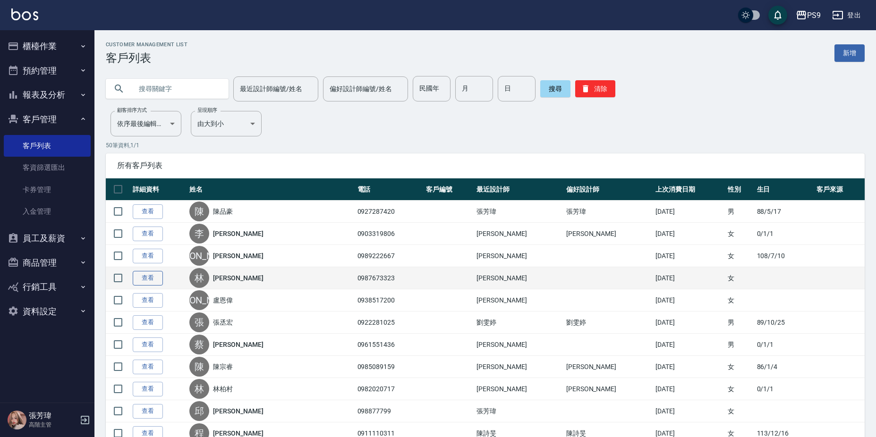
click at [151, 283] on link "查看" at bounding box center [148, 278] width 30 height 15
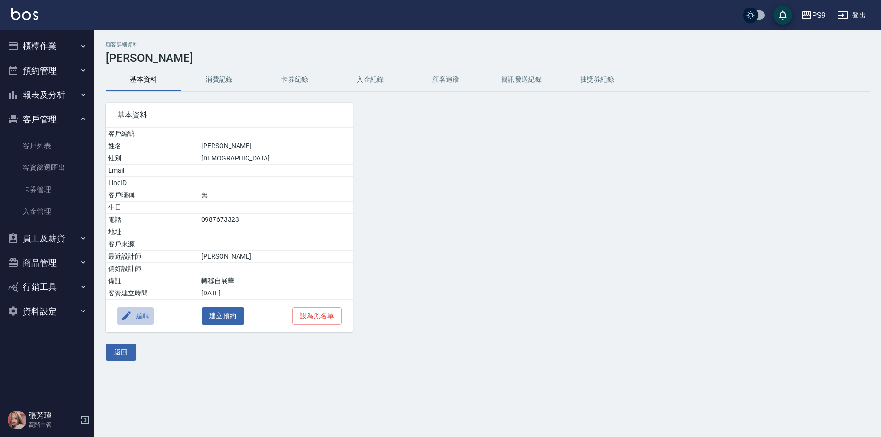
click at [125, 314] on icon "button" at bounding box center [126, 315] width 11 height 11
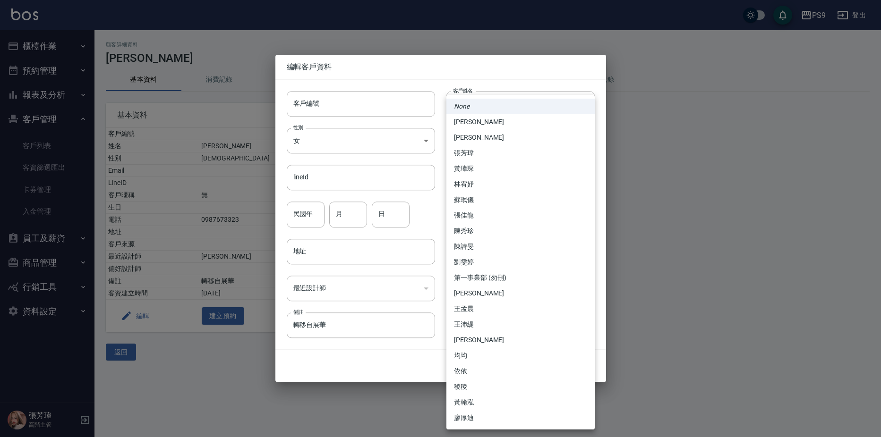
click at [475, 292] on body "PS9 登出 櫃檯作業 打帳單 帳單列表 掛單列表 座位開單 營業儀表板 現金收支登錄 高階收支登錄 材料自購登錄 每日結帳 排班表 現場電腦打卡 掃碼打卡 …" at bounding box center [440, 218] width 881 height 437
click at [484, 122] on li "[PERSON_NAME]" at bounding box center [520, 122] width 148 height 16
type input "0098c4a5-e297-437a-b3fe-587ea8055388"
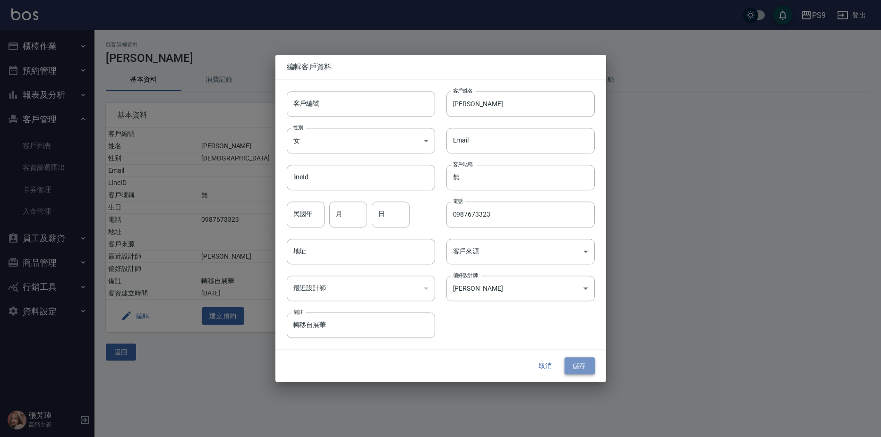
click at [581, 364] on button "儲存" at bounding box center [579, 366] width 30 height 17
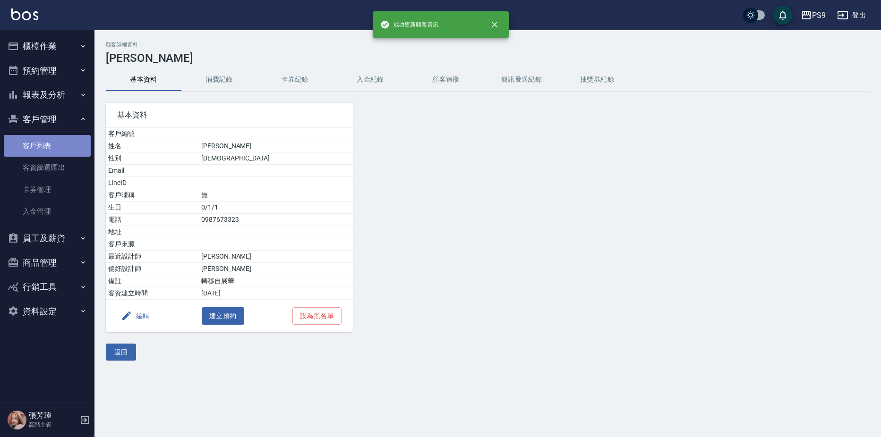
click at [54, 154] on link "客戶列表" at bounding box center [47, 146] width 87 height 22
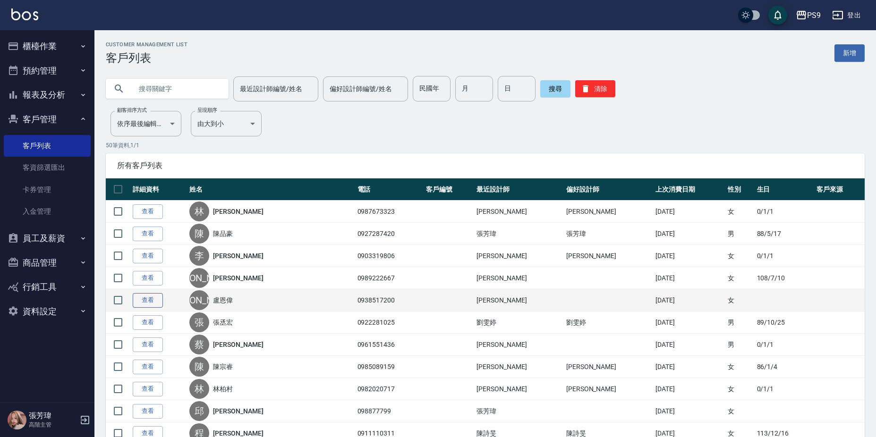
click at [151, 304] on link "查看" at bounding box center [148, 300] width 30 height 15
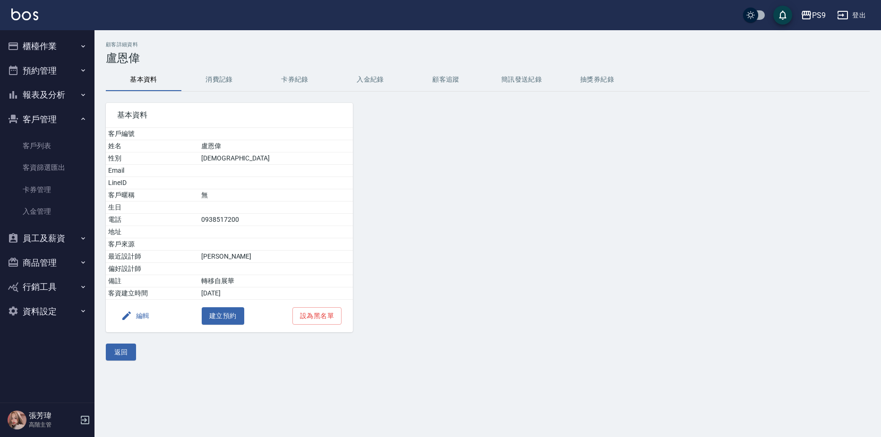
click at [141, 316] on button "編輯" at bounding box center [135, 316] width 36 height 17
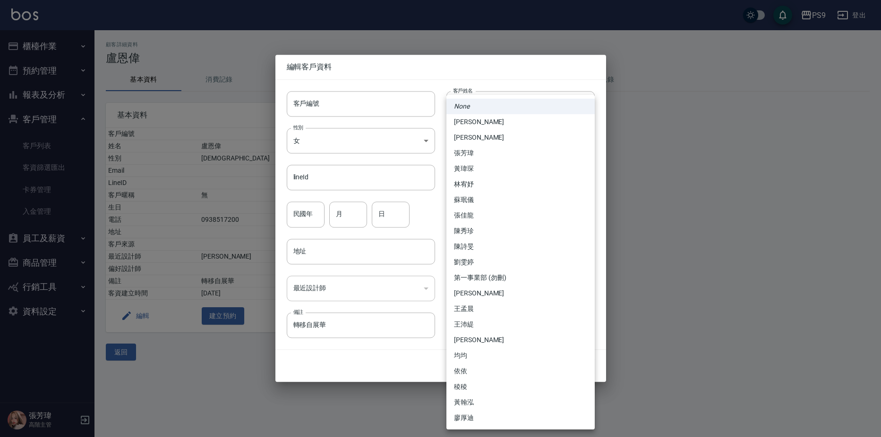
click at [551, 293] on body "PS9 登出 櫃檯作業 打帳單 帳單列表 掛單列表 座位開單 營業儀表板 現金收支登錄 高階收支登錄 材料自購登錄 每日結帳 排班表 現場電腦打卡 掃碼打卡 …" at bounding box center [440, 218] width 881 height 437
click at [496, 125] on li "[PERSON_NAME]" at bounding box center [520, 122] width 148 height 16
type input "0098c4a5-e297-437a-b3fe-587ea8055388"
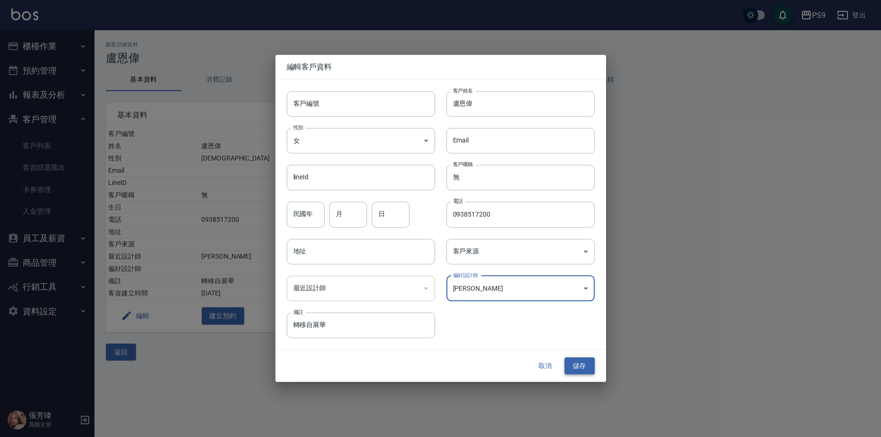
click at [582, 369] on button "儲存" at bounding box center [579, 366] width 30 height 17
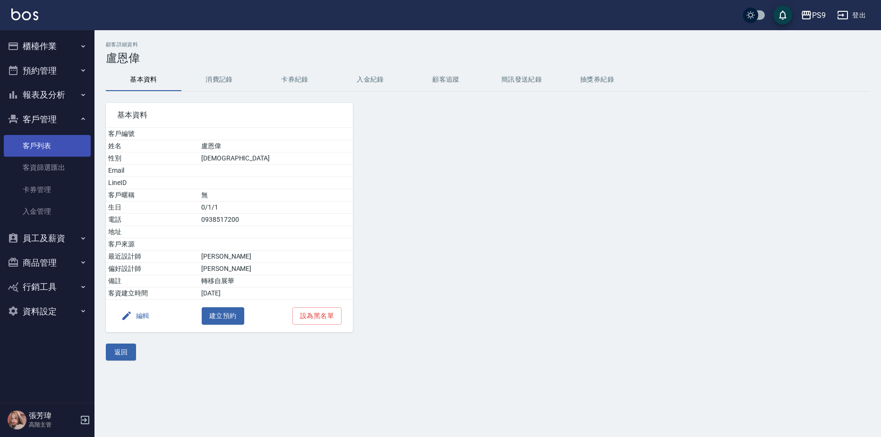
click at [47, 151] on link "客戶列表" at bounding box center [47, 146] width 87 height 22
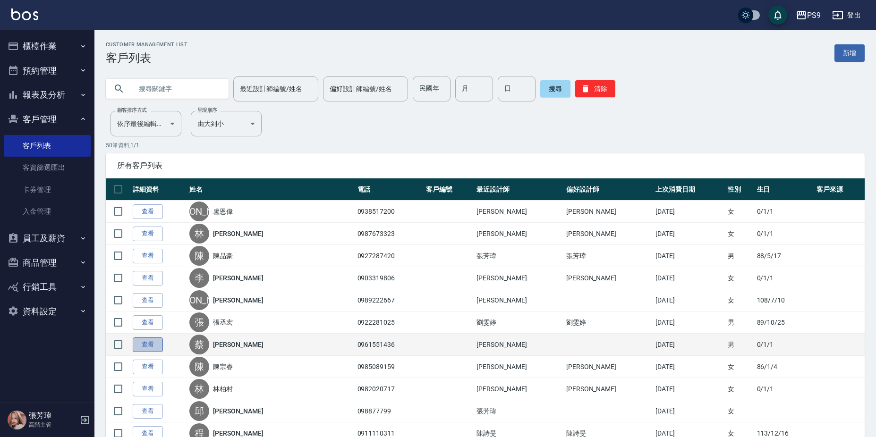
click at [162, 352] on link "查看" at bounding box center [148, 345] width 30 height 15
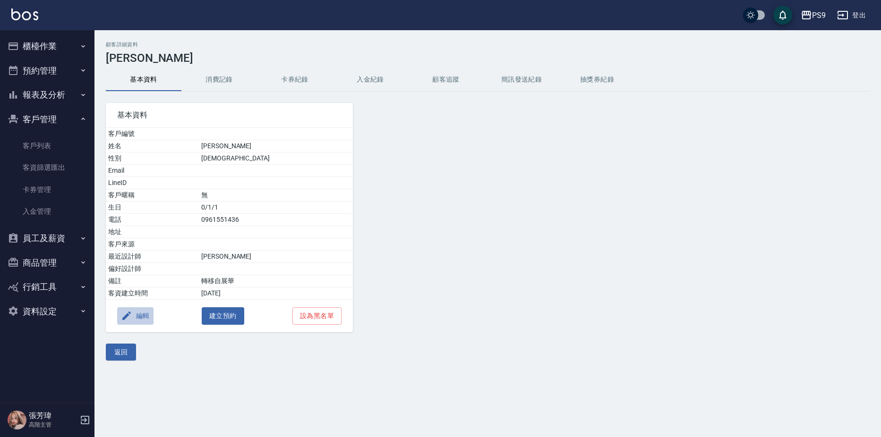
click at [136, 316] on button "編輯" at bounding box center [135, 316] width 36 height 17
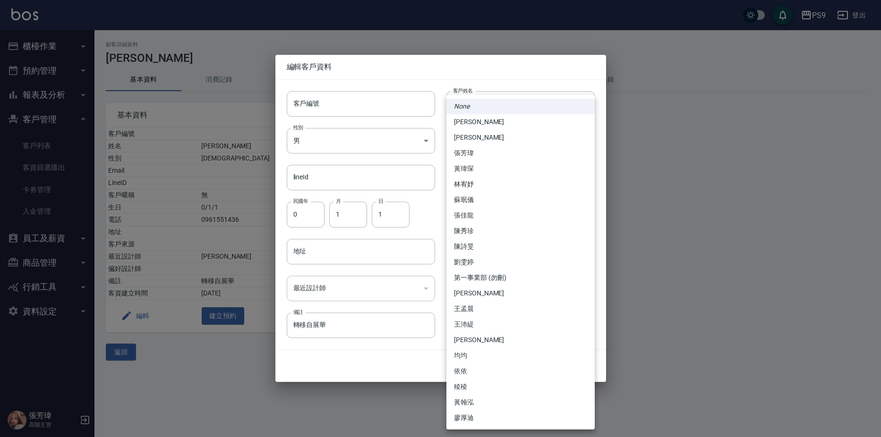
click at [469, 295] on body "PS9 登出 櫃檯作業 打帳單 帳單列表 掛單列表 座位開單 營業儀表板 現金收支登錄 高階收支登錄 材料自購登錄 每日結帳 排班表 現場電腦打卡 掃碼打卡 …" at bounding box center [440, 218] width 881 height 437
click at [479, 123] on li "[PERSON_NAME]" at bounding box center [520, 122] width 148 height 16
type input "0098c4a5-e297-437a-b3fe-587ea8055388"
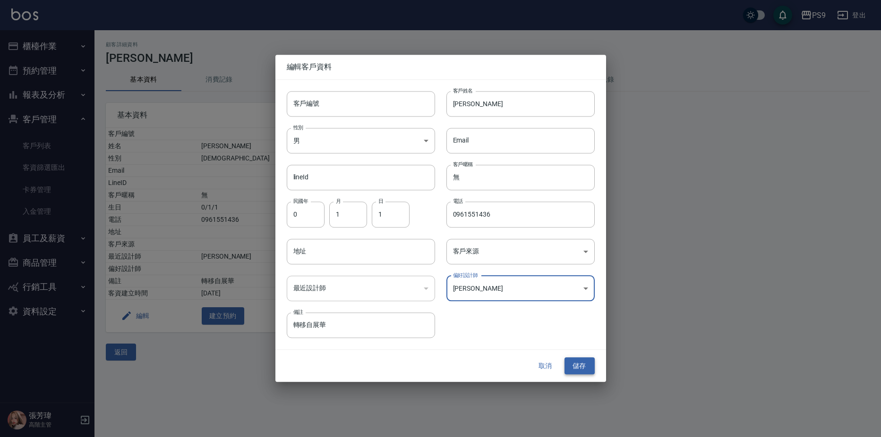
click at [579, 362] on button "儲存" at bounding box center [579, 366] width 30 height 17
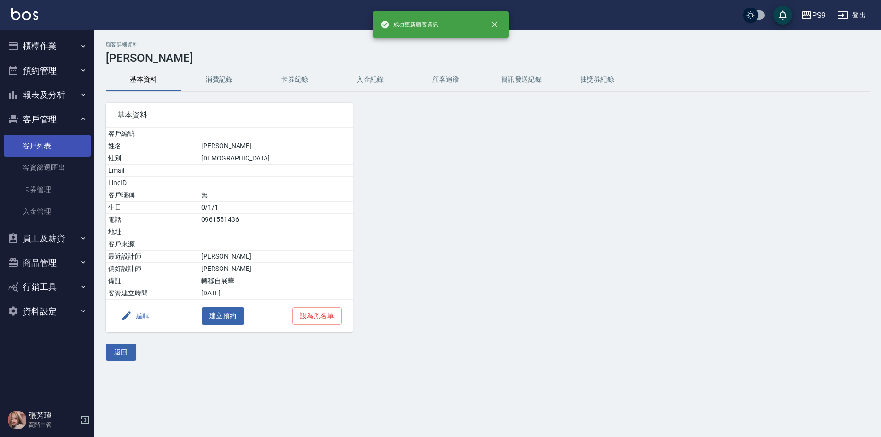
click at [32, 142] on link "客戶列表" at bounding box center [47, 146] width 87 height 22
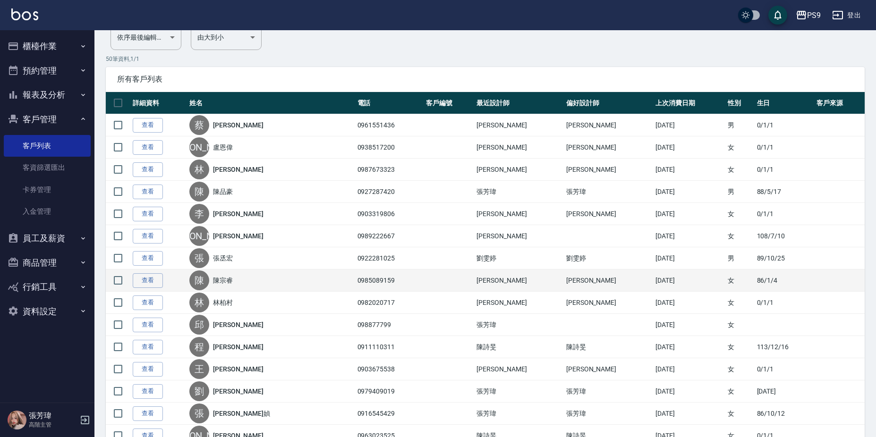
scroll to position [94, 0]
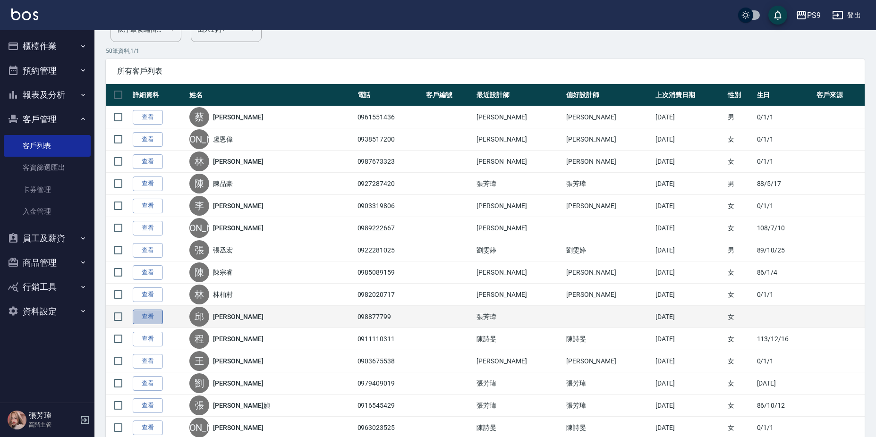
click at [155, 317] on link "查看" at bounding box center [148, 317] width 30 height 15
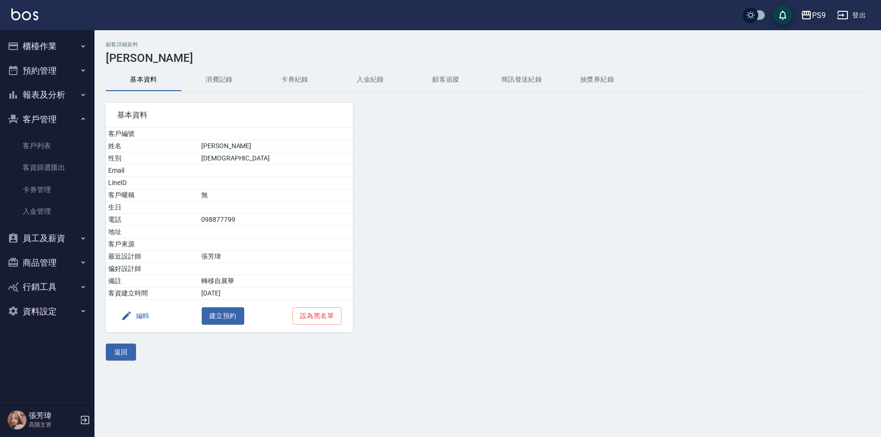
click at [131, 314] on icon "button" at bounding box center [126, 315] width 11 height 11
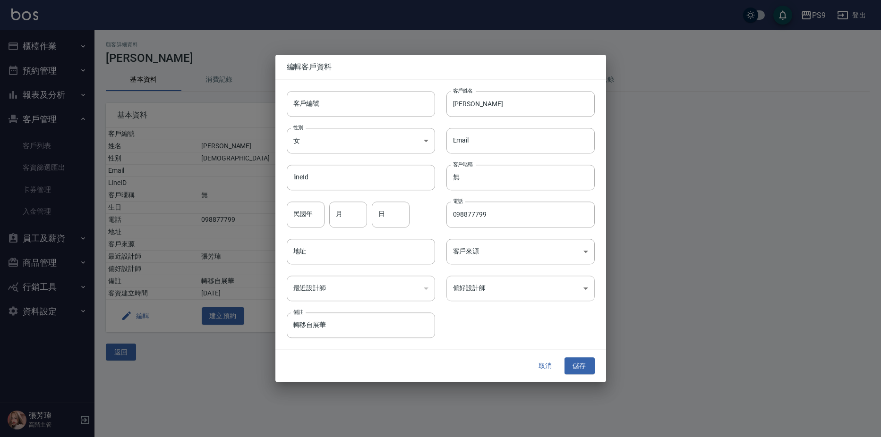
click at [508, 291] on body "PS9 登出 櫃檯作業 打帳單 帳單列表 掛單列表 座位開單 營業儀表板 現金收支登錄 高階收支登錄 材料自購登錄 每日結帳 排班表 現場電腦打卡 掃碼打卡 …" at bounding box center [440, 218] width 881 height 437
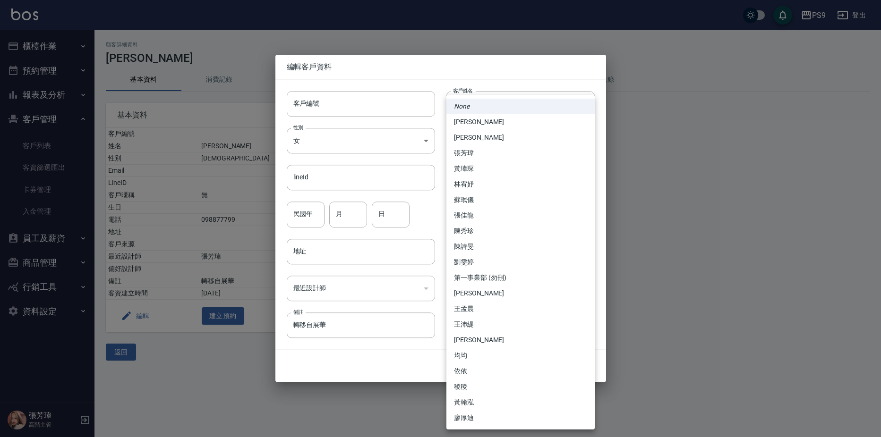
click at [485, 156] on li "張芳瑋" at bounding box center [520, 153] width 148 height 16
type input "8bf632f9-069c-41fd-8488-0a770e84b4b9"
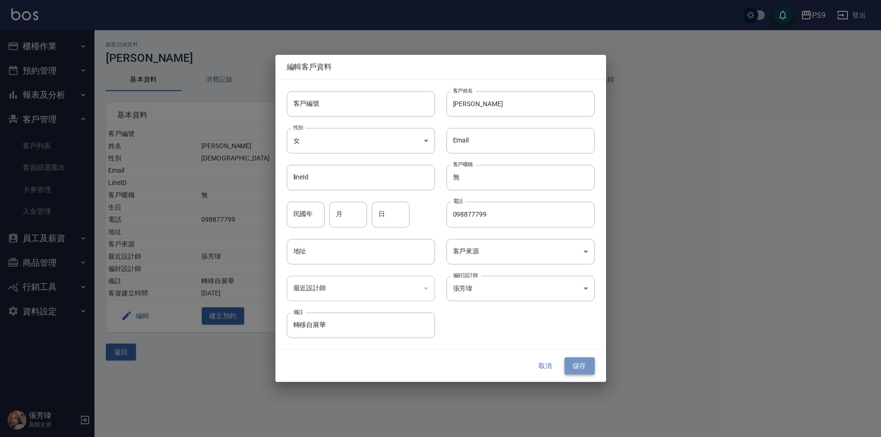
click at [584, 365] on button "儲存" at bounding box center [579, 366] width 30 height 17
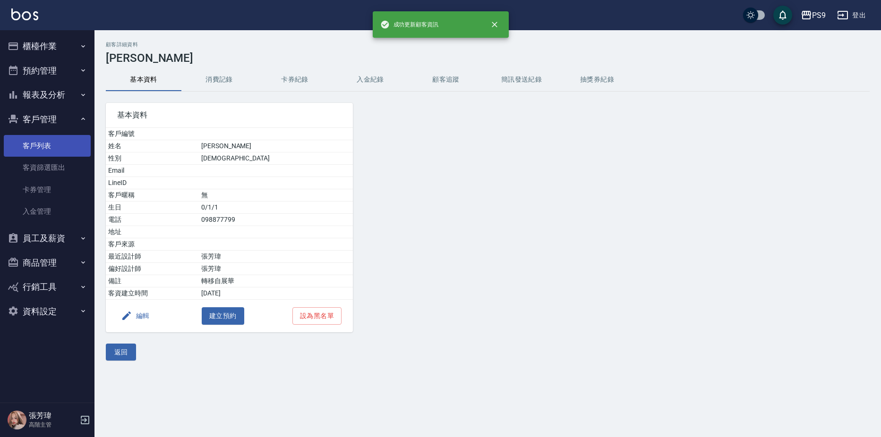
click at [49, 144] on link "客戶列表" at bounding box center [47, 146] width 87 height 22
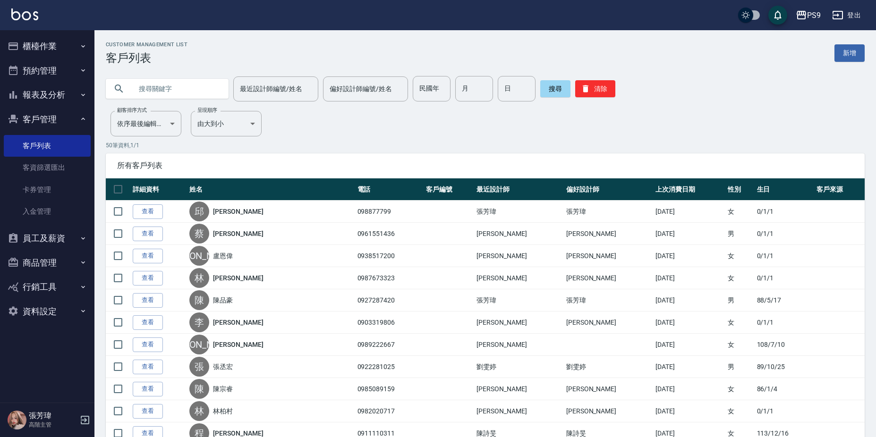
click at [55, 45] on button "櫃檯作業" at bounding box center [47, 46] width 87 height 25
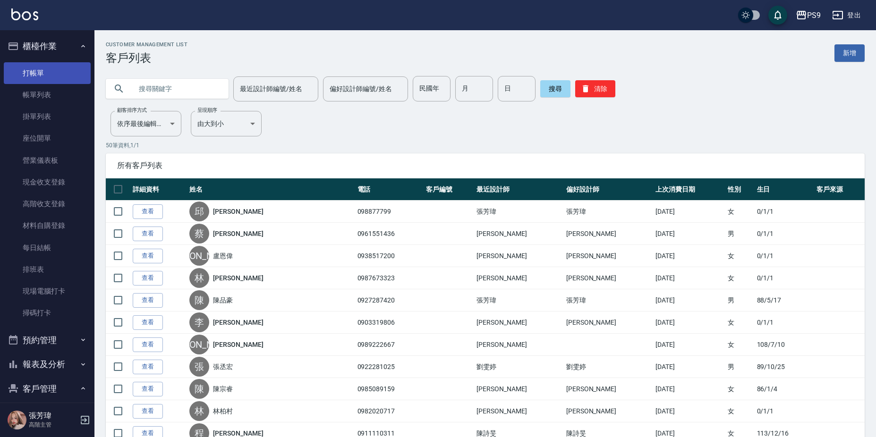
click at [46, 70] on link "打帳單" at bounding box center [47, 73] width 87 height 22
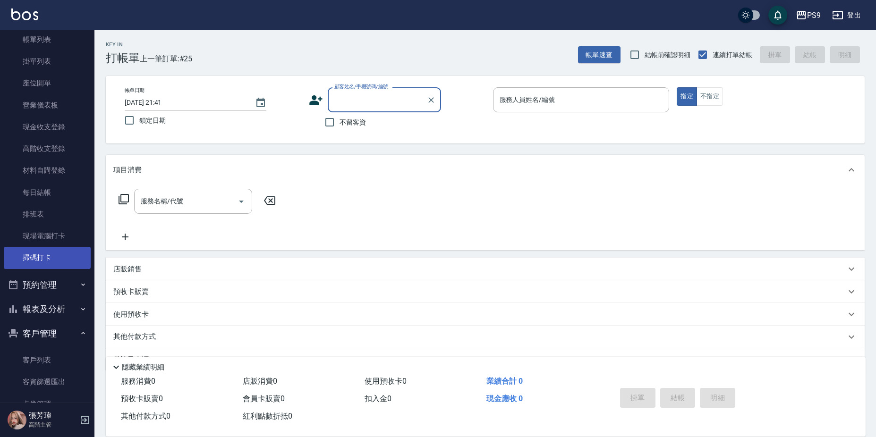
scroll to position [142, 0]
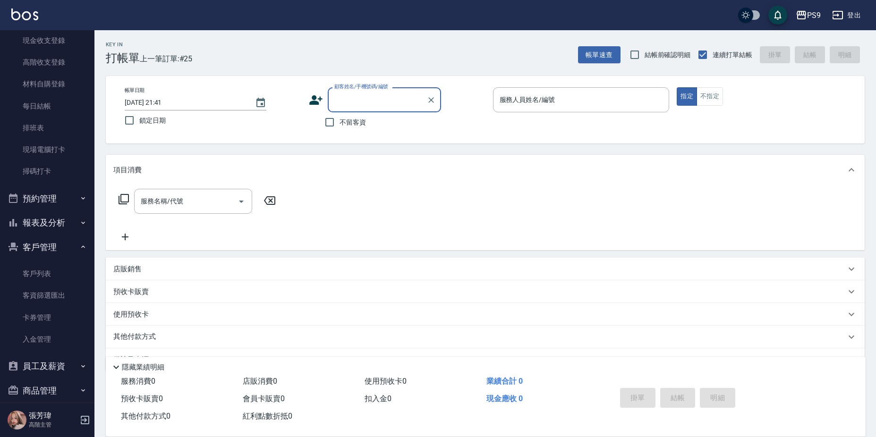
click at [345, 91] on div "顧客姓名/手機號碼/編號" at bounding box center [384, 99] width 113 height 25
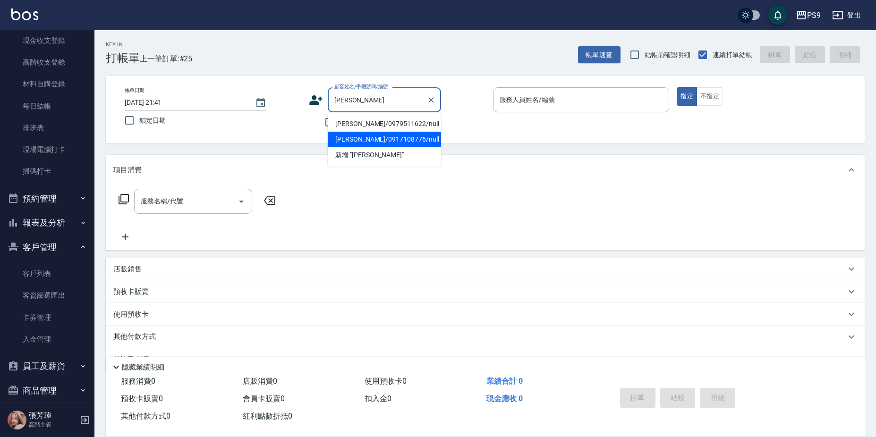
click at [373, 142] on li "[PERSON_NAME]/0917108776/null" at bounding box center [384, 140] width 113 height 16
type input "[PERSON_NAME]/0917108776/null"
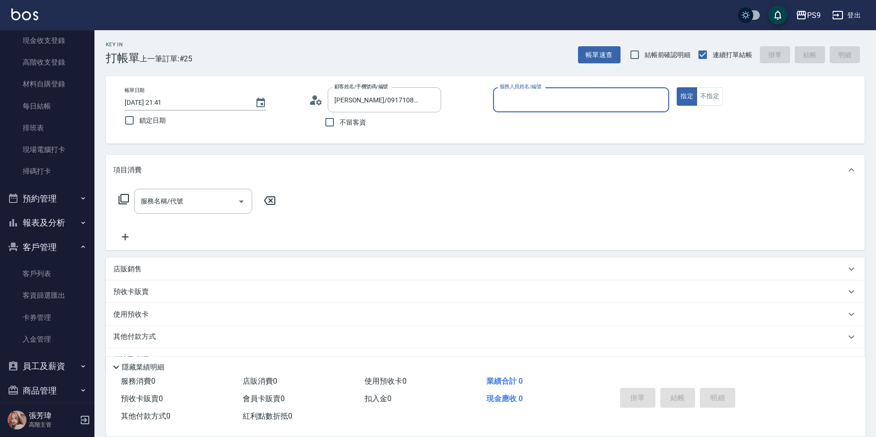
type input "OLA-9"
click at [677, 87] on button "指定" at bounding box center [687, 96] width 20 height 18
type button "true"
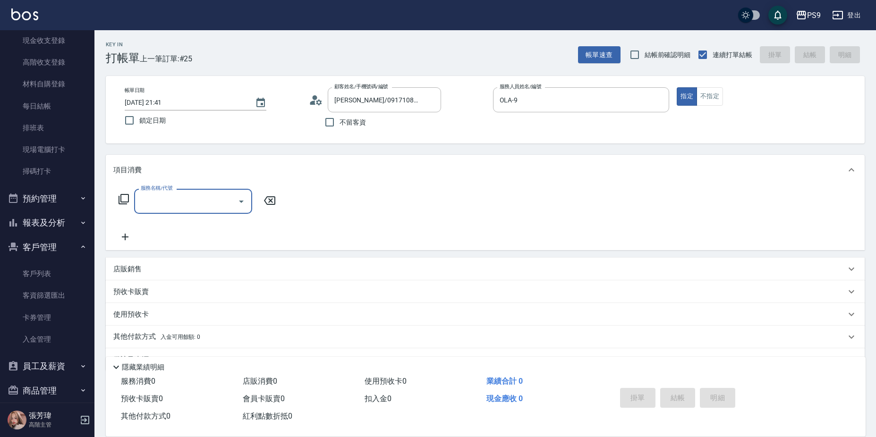
scroll to position [25, 0]
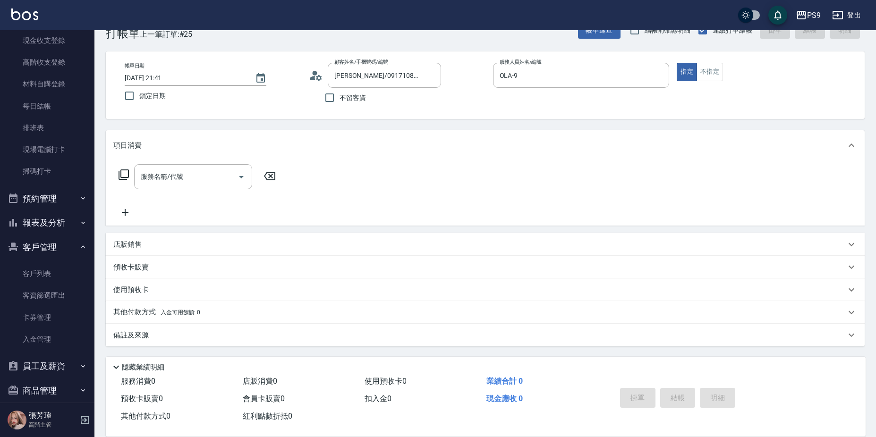
click at [136, 242] on p "店販銷售" at bounding box center [127, 245] width 28 height 10
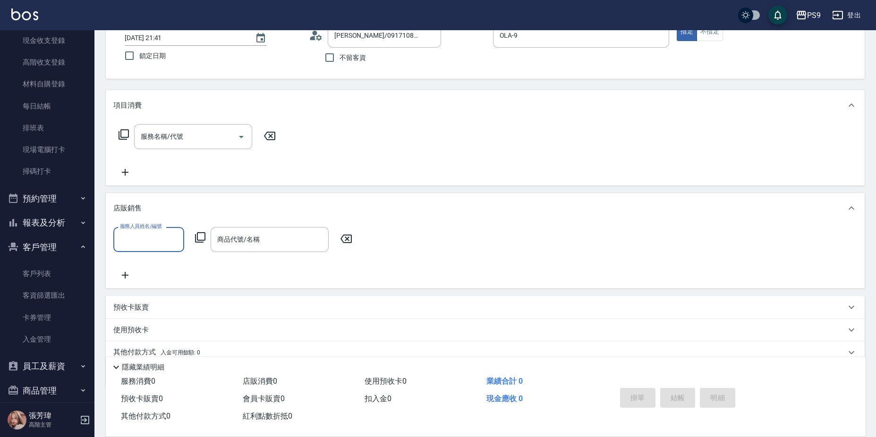
scroll to position [105, 0]
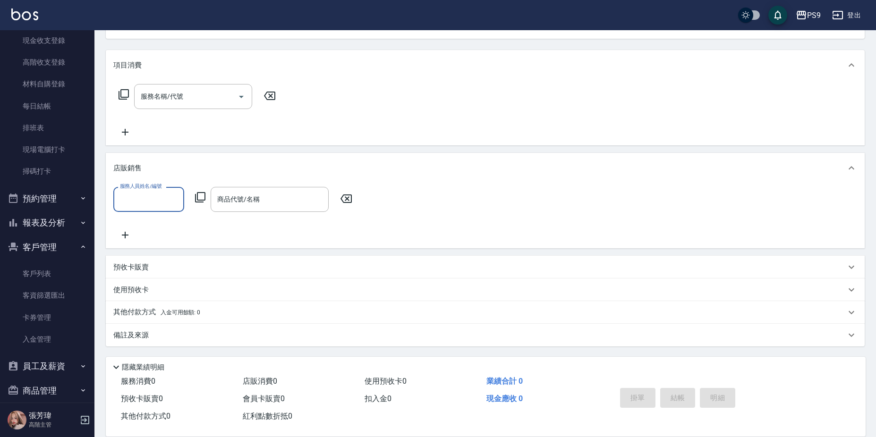
click at [148, 272] on p "預收卡販賣" at bounding box center [130, 268] width 35 height 10
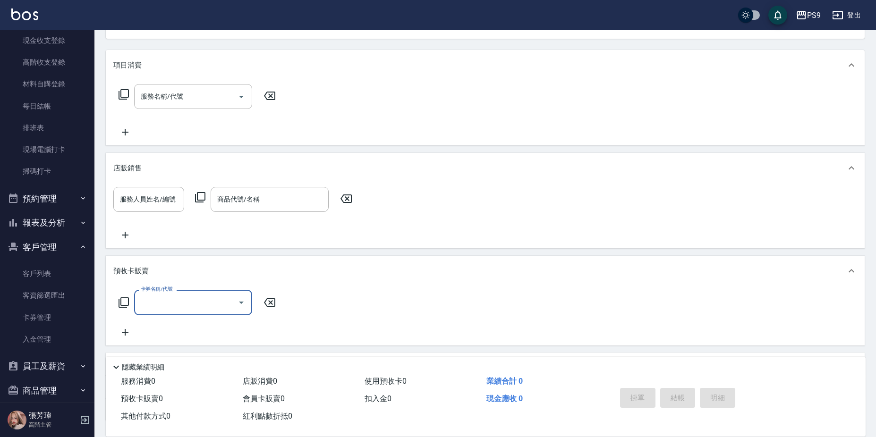
scroll to position [0, 0]
type input "包卡(9999)"
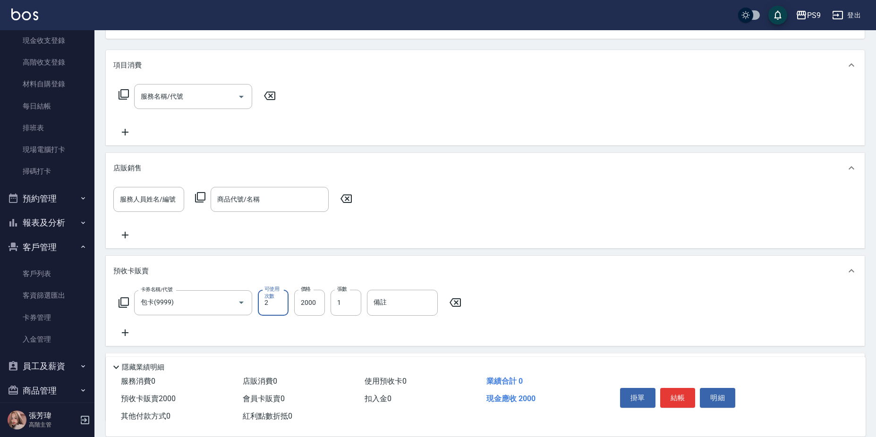
type input "2"
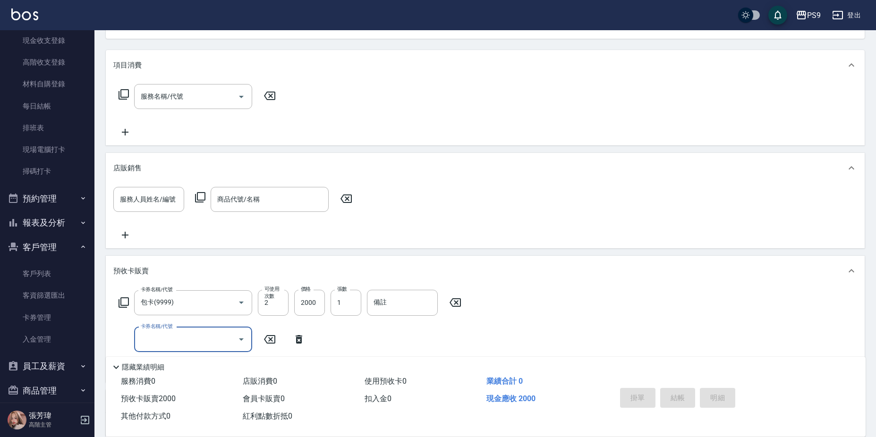
type input "[DATE] 21:43"
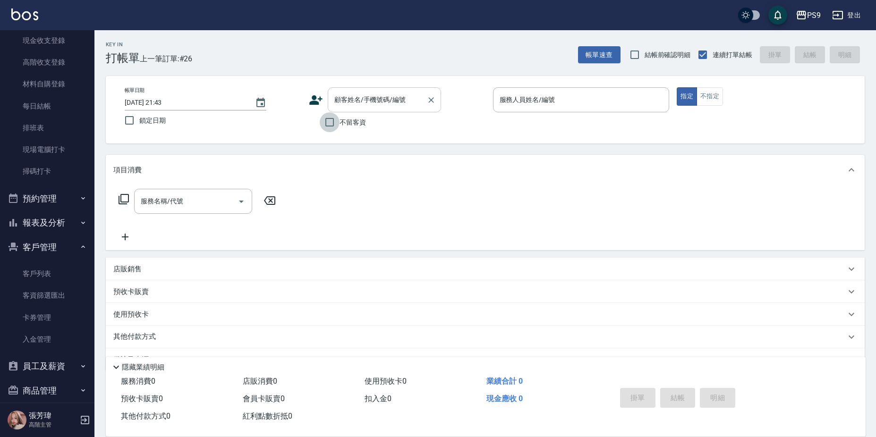
drag, startPoint x: 331, startPoint y: 123, endPoint x: 390, endPoint y: 95, distance: 64.9
click at [332, 124] on input "不留客資" at bounding box center [330, 122] width 20 height 20
checkbox input "true"
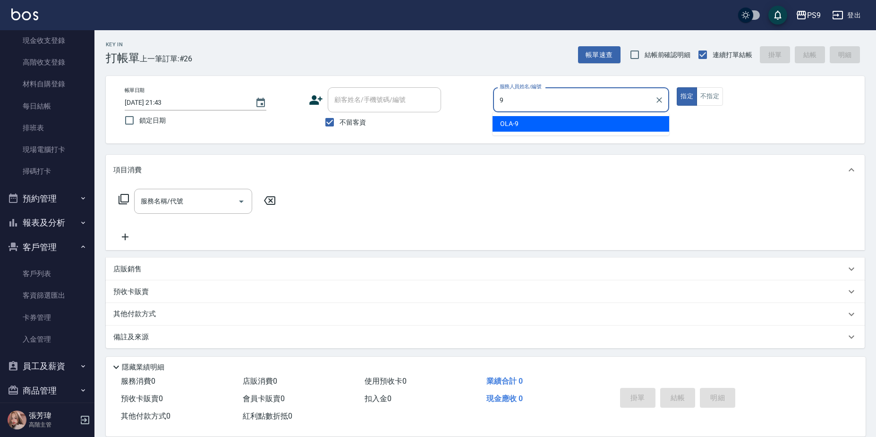
type input "OLA-9"
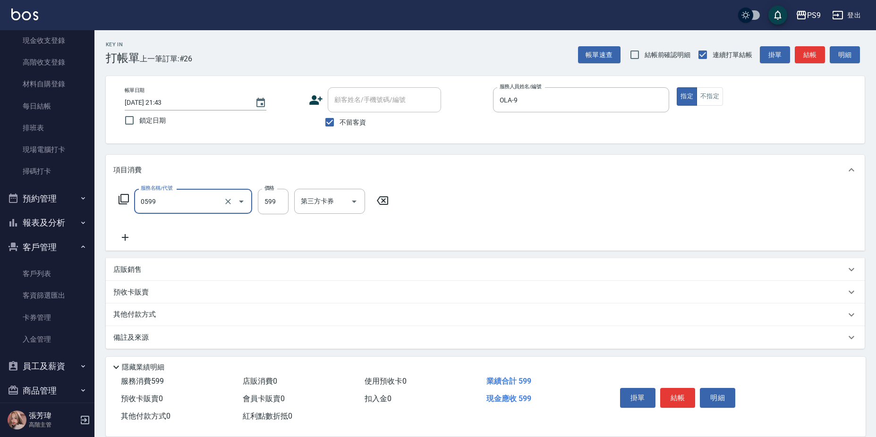
type input "[PERSON_NAME]599(0599)"
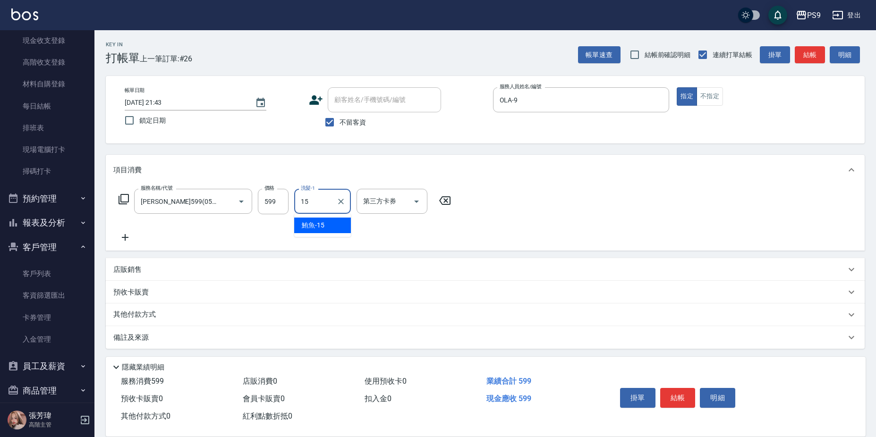
type input "鮪魚-15"
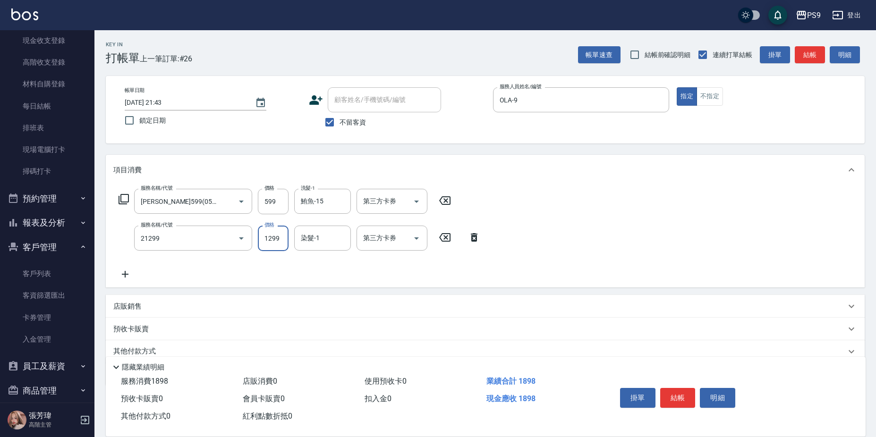
type input "2A染髮套餐(21299)"
type input "1400"
type input "鮪魚-15"
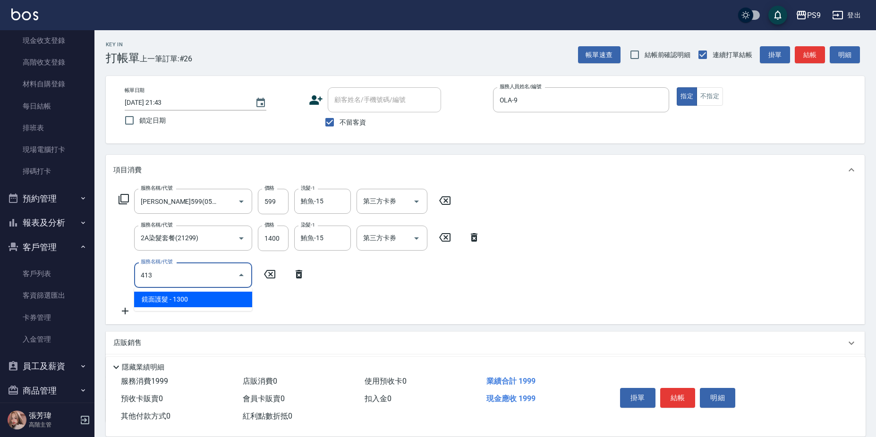
type input "鏡面護髮(413)"
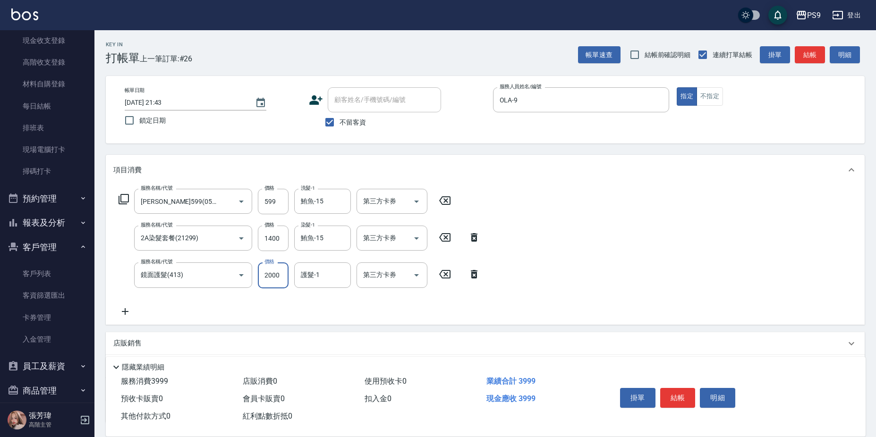
type input "2000"
type input "鮪魚-15"
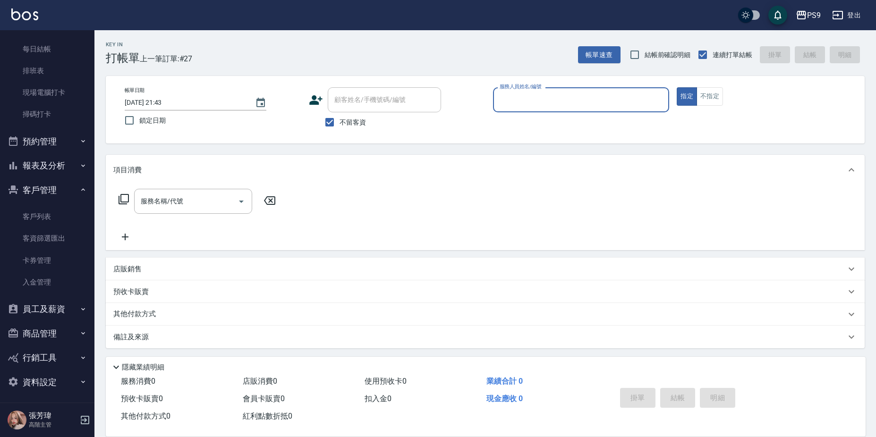
scroll to position [202, 0]
click at [59, 162] on button "報表及分析" at bounding box center [47, 163] width 87 height 25
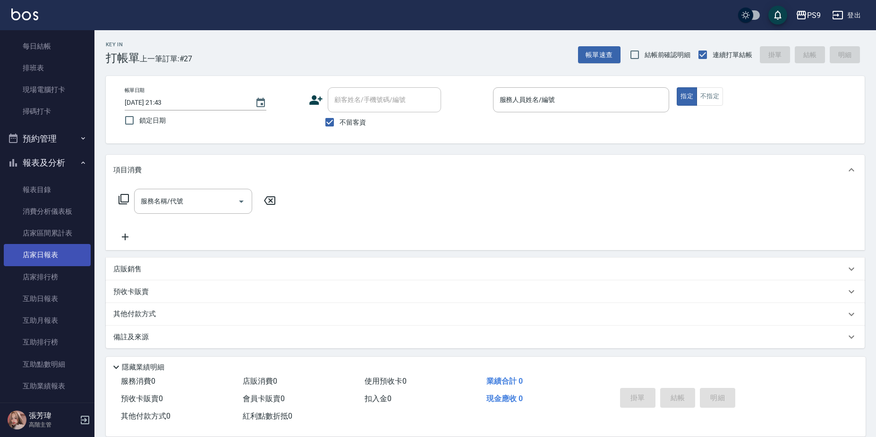
click at [47, 257] on link "店家日報表" at bounding box center [47, 255] width 87 height 22
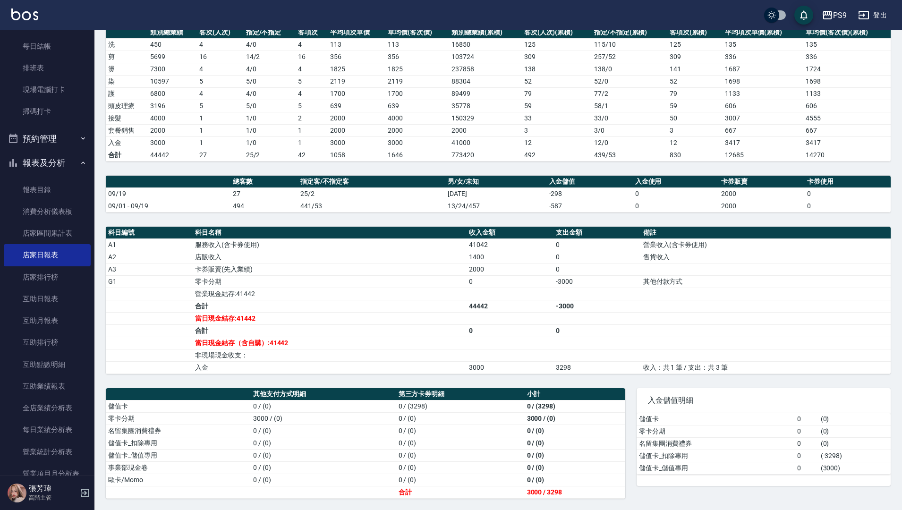
scroll to position [391, 0]
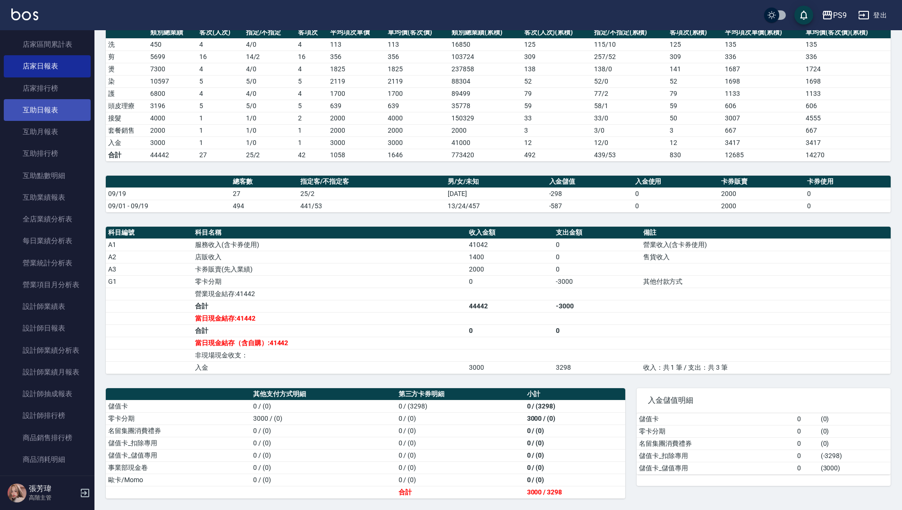
click at [52, 110] on link "互助日報表" at bounding box center [47, 110] width 87 height 22
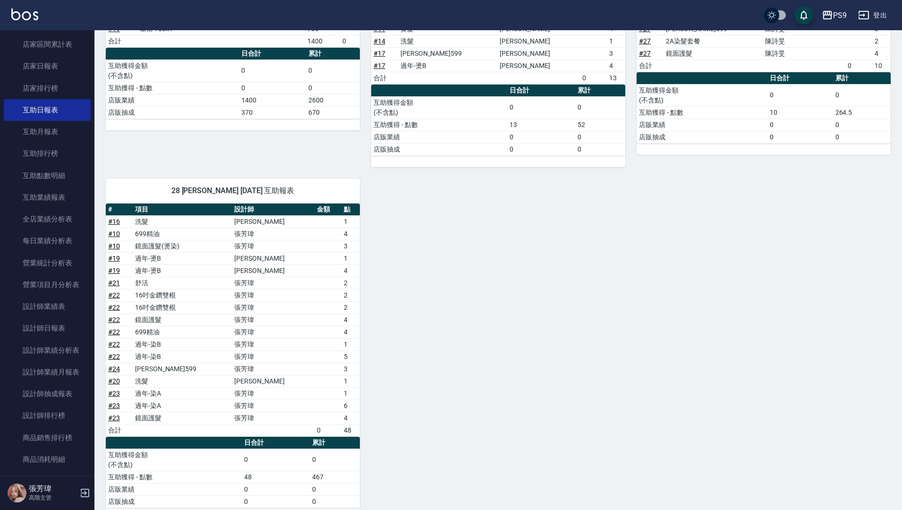
scroll to position [187, 0]
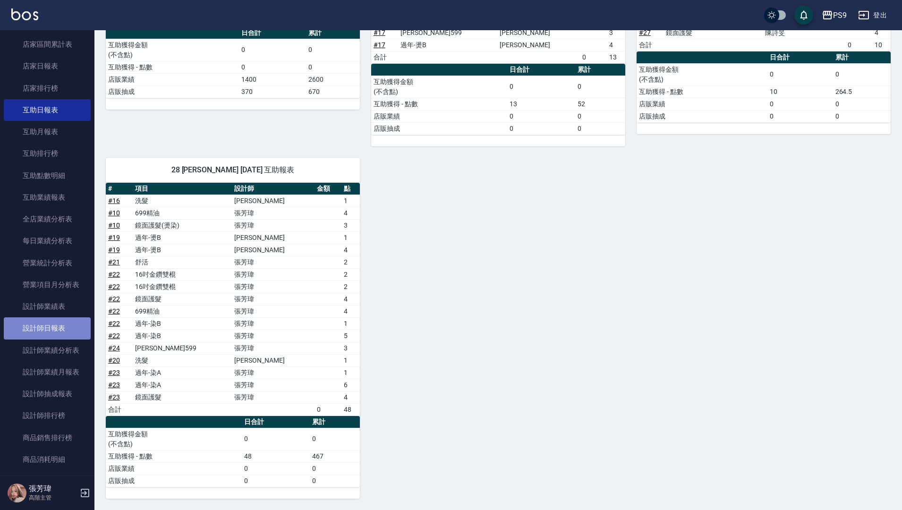
click at [69, 330] on link "設計師日報表" at bounding box center [47, 328] width 87 height 22
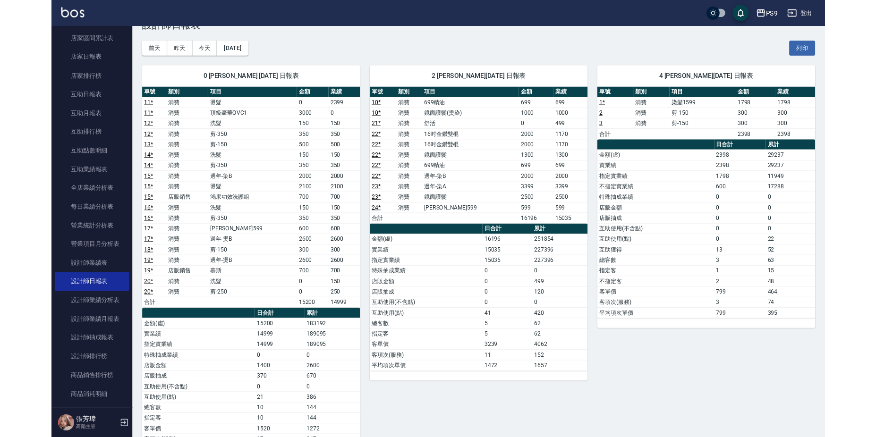
scroll to position [25, 0]
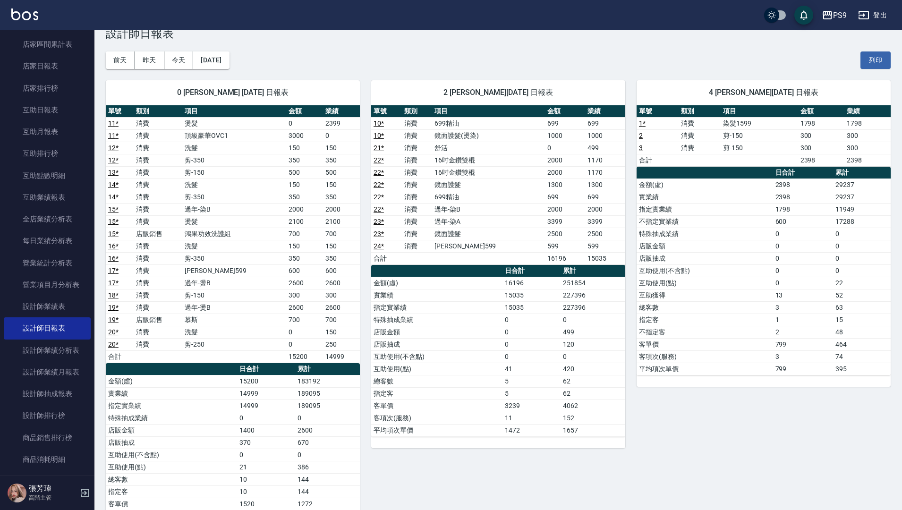
click at [612, 17] on div "PS9 登出" at bounding box center [451, 15] width 902 height 30
